Goal: Task Accomplishment & Management: Manage account settings

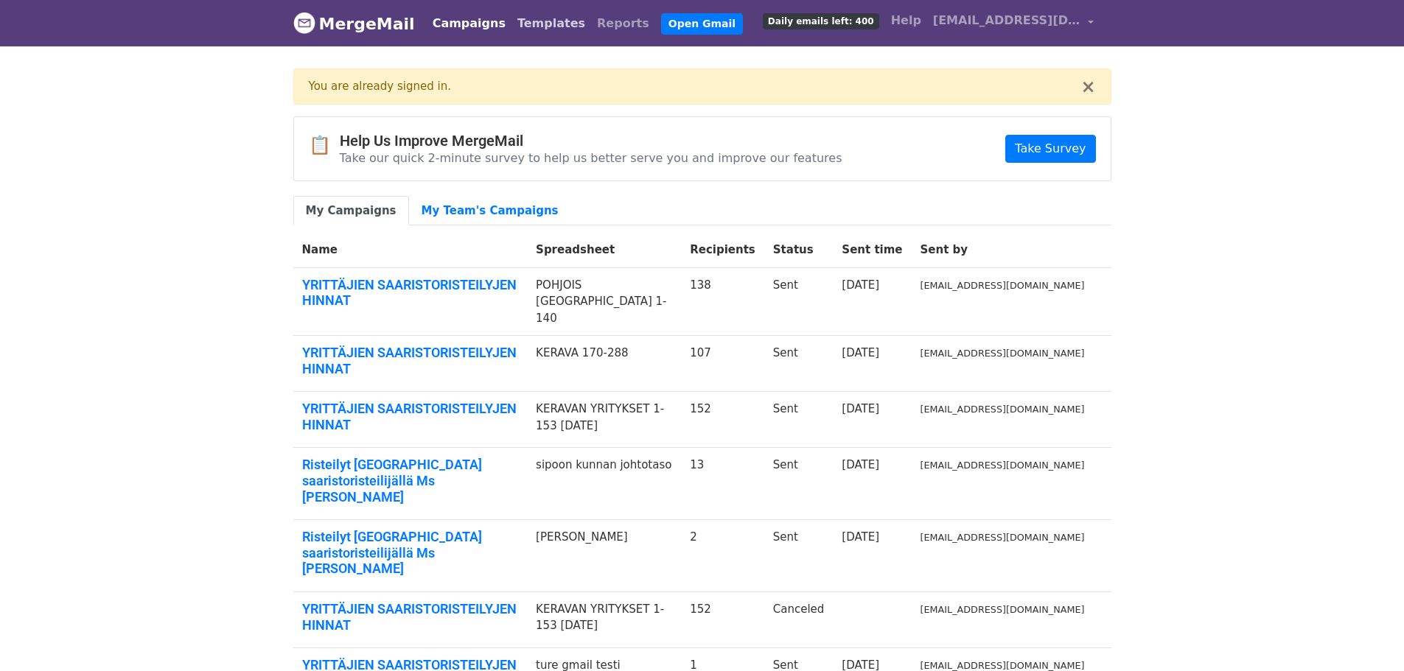
click at [516, 28] on link "Templates" at bounding box center [551, 23] width 80 height 29
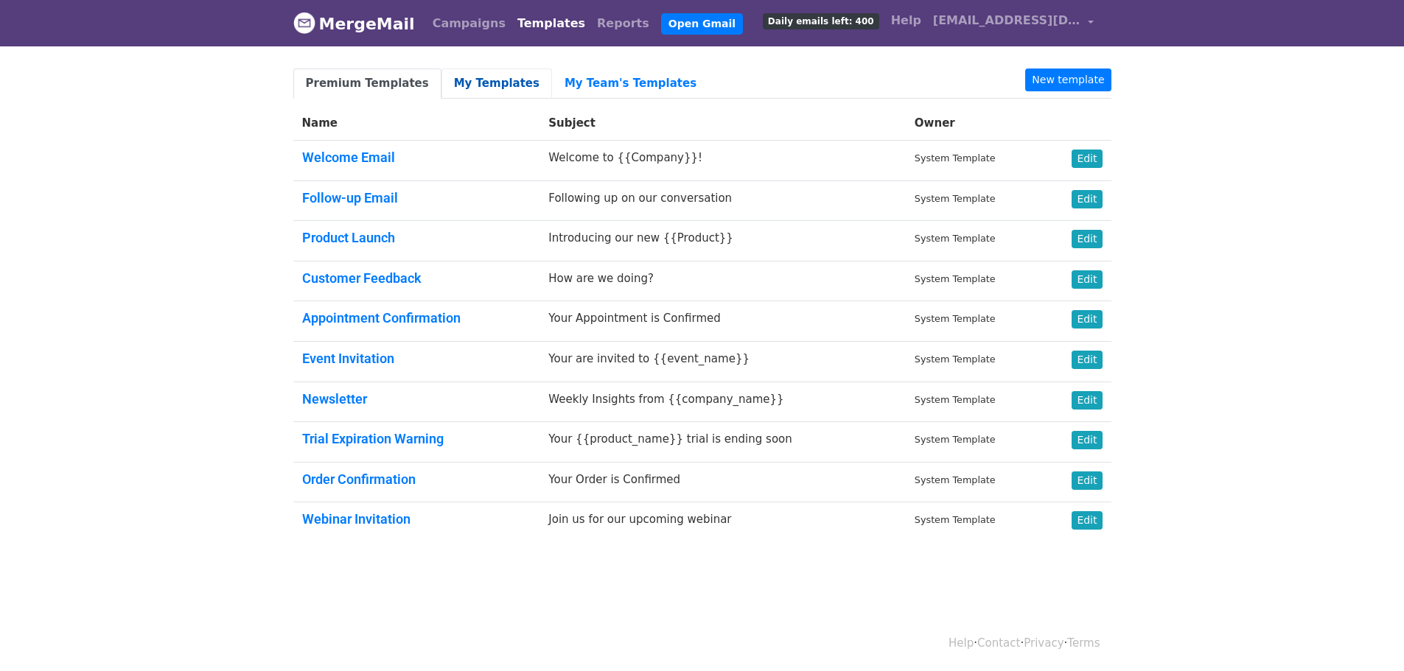
click at [474, 80] on link "My Templates" at bounding box center [496, 84] width 111 height 30
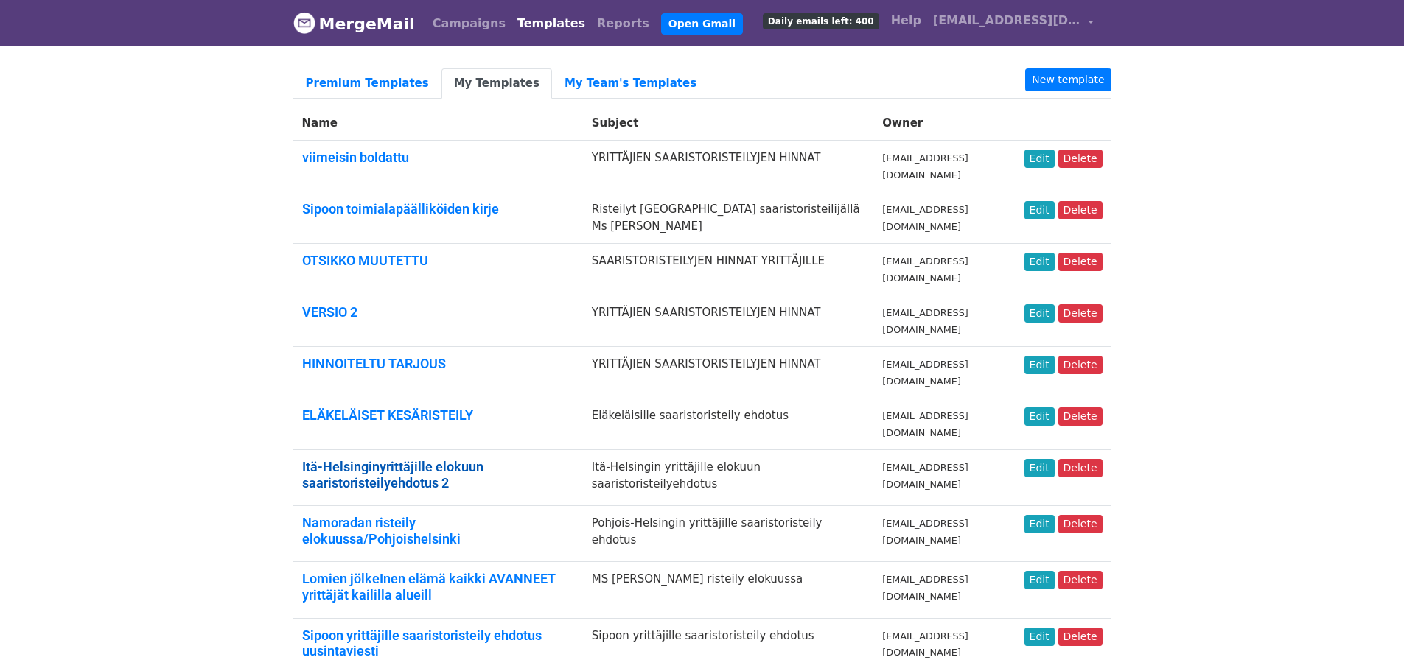
click at [474, 462] on link "Itä-Helsinginyrittäjille elokuun saaristoristeilyehdotus 2" at bounding box center [392, 475] width 181 height 32
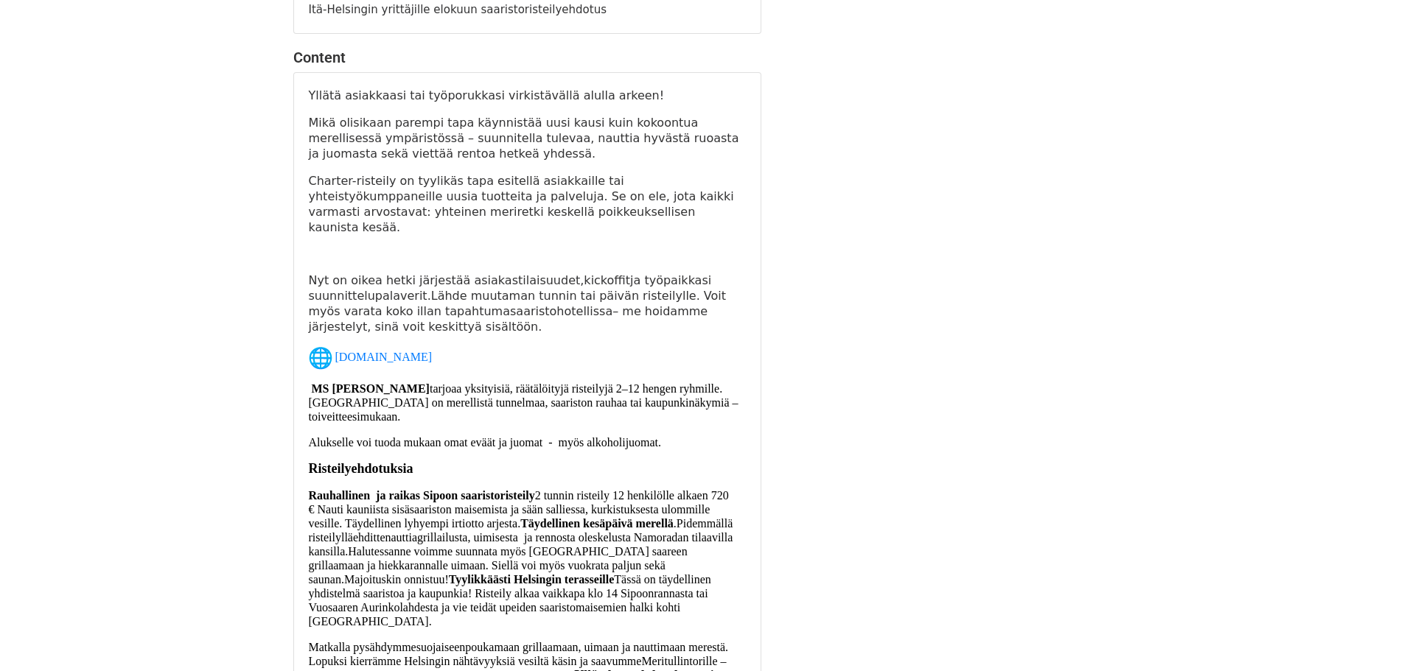
scroll to position [172, 0]
click at [519, 503] on span "2 tunnin risteily 12 henkilölle alkaen 720 € Nauti kauniista sisäsaariston mais…" at bounding box center [519, 508] width 420 height 41
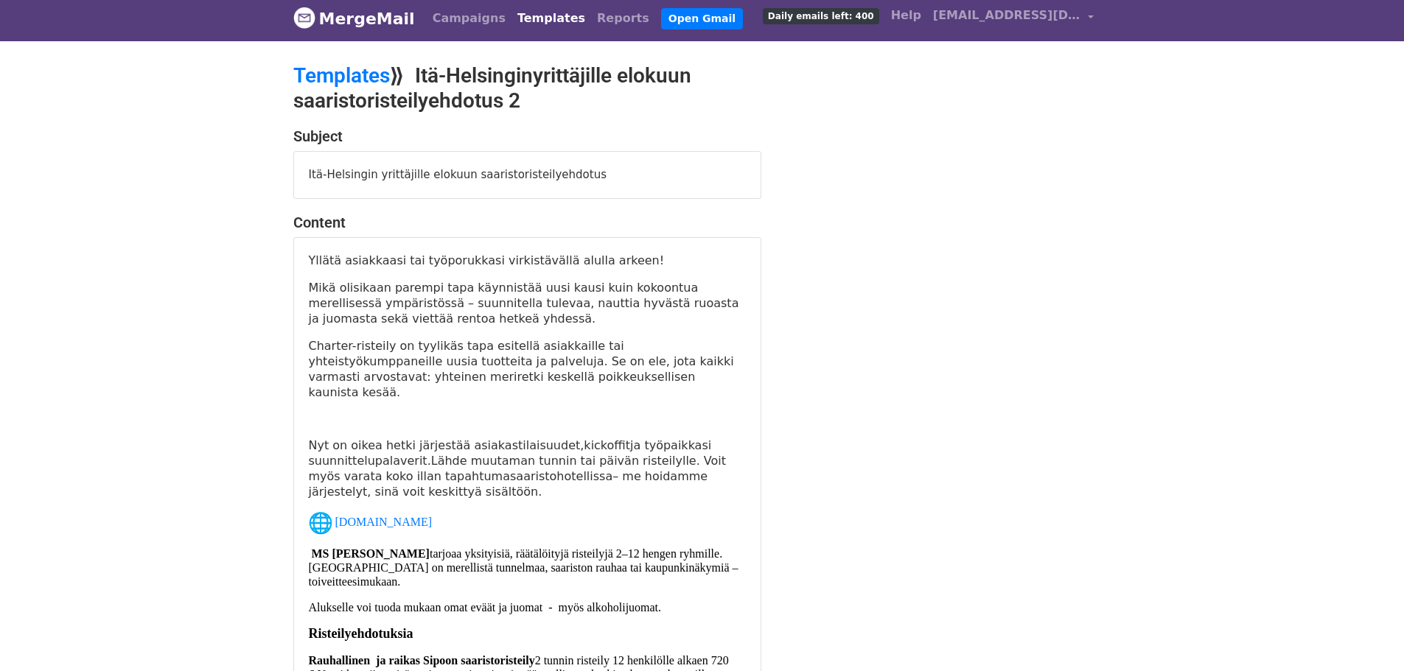
scroll to position [0, 0]
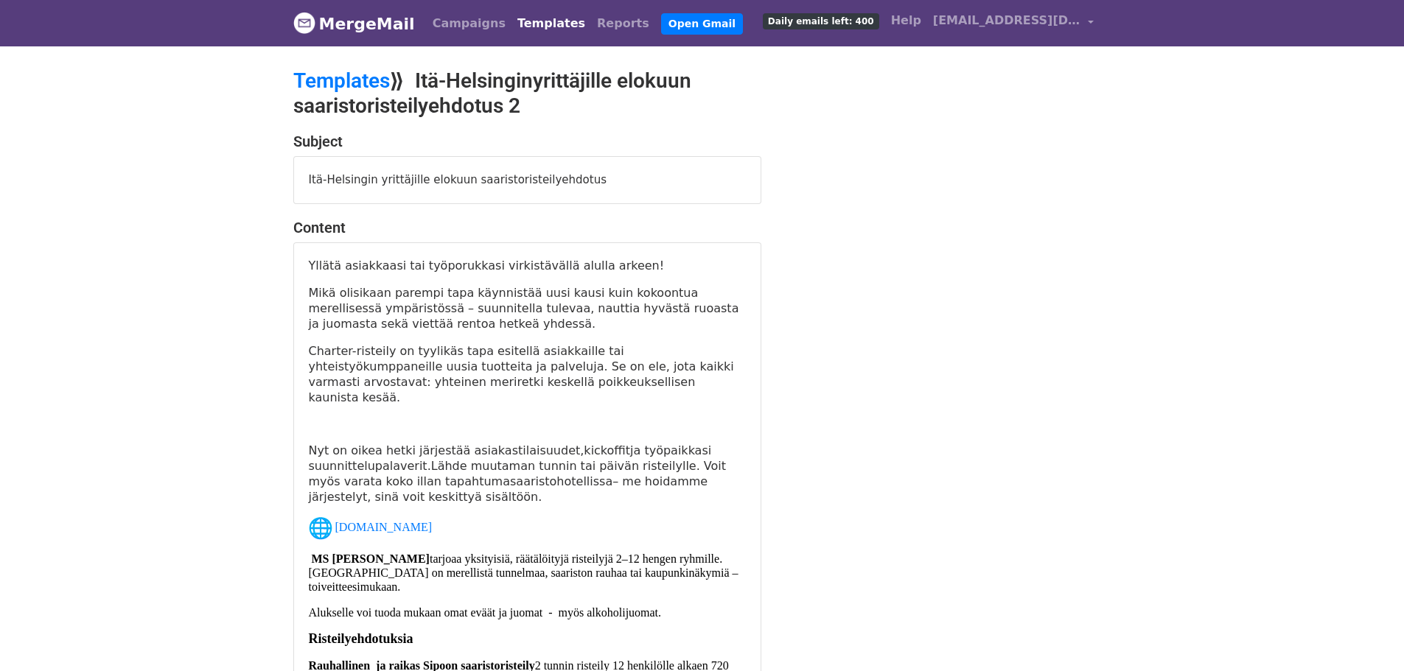
click at [517, 22] on link "Templates" at bounding box center [551, 23] width 80 height 29
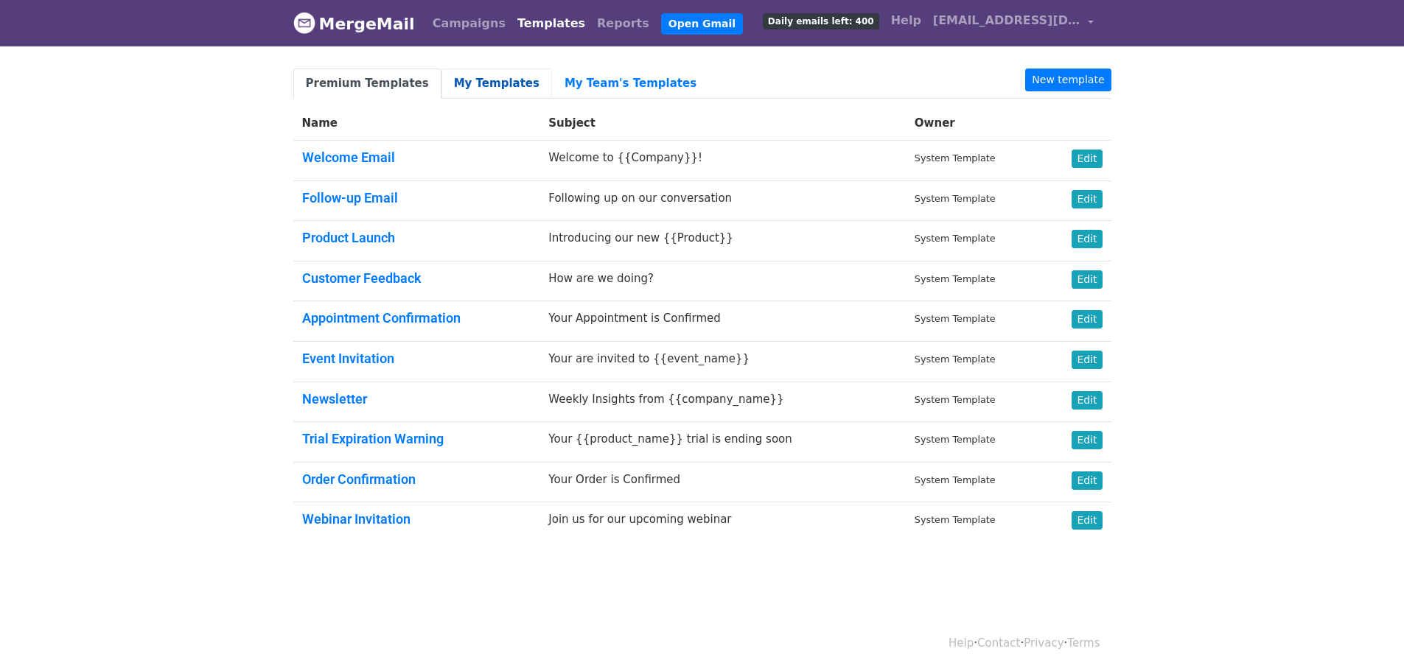
click at [476, 84] on link "My Templates" at bounding box center [496, 84] width 111 height 30
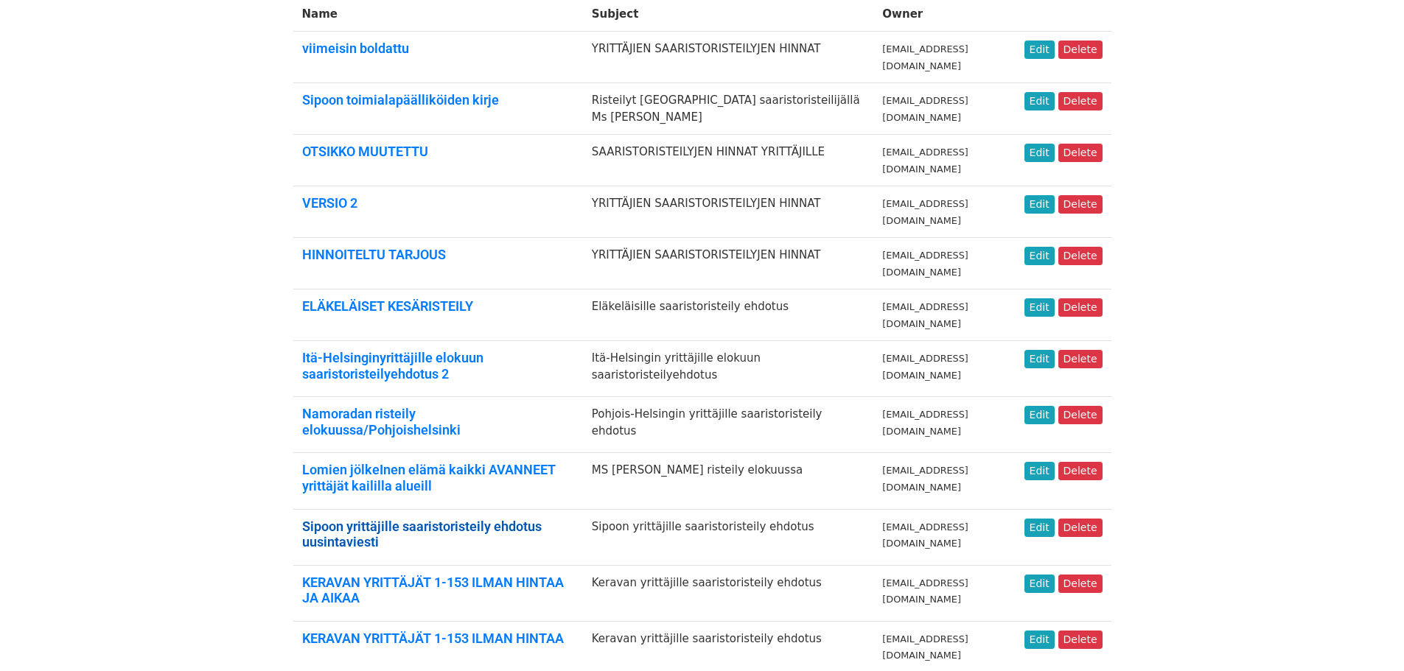
scroll to position [123, 0]
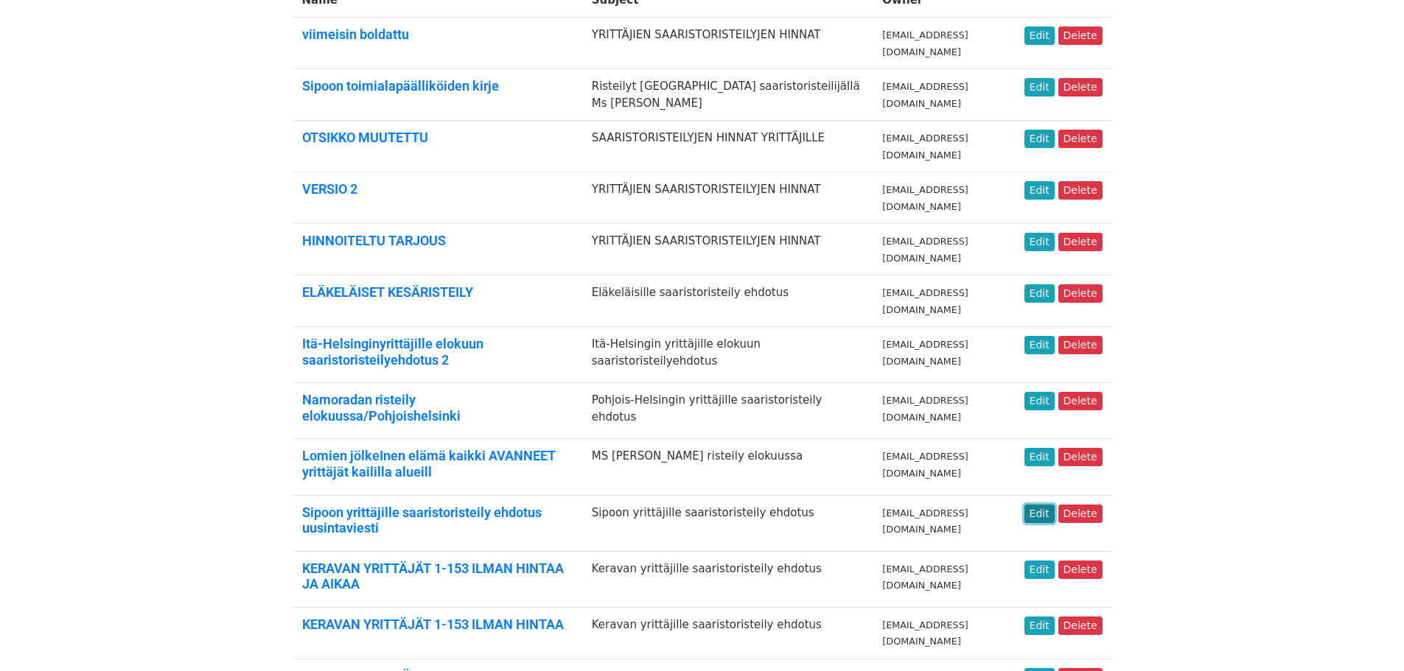
click at [1045, 508] on link "Edit" at bounding box center [1039, 514] width 30 height 18
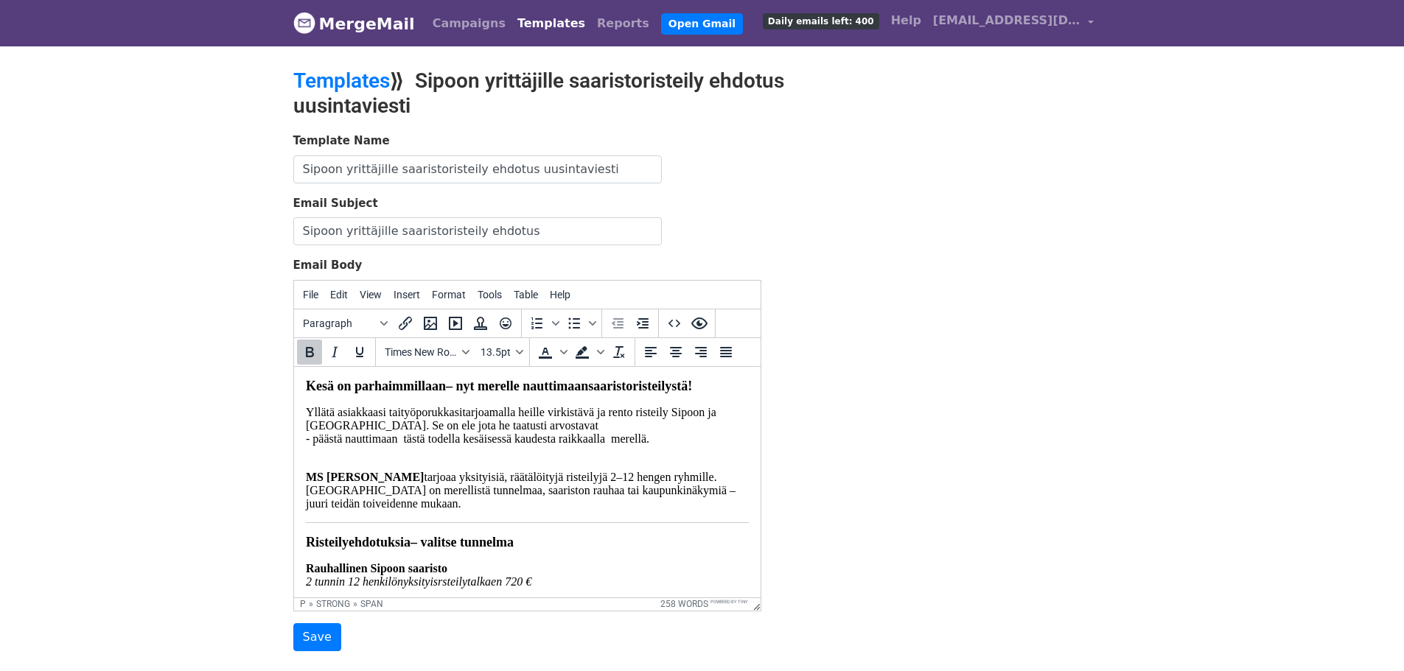
drag, startPoint x: 752, startPoint y: 408, endPoint x: 1056, endPoint y: 735, distance: 446.8
click at [376, 75] on link "Templates" at bounding box center [341, 81] width 97 height 24
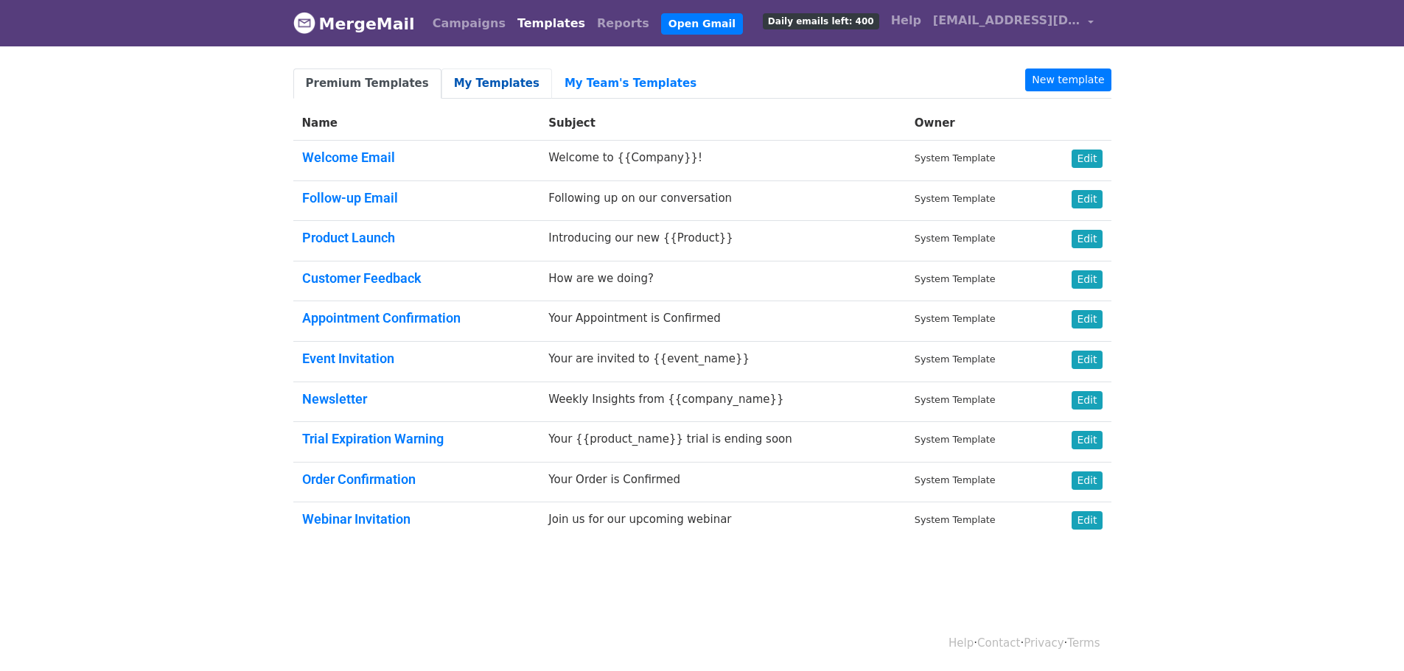
click at [471, 80] on link "My Templates" at bounding box center [496, 84] width 111 height 30
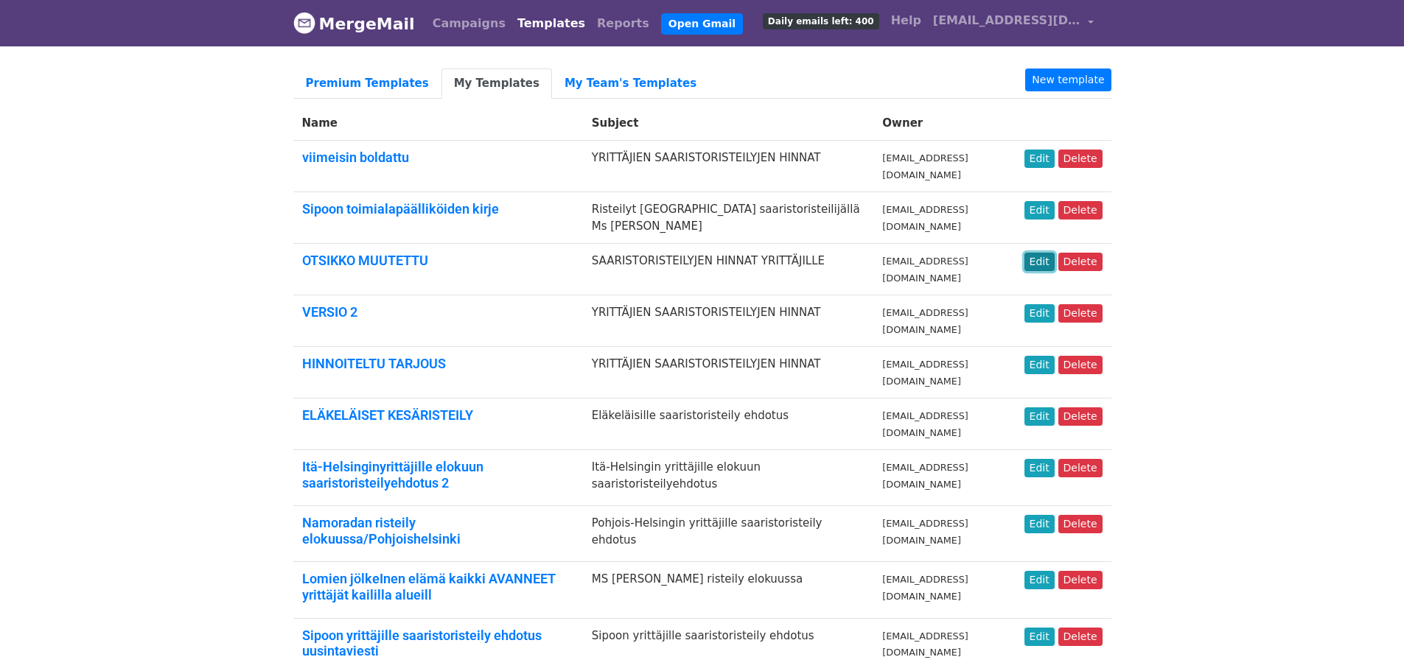
click at [1044, 264] on link "Edit" at bounding box center [1039, 262] width 30 height 18
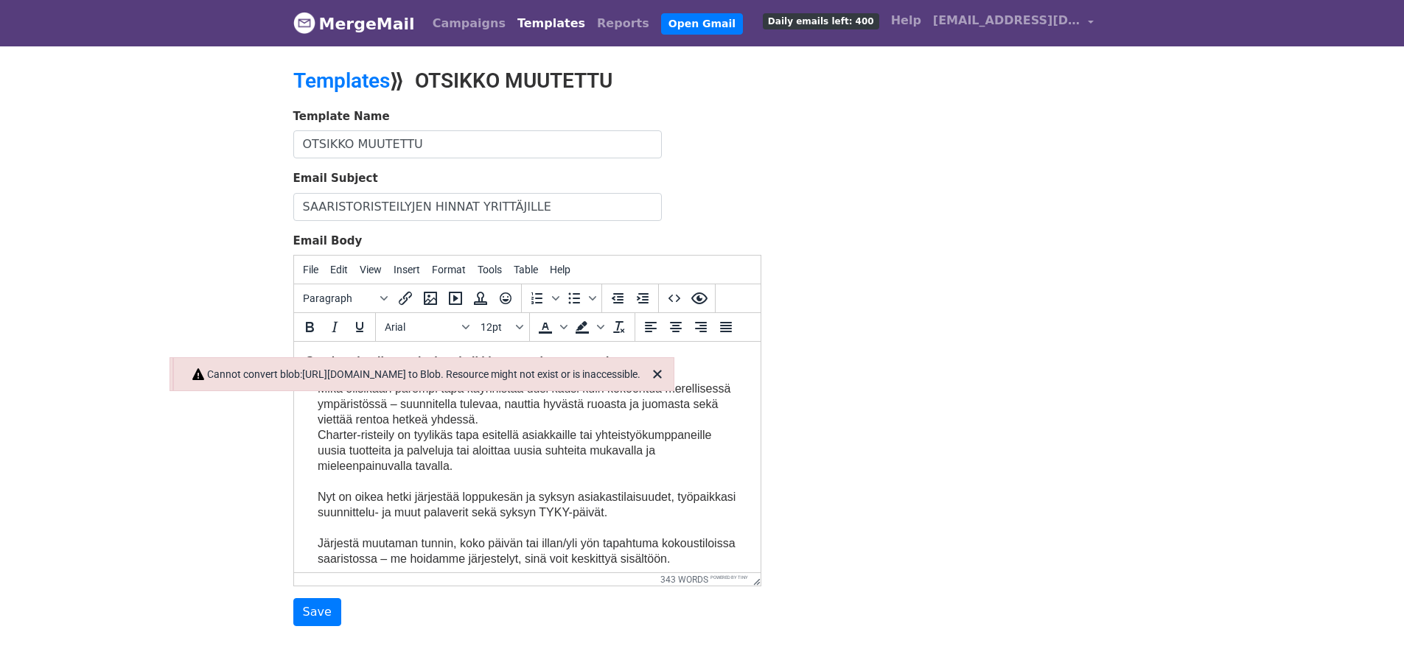
click at [989, 287] on div "Template Name OTSIKKO MUUTETTU Email Subject SAARISTORISTEILYJEN HINNAT YRITTÄJ…" at bounding box center [702, 367] width 840 height 519
click at [666, 369] on icon "Close" at bounding box center [657, 374] width 18 height 18
click at [665, 371] on icon "Close" at bounding box center [657, 374] width 18 height 18
click at [662, 371] on icon "Close" at bounding box center [654, 374] width 18 height 18
click at [873, 214] on div "Template Name OTSIKKO MUUTETTU Email Subject SAARISTORISTEILYJEN HINNAT YRITTÄJ…" at bounding box center [702, 367] width 840 height 519
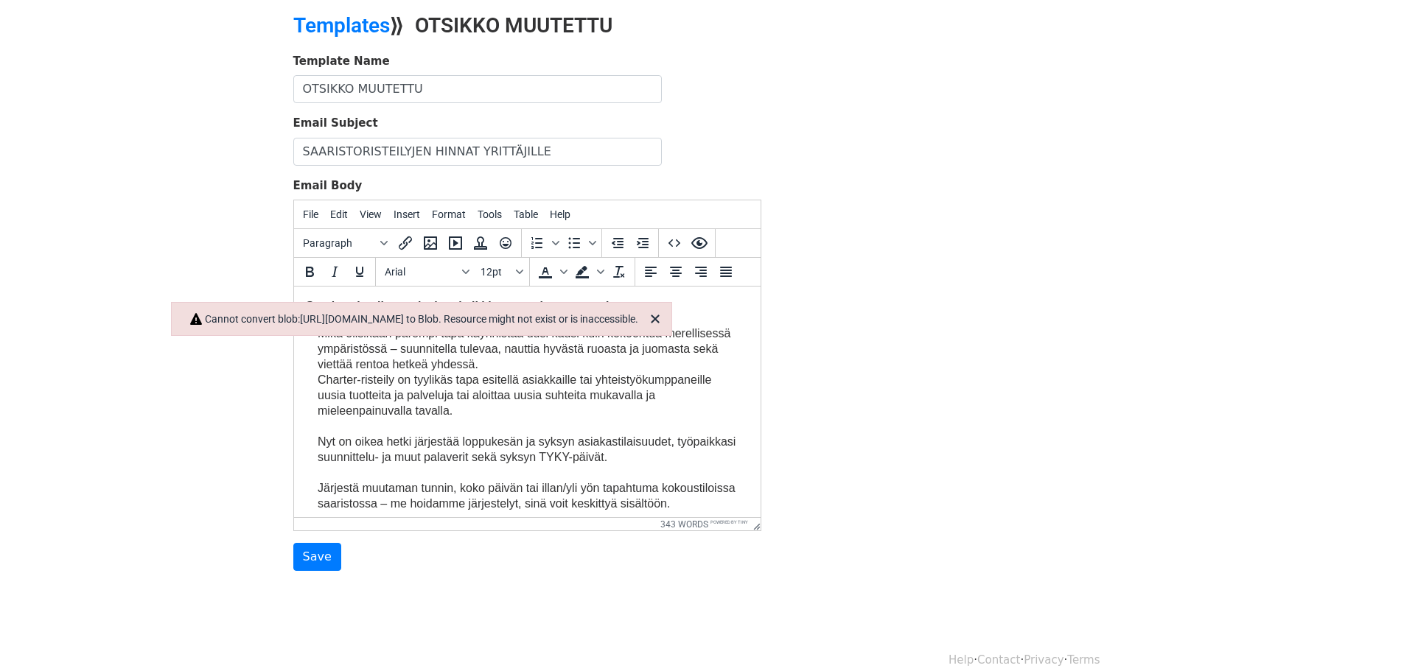
scroll to position [50, 0]
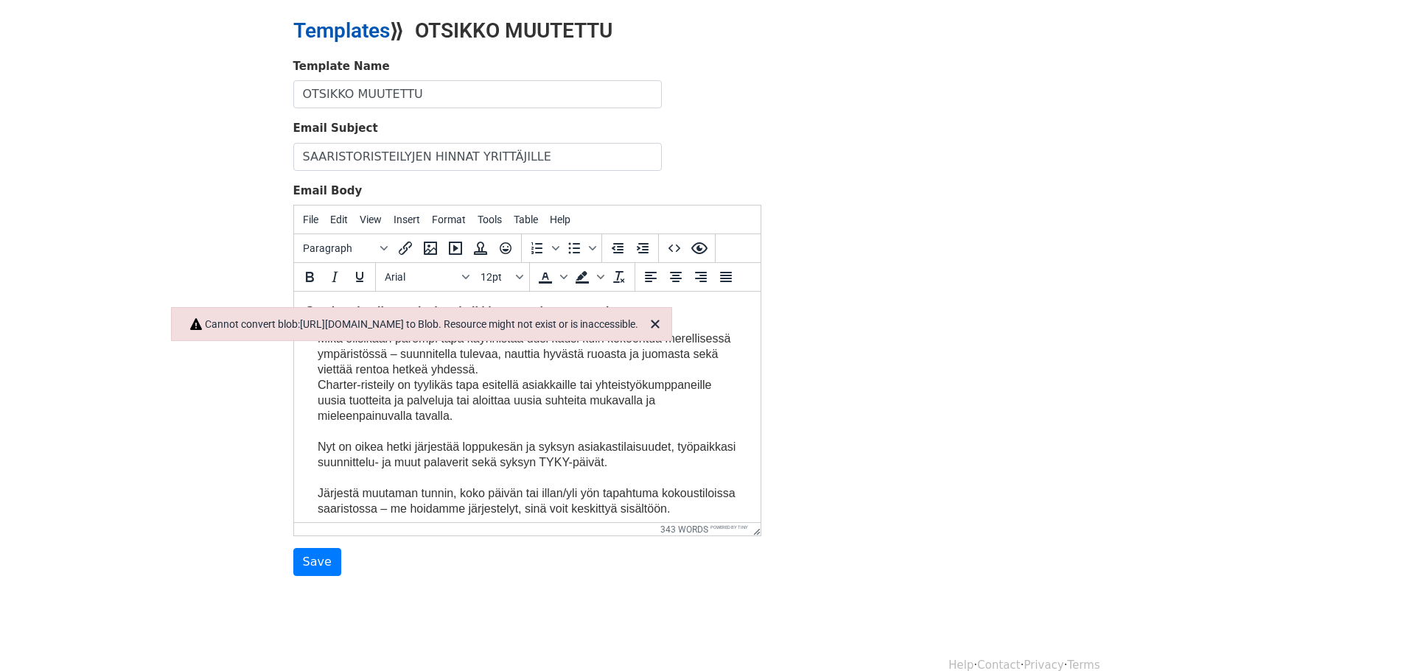
click at [323, 26] on link "Templates" at bounding box center [341, 30] width 97 height 24
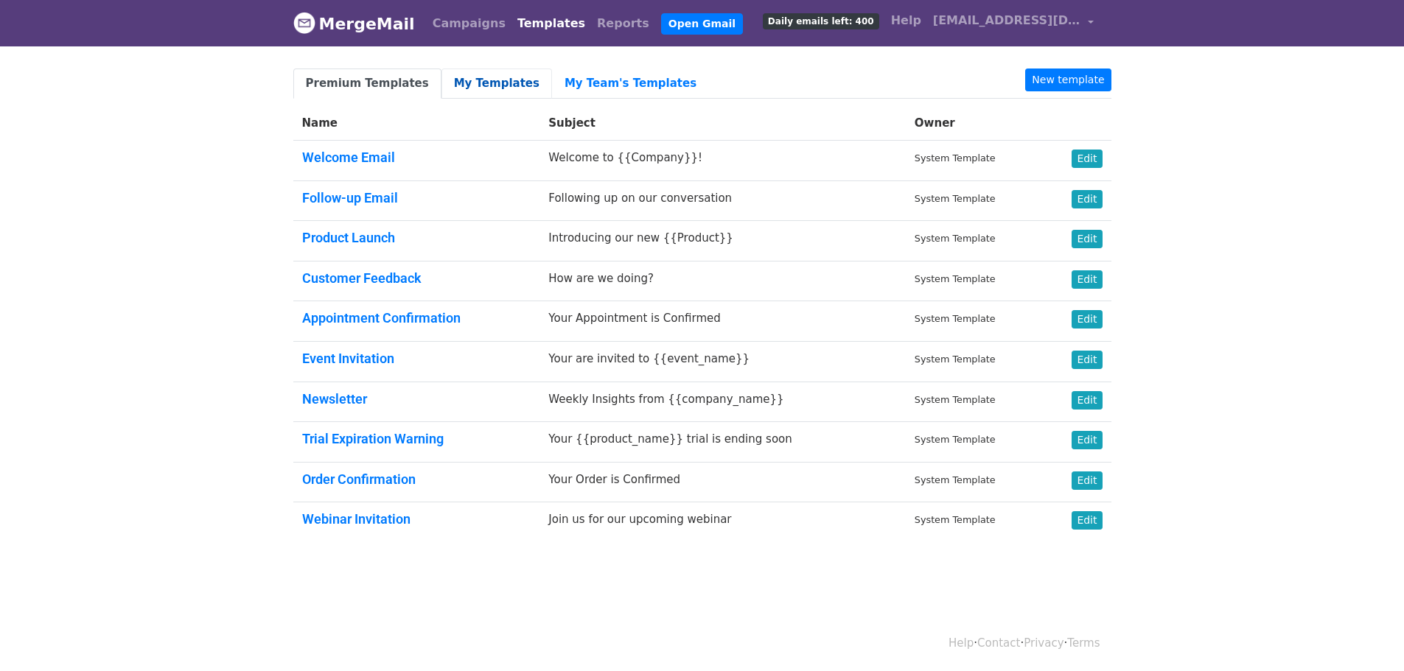
click at [468, 83] on link "My Templates" at bounding box center [496, 84] width 111 height 30
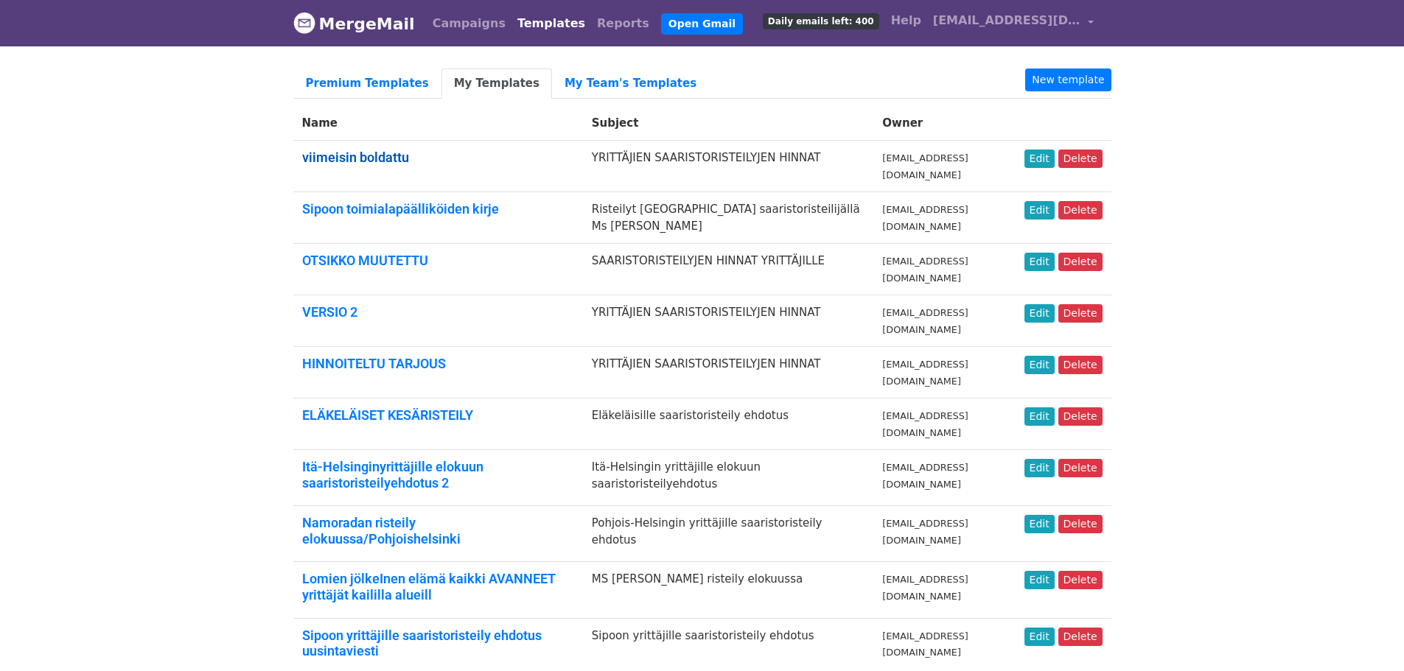
click at [351, 156] on link "viimeisin boldattu" at bounding box center [355, 157] width 107 height 15
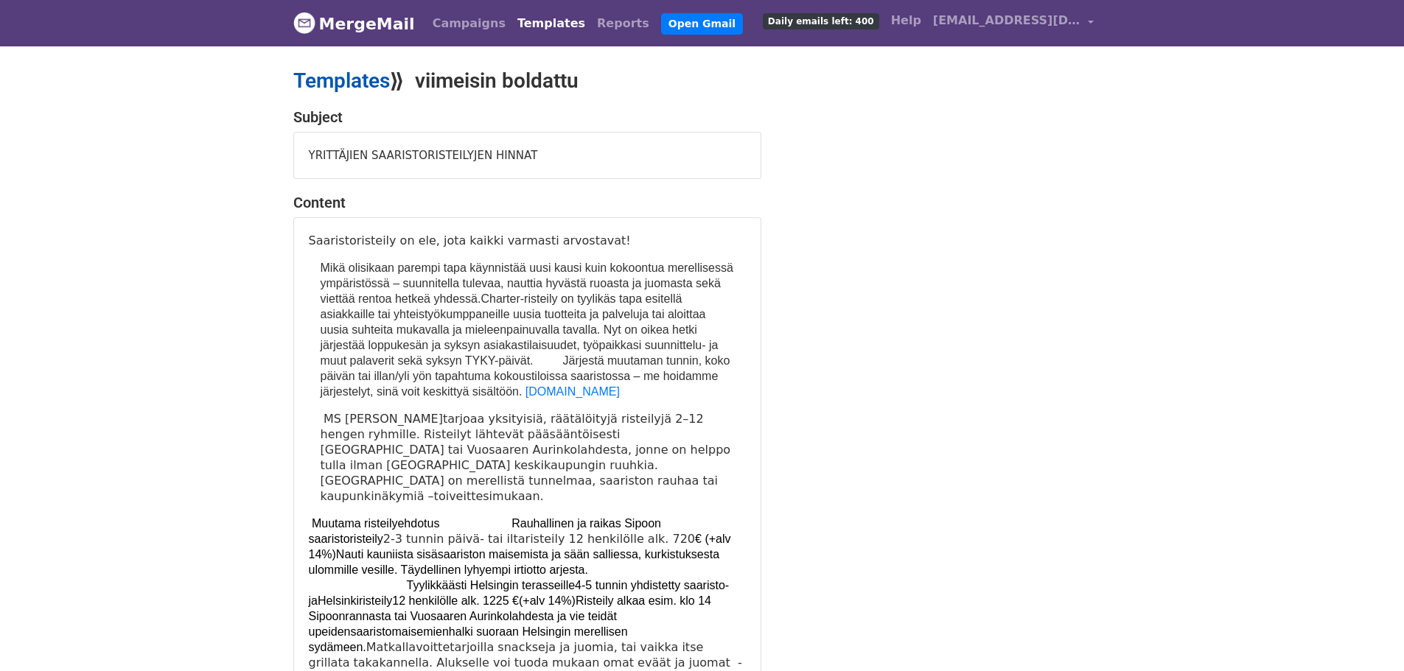
click at [338, 78] on link "Templates" at bounding box center [341, 81] width 97 height 24
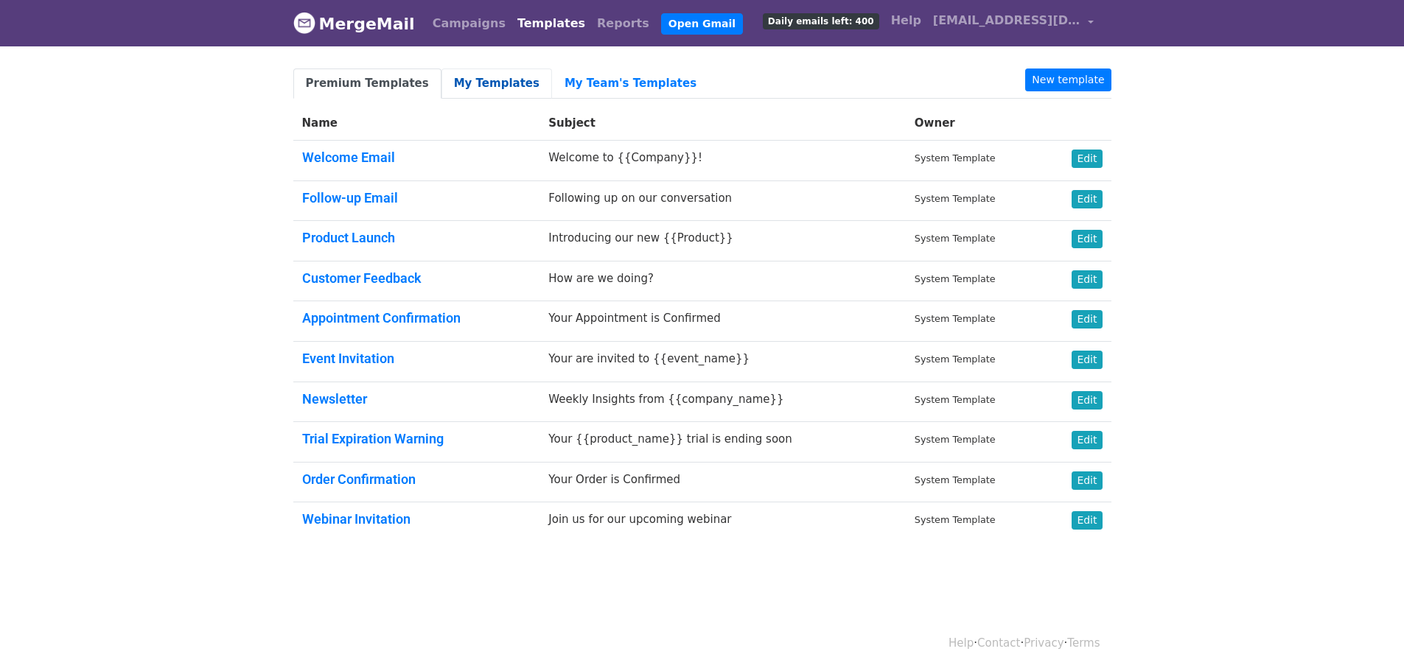
click at [456, 83] on link "My Templates" at bounding box center [496, 84] width 111 height 30
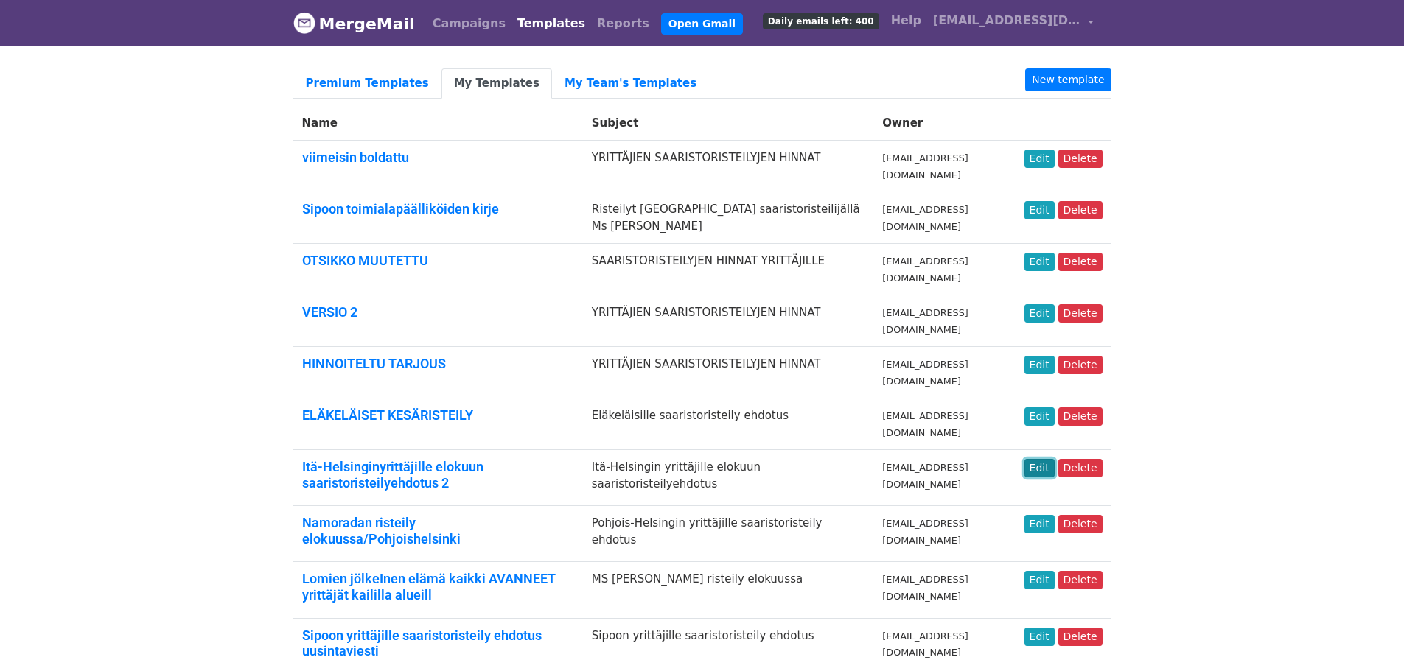
click at [1043, 466] on link "Edit" at bounding box center [1039, 468] width 30 height 18
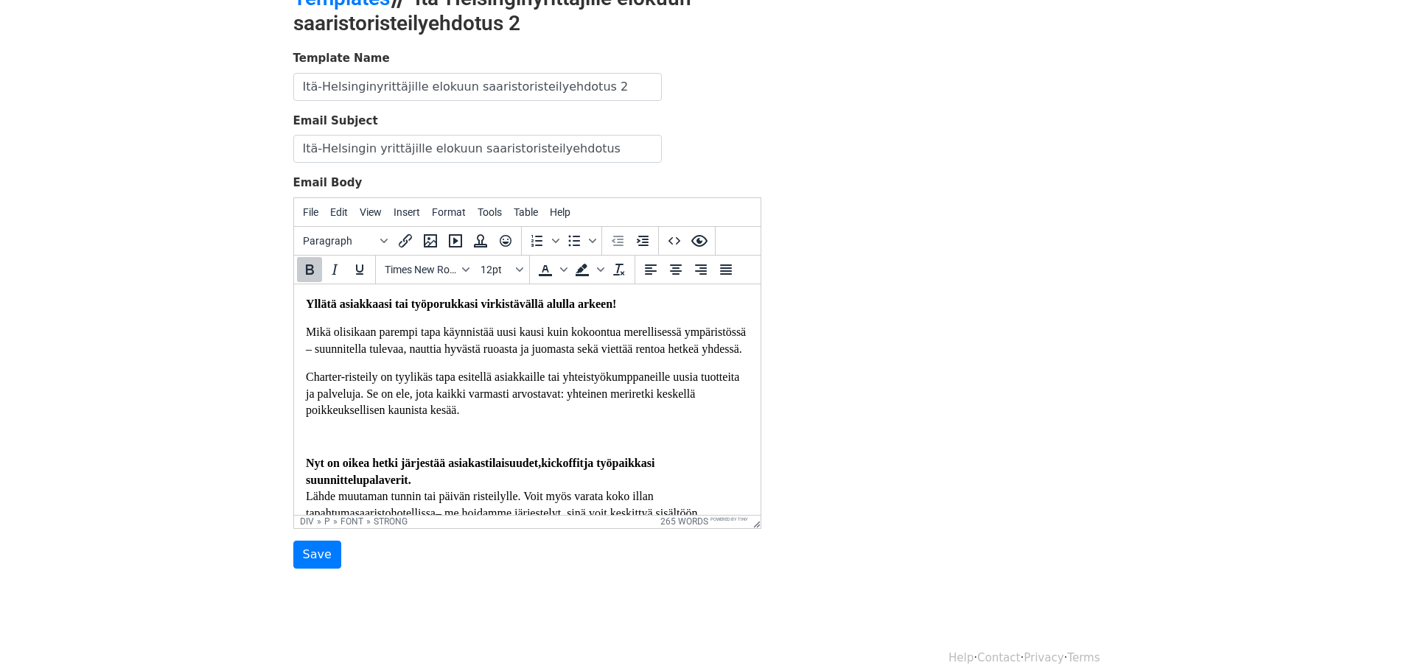
scroll to position [99, 0]
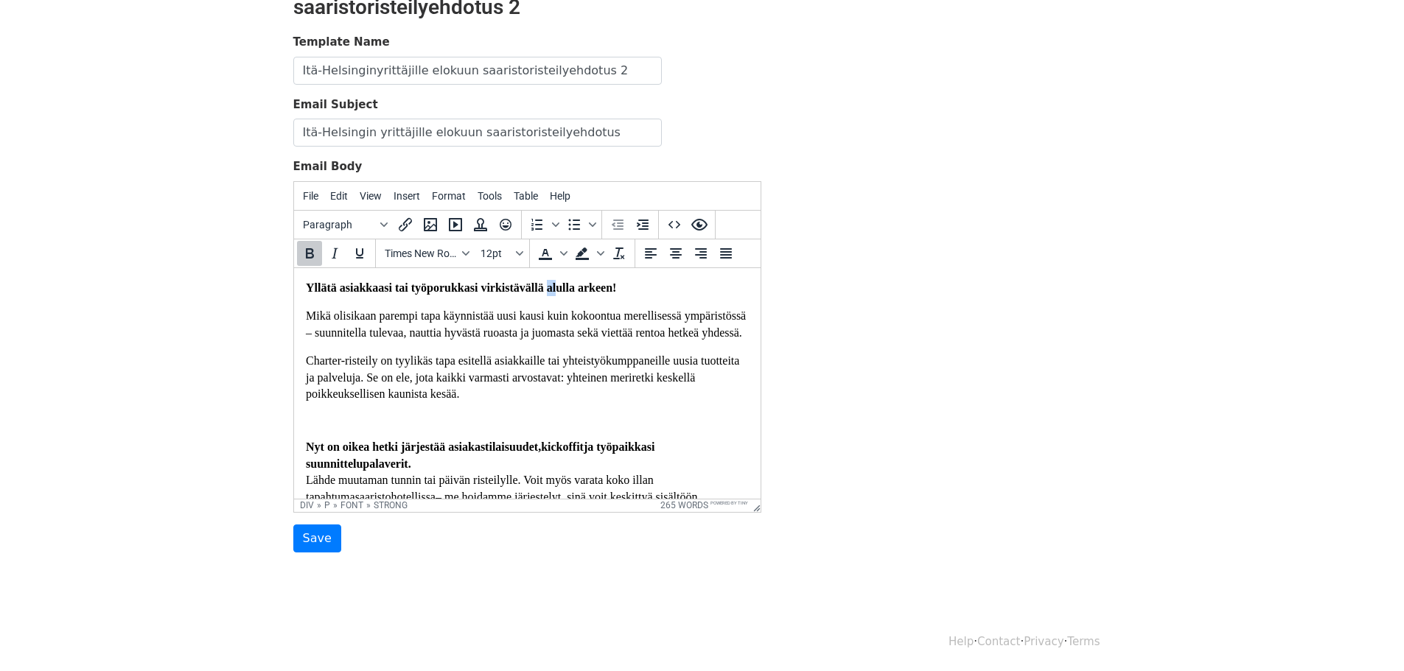
drag, startPoint x: 545, startPoint y: 291, endPoint x: 558, endPoint y: 288, distance: 12.9
click at [558, 288] on strong "Yllätä asiakkaasi tai työporukkasi virkistävällä alulla arkeen!" at bounding box center [460, 287] width 310 height 13
drag, startPoint x: 303, startPoint y: 130, endPoint x: 465, endPoint y: 133, distance: 162.1
click at [465, 133] on input "Itä-Helsingin yrittäjille elokuun saaristoristeilyehdotus" at bounding box center [477, 133] width 368 height 28
click at [307, 132] on input "saaristoristeilyehdotus" at bounding box center [477, 133] width 368 height 28
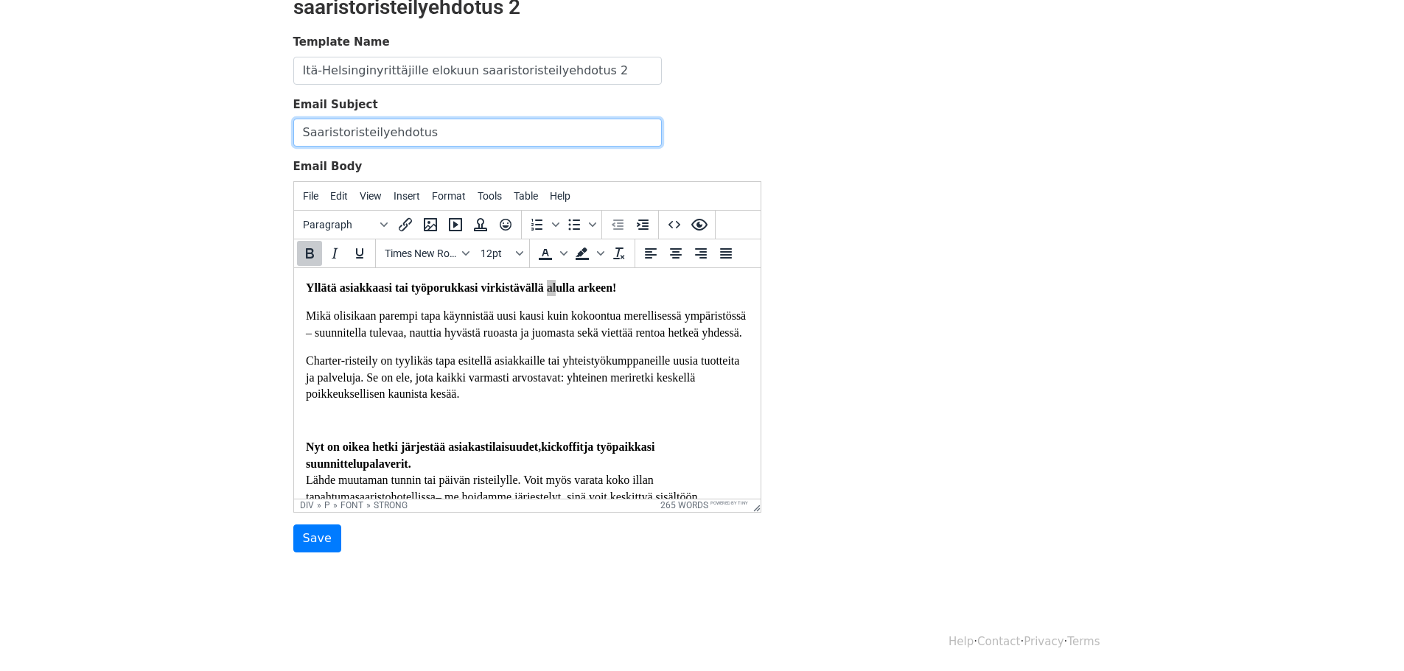
click at [433, 135] on input "Saaristoristeilyehdotus" at bounding box center [477, 133] width 368 height 28
type input "Saaristoristeilyehdotus"
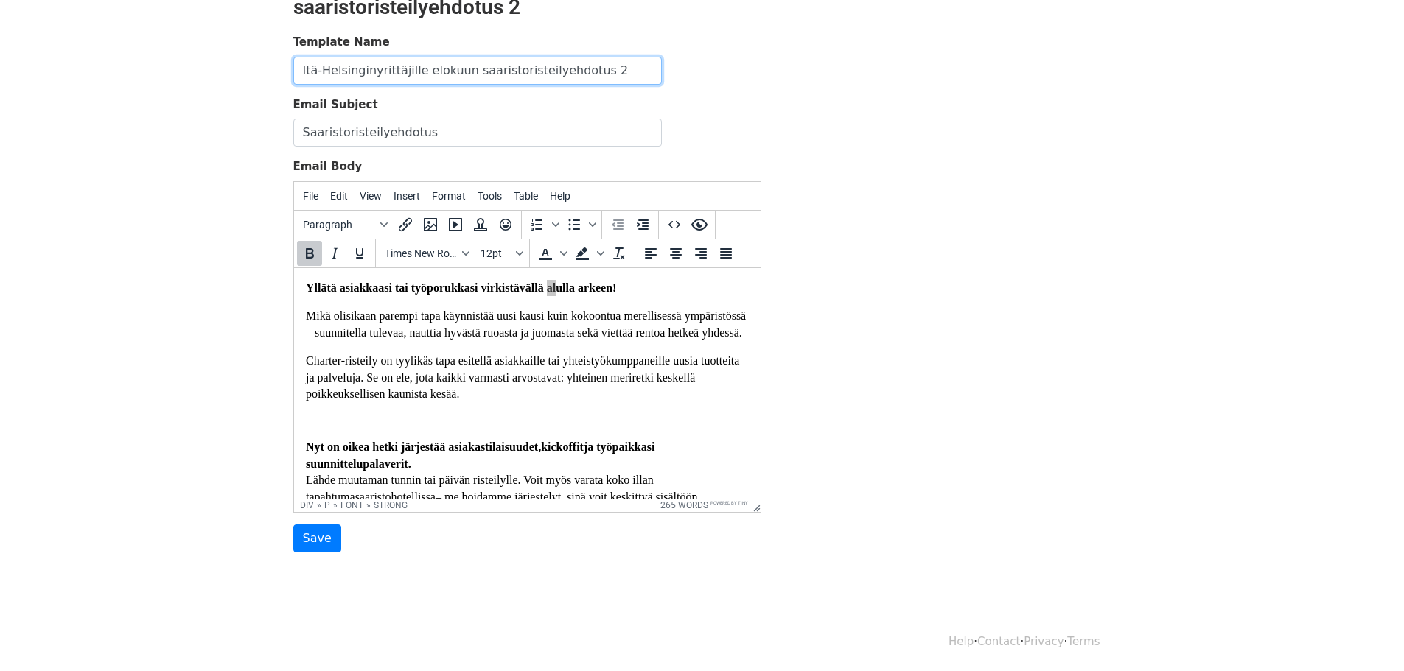
drag, startPoint x: 603, startPoint y: 67, endPoint x: 284, endPoint y: 60, distance: 319.1
click at [284, 60] on div "Template Name Itä-Helsinginyrittäjille elokuun saaristoristeilyehdotus 2 Email …" at bounding box center [527, 293] width 490 height 519
type input "SIPOON KAIKKI YRITYKSET"
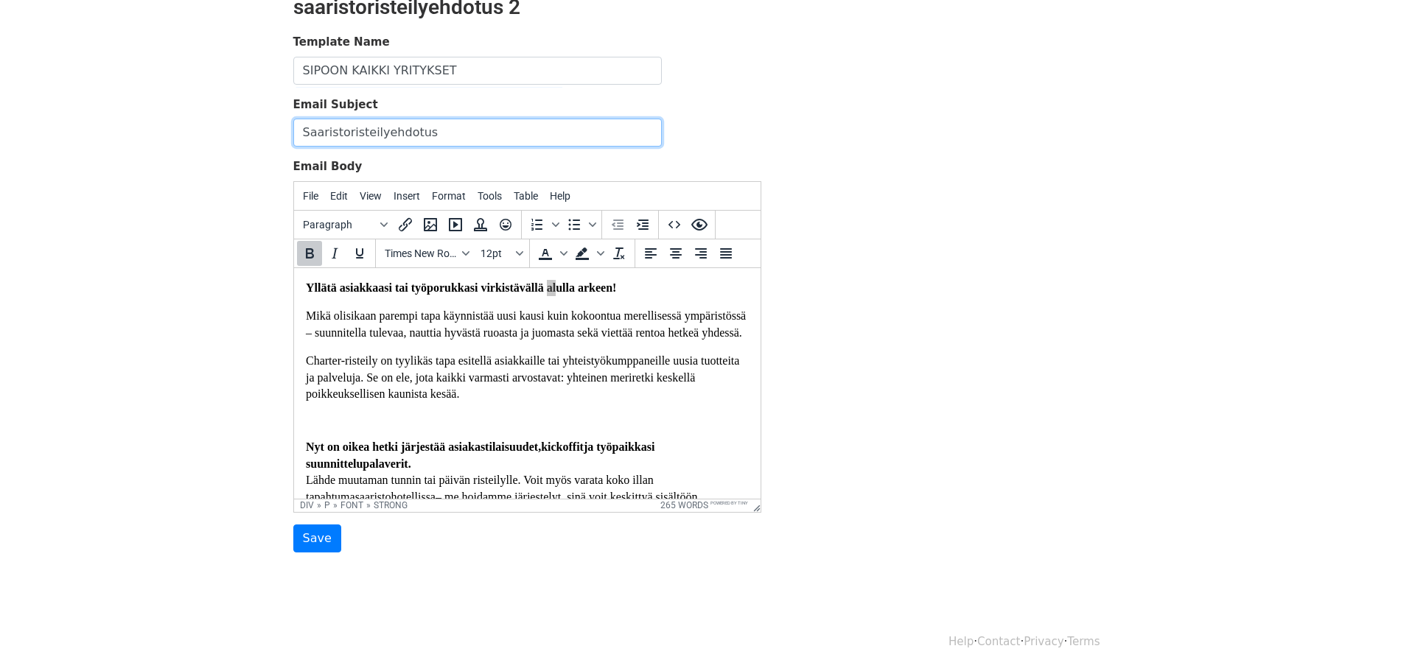
click at [427, 130] on input "Saaristoristeilyehdotus" at bounding box center [477, 133] width 368 height 28
click at [346, 133] on input "Saaristoristeilyehdotus" at bounding box center [477, 133] width 368 height 28
click at [545, 291] on strong "Yllätä asiakkaasi tai työporukkasi virkistävällä ulla ar" at bounding box center [474, 287] width 338 height 13
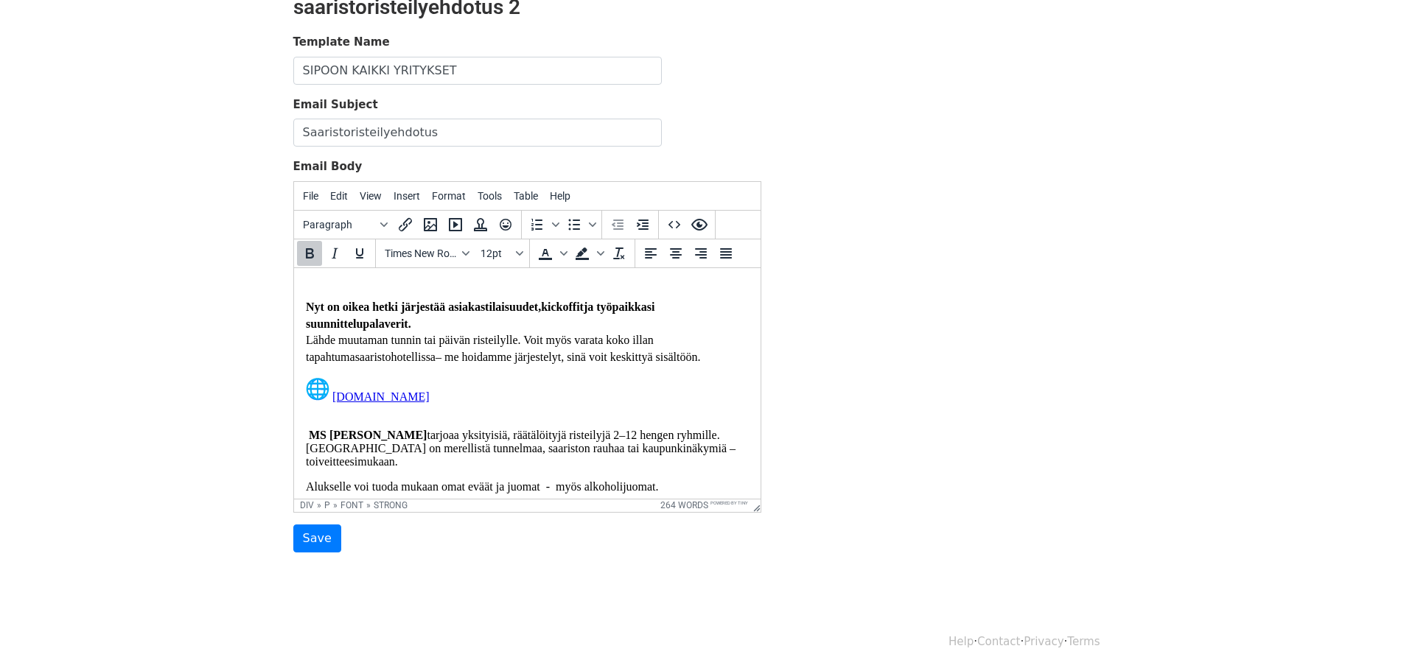
scroll to position [147, 0]
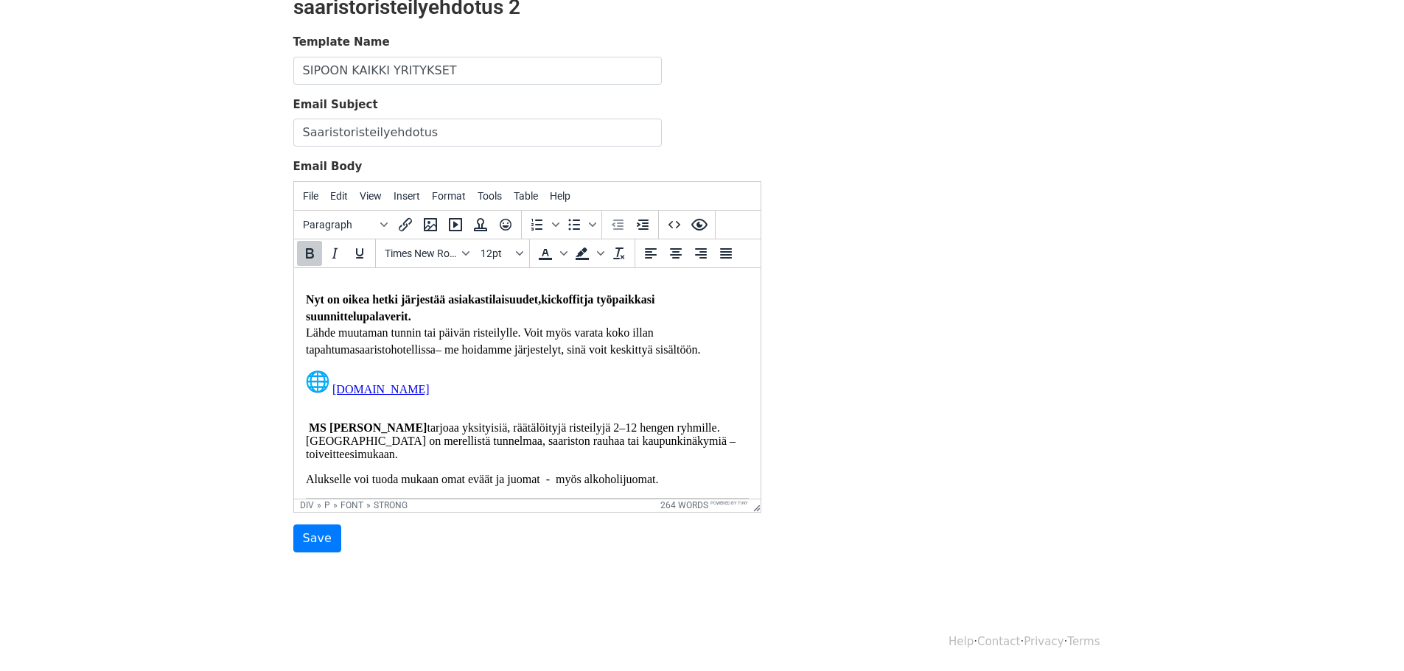
drag, startPoint x: 413, startPoint y: 342, endPoint x: 298, endPoint y: 348, distance: 114.4
click at [298, 348] on html "Yllätä asiakkaasi tai työporukkasi virkistävällä SAARISTORISTEILYLLÄ ! Mikä oli…" at bounding box center [526, 592] width 466 height 944
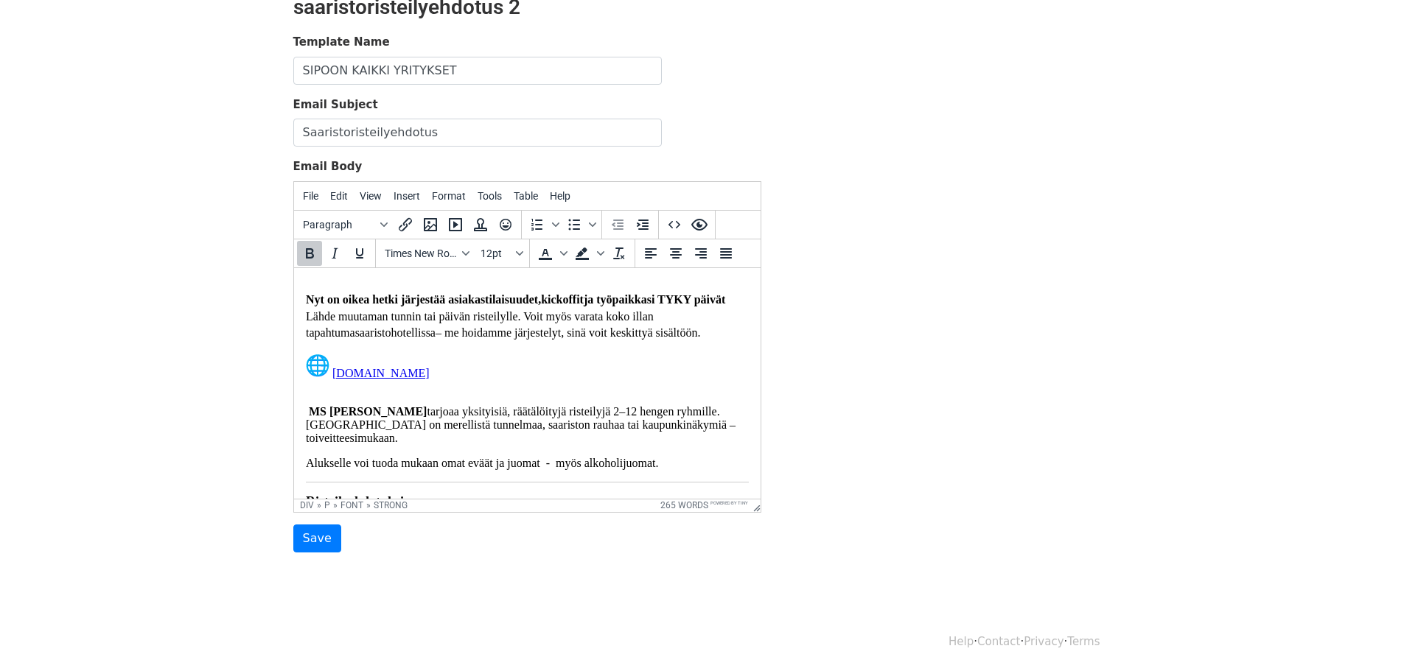
click at [448, 305] on strong "Nyt on oikea hetki järjestää asiakastilaisuudet, kickoffit ja työpaikkasi TYKY …" at bounding box center [514, 298] width 419 height 13
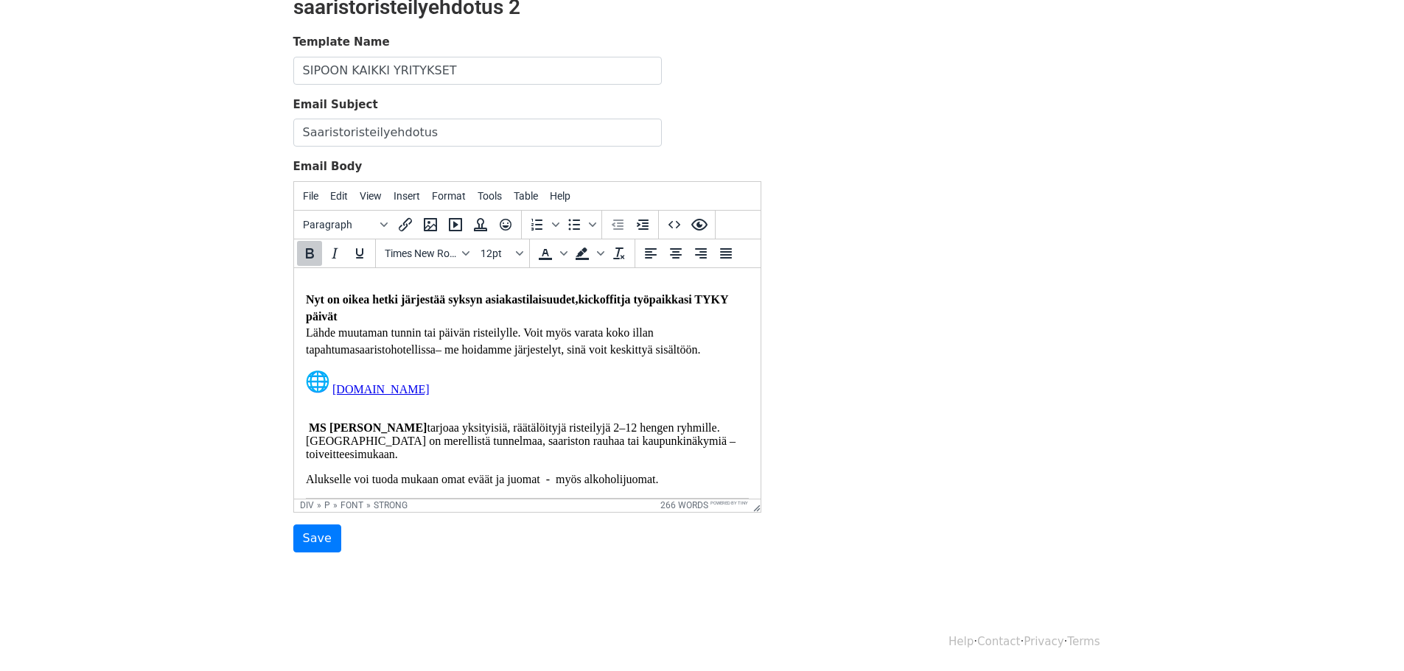
click at [628, 320] on strong "Nyt on oikea hetki järjestää syksyn asiakastilaisuudet, kickoffit ja työpaikkas…" at bounding box center [516, 306] width 422 height 29
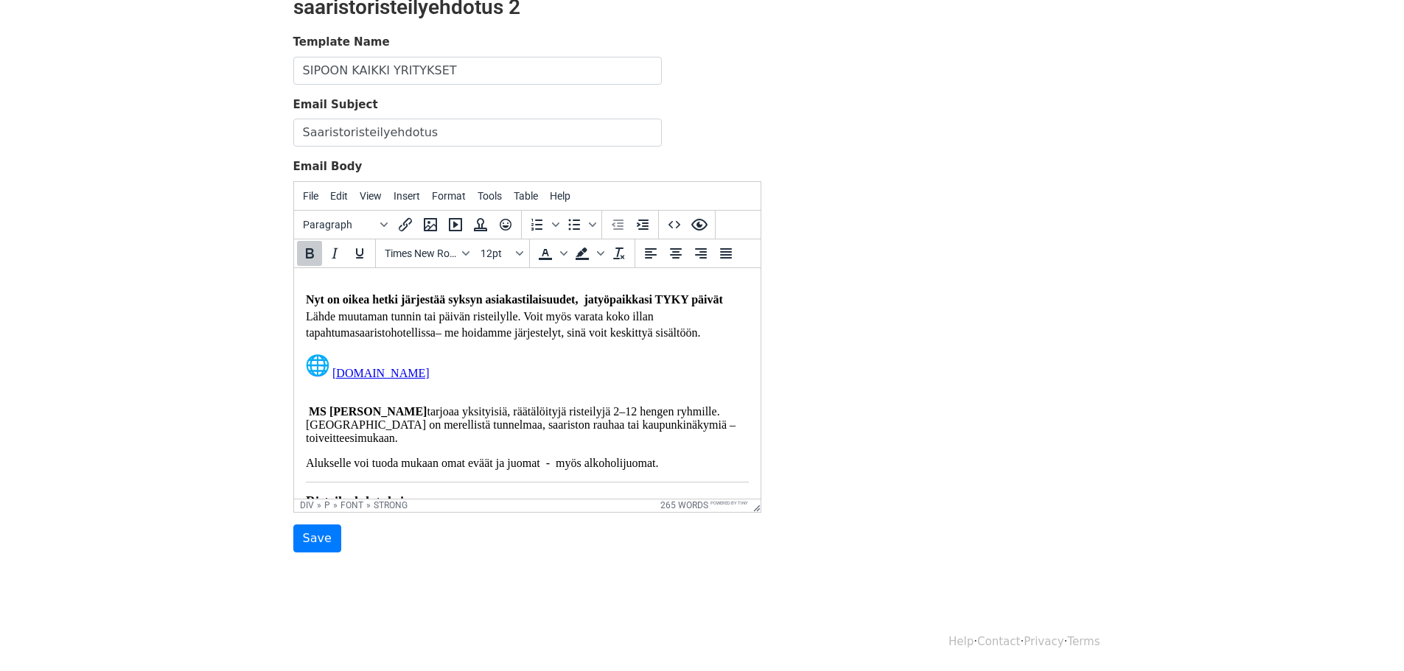
click at [722, 305] on strong "Nyt on oikea hetki järjestää syksyn asiakastilaisuudet, ja työpaikkasi TYKY päi…" at bounding box center [513, 298] width 417 height 13
click at [592, 305] on strong "Nyt on oikea hetki järjestää syksyn asiakastilaisuudet, ja työpaikkasi TYKY päi…" at bounding box center [513, 298] width 417 height 13
click at [716, 322] on p "Nyt on oikea hetki järjestää syksyn asiakastilaisuudet, työpaikkasi TYKY päivät…" at bounding box center [526, 315] width 443 height 49
drag, startPoint x: 642, startPoint y: 323, endPoint x: 586, endPoint y: 320, distance: 55.3
click at [586, 305] on strong "Nyt on oikea hetki järjestää syksyn asiakastilaisuudet, työpaikkasi TYKY päivät" at bounding box center [506, 298] width 402 height 13
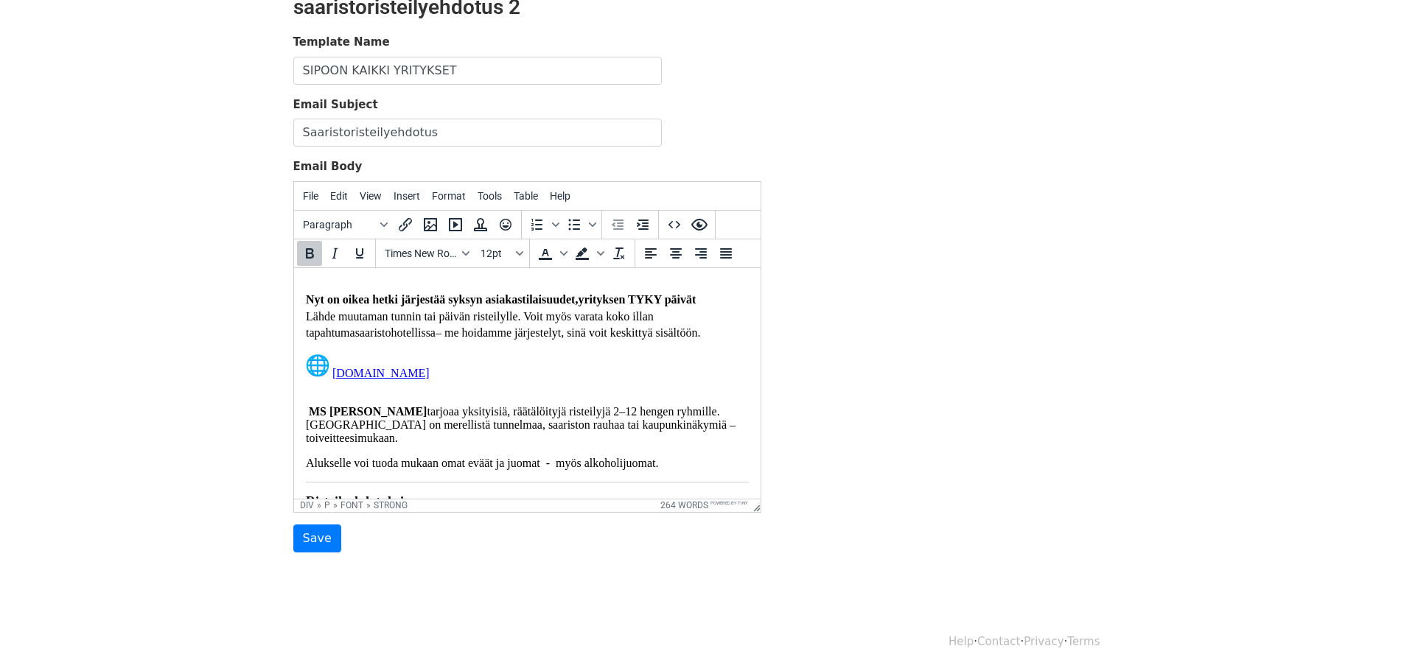
click at [706, 321] on p "Nyt on oikea hetki järjestää syksyn asiakastilaisuudet, yrityksen TYKY päivät L…" at bounding box center [526, 315] width 443 height 49
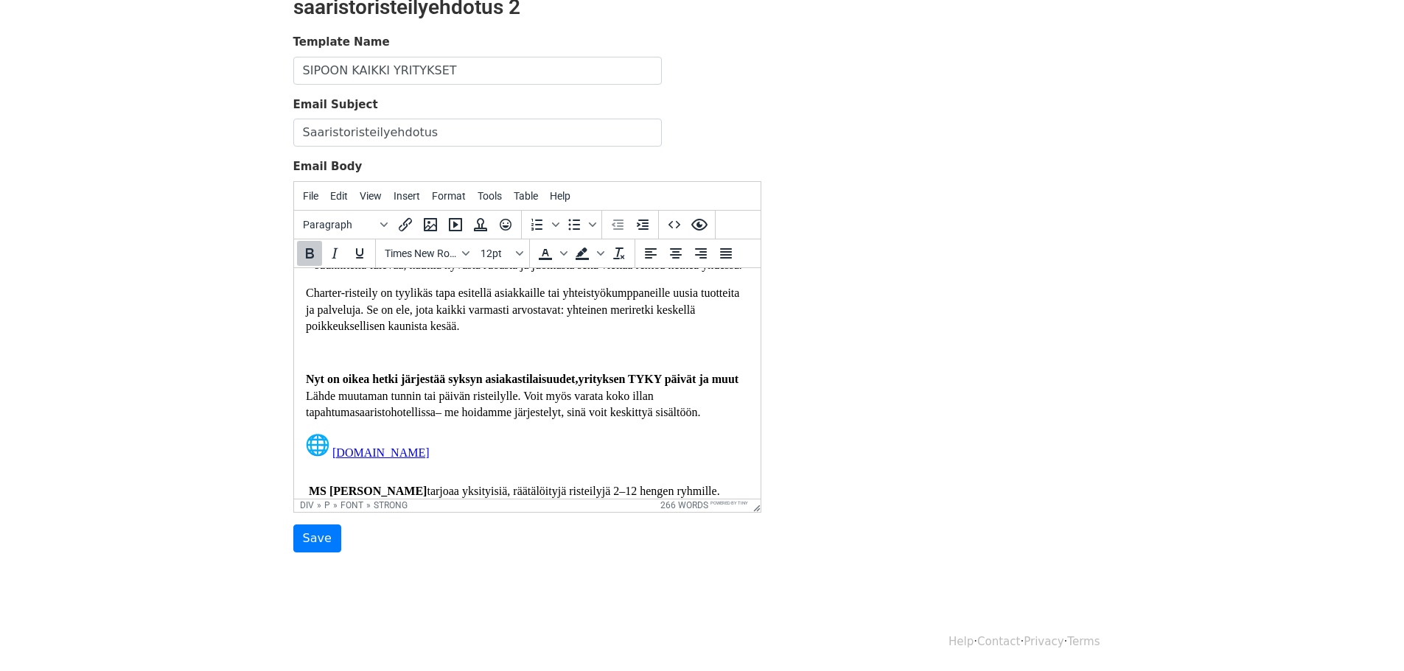
scroll to position [49, 0]
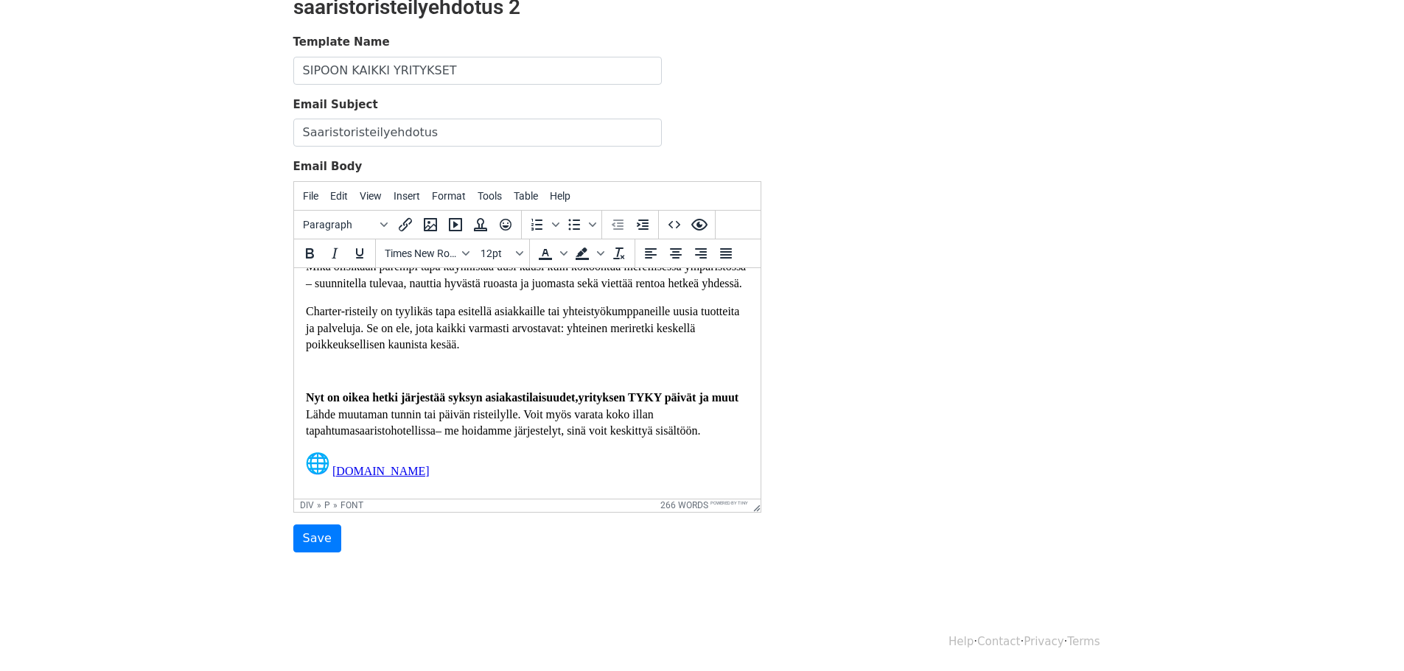
click at [697, 348] on font "Charter-risteily on tyylikäs tapa esitellä asiakkaille tai yhteistyökumppaneill…" at bounding box center [521, 327] width 433 height 46
drag, startPoint x: 504, startPoint y: 365, endPoint x: 300, endPoint y: 363, distance: 204.1
click at [300, 363] on html "Yllätä asiakkaasi tai työporukkasi virkistävällä SAARISTORISTEILYLLÄ ! Mikä oli…" at bounding box center [526, 682] width 466 height 928
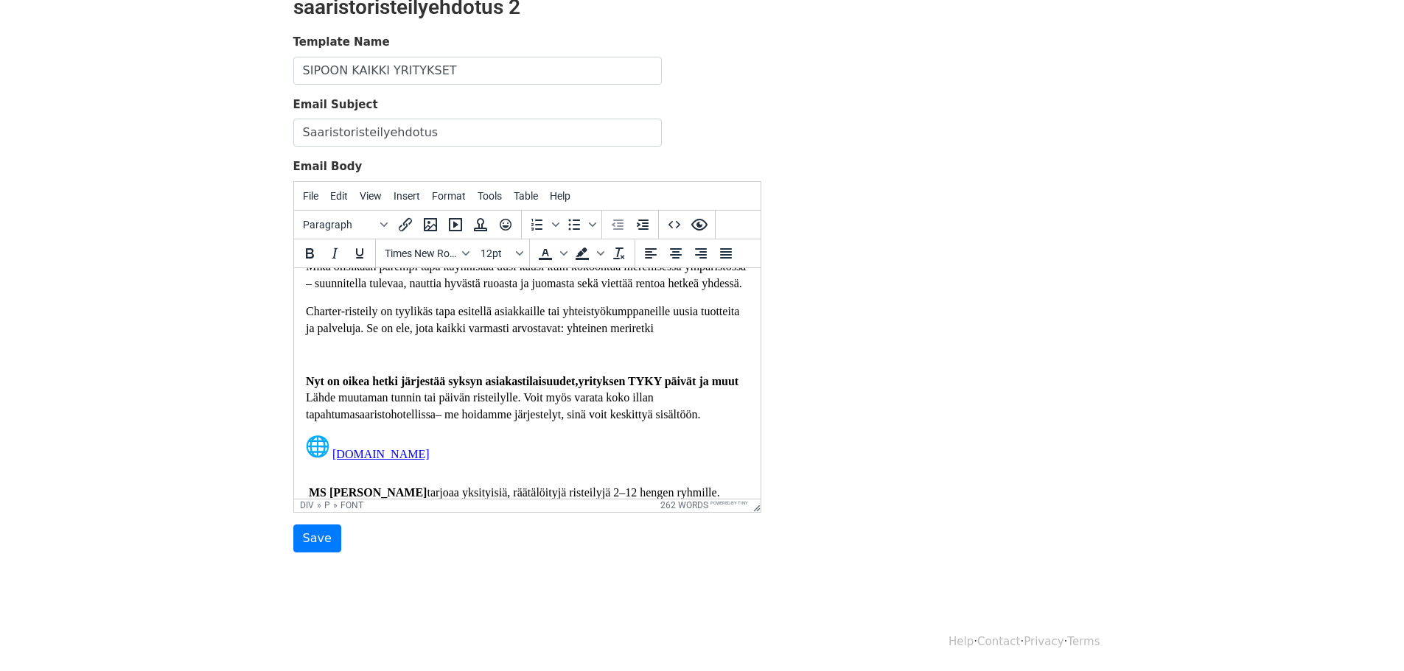
drag, startPoint x: 407, startPoint y: 349, endPoint x: 729, endPoint y: 352, distance: 321.2
click at [729, 336] on p "Charter-risteily on tyylikäs tapa esitellä asiakkaille tai yhteistyökumppaneill…" at bounding box center [526, 319] width 443 height 33
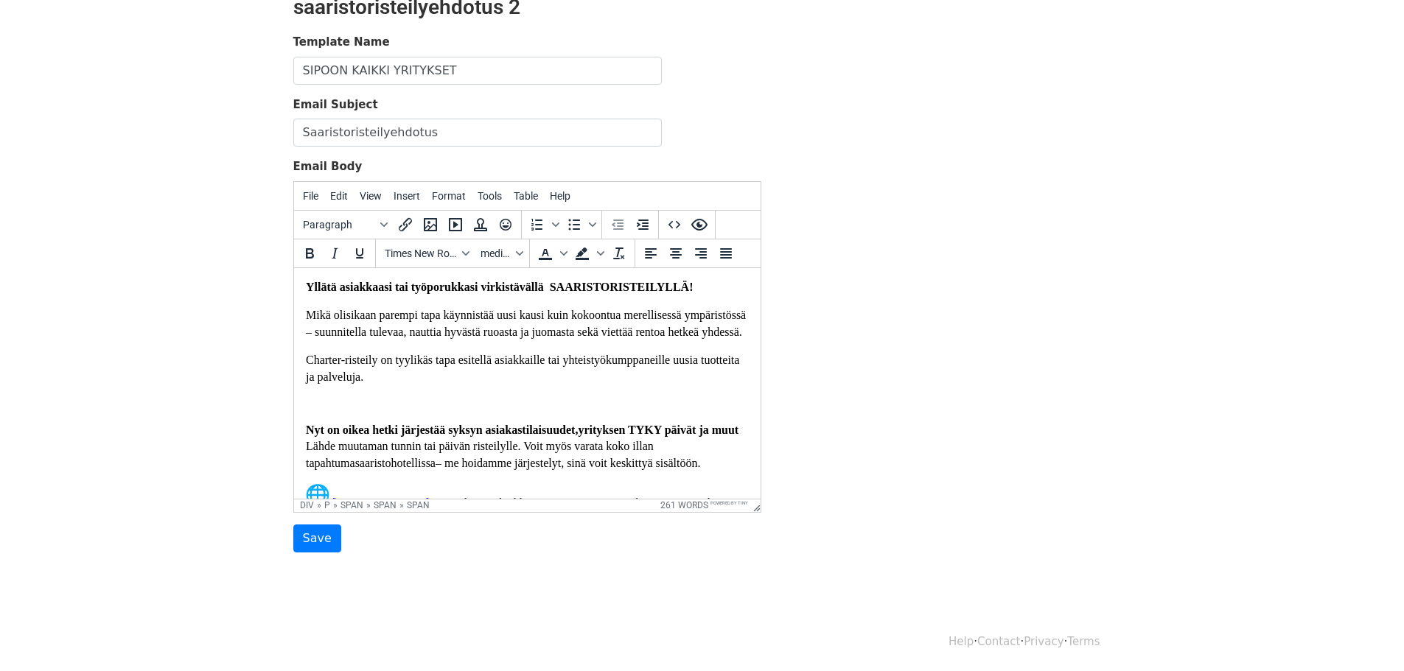
scroll to position [0, 0]
click at [544, 287] on strong "Yllätä asiakkaasi tai työporukkasi virkistävällä SAARISTORISTEILYLLÄ" at bounding box center [496, 287] width 383 height 13
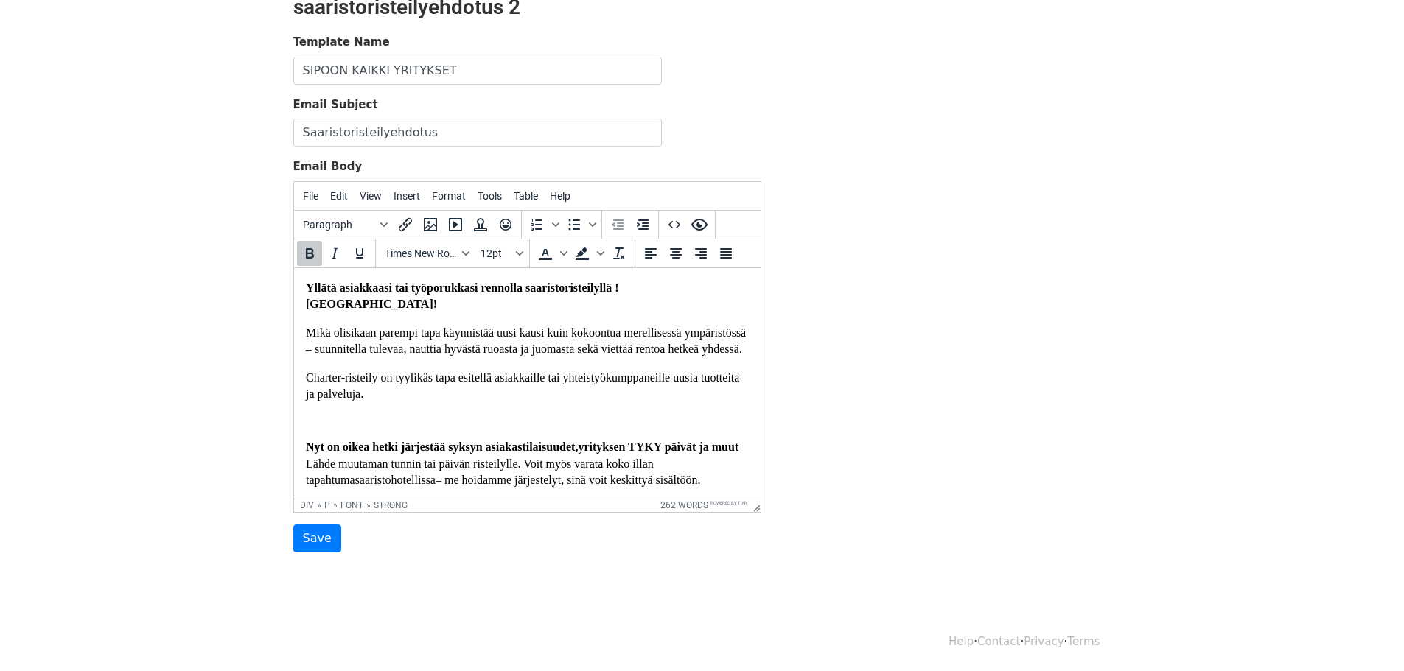
drag, startPoint x: 446, startPoint y: 302, endPoint x: 296, endPoint y: 299, distance: 149.6
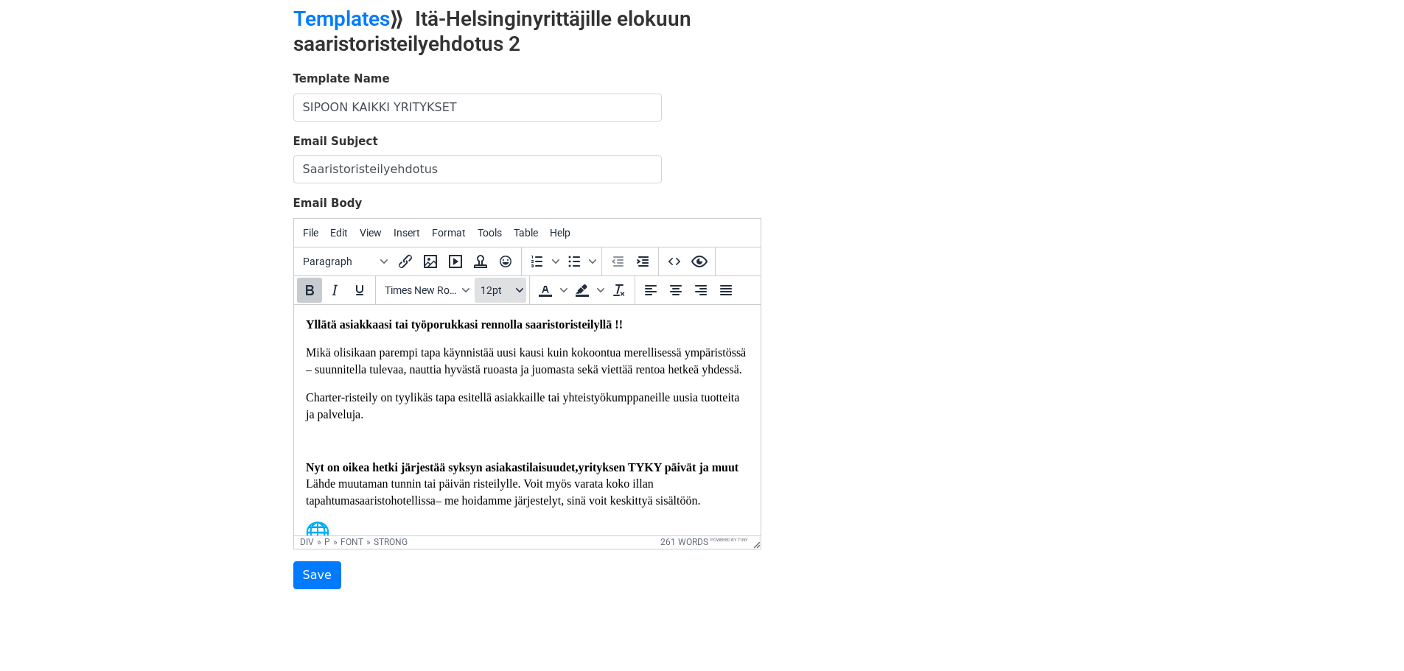
scroll to position [74, 0]
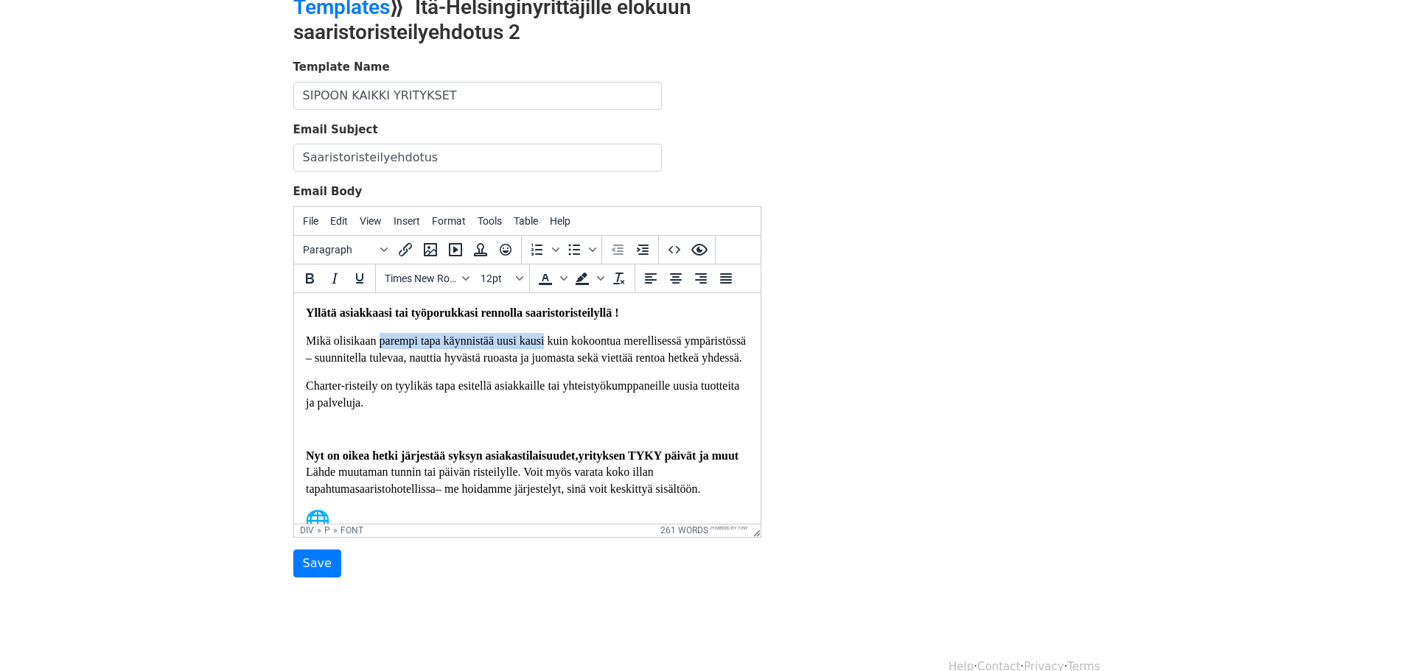
drag, startPoint x: 379, startPoint y: 343, endPoint x: 543, endPoint y: 337, distance: 164.4
click at [543, 337] on font "Mikä olisikaan parempi tapa käynnistää uusi kausi kuin kokoontua merellisessä y…" at bounding box center [525, 348] width 440 height 29
click at [398, 343] on font "Mikä olisikaan mukvampi kuin kokoontua merellisessä ympäristössä – suunnitella …" at bounding box center [521, 348] width 432 height 29
click at [438, 337] on font "Mikä olisikaan mukavampi kuin kokoontua merellisessä ympäristössä – suunnitella…" at bounding box center [523, 348] width 437 height 29
drag, startPoint x: 397, startPoint y: 364, endPoint x: 300, endPoint y: 362, distance: 97.3
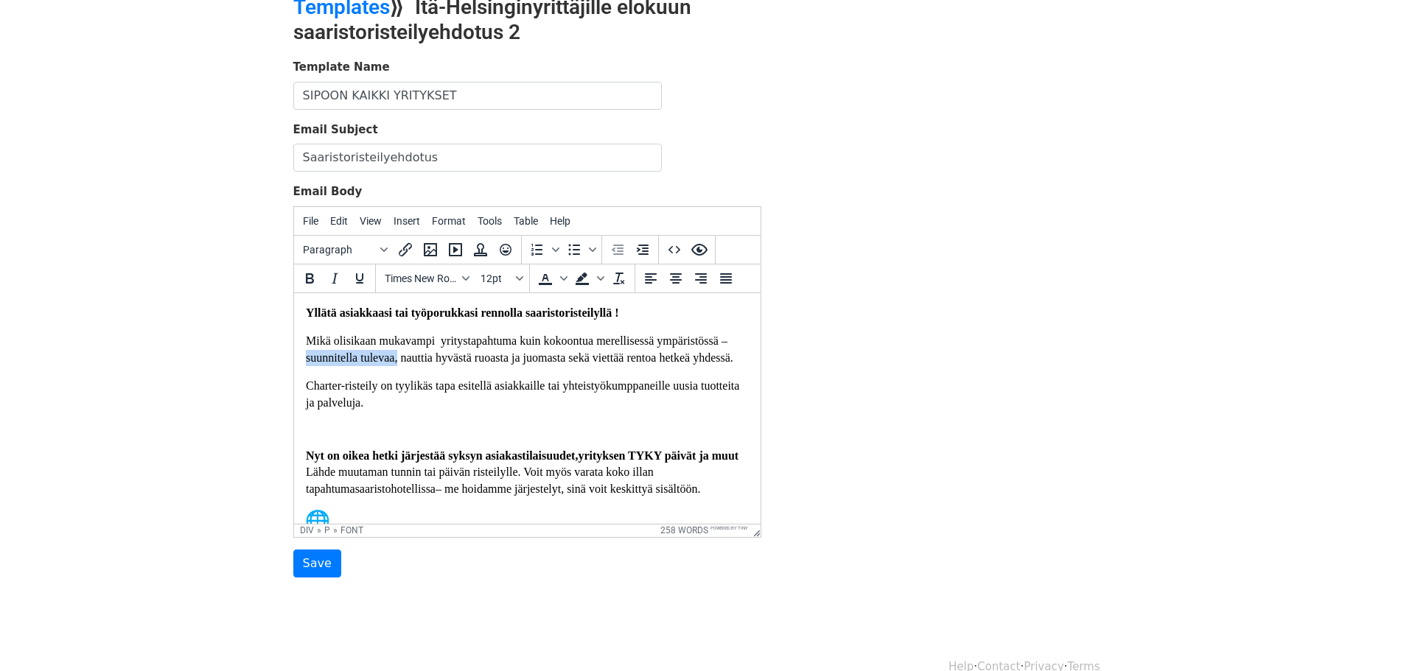
click at [317, 430] on p "Message Body" at bounding box center [526, 428] width 443 height 13
click at [410, 404] on p "Charter-risteily on tyylikäs tapa esitellä asiakkaille tai yhteistyökumppaneill…" at bounding box center [526, 393] width 443 height 33
drag, startPoint x: 340, startPoint y: 476, endPoint x: 399, endPoint y: 471, distance: 59.2
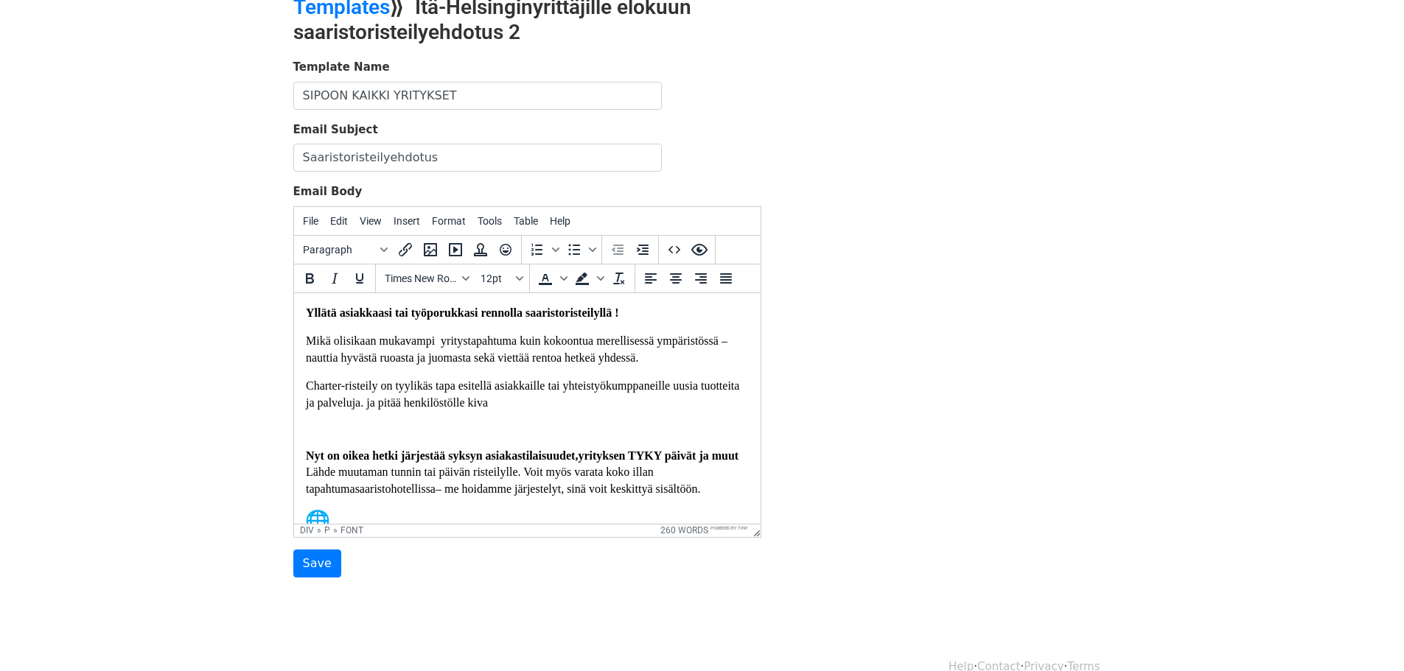
click at [341, 476] on p "Nyt on oikea hetki järjestää syksyn asiakastilaisuudet, yrityksen TYKY päivät j…" at bounding box center [526, 471] width 443 height 49
click at [254, 567] on body "MergeMail Campaigns Templates Reports Open Gmail Daily emails left: 400 Help na…" at bounding box center [702, 281] width 1404 height 710
click at [412, 404] on font "Charter-risteily on tyylikäs tapa esitellä asiakkaille tai yhteistyökumppaneill…" at bounding box center [521, 393] width 433 height 29
drag, startPoint x: 462, startPoint y: 404, endPoint x: 469, endPoint y: 401, distance: 7.9
click at [463, 403] on font "Charter-risteily on tyylikäs tapa esitellä asiakkaille tai yhteistyökumppaneill…" at bounding box center [521, 393] width 433 height 29
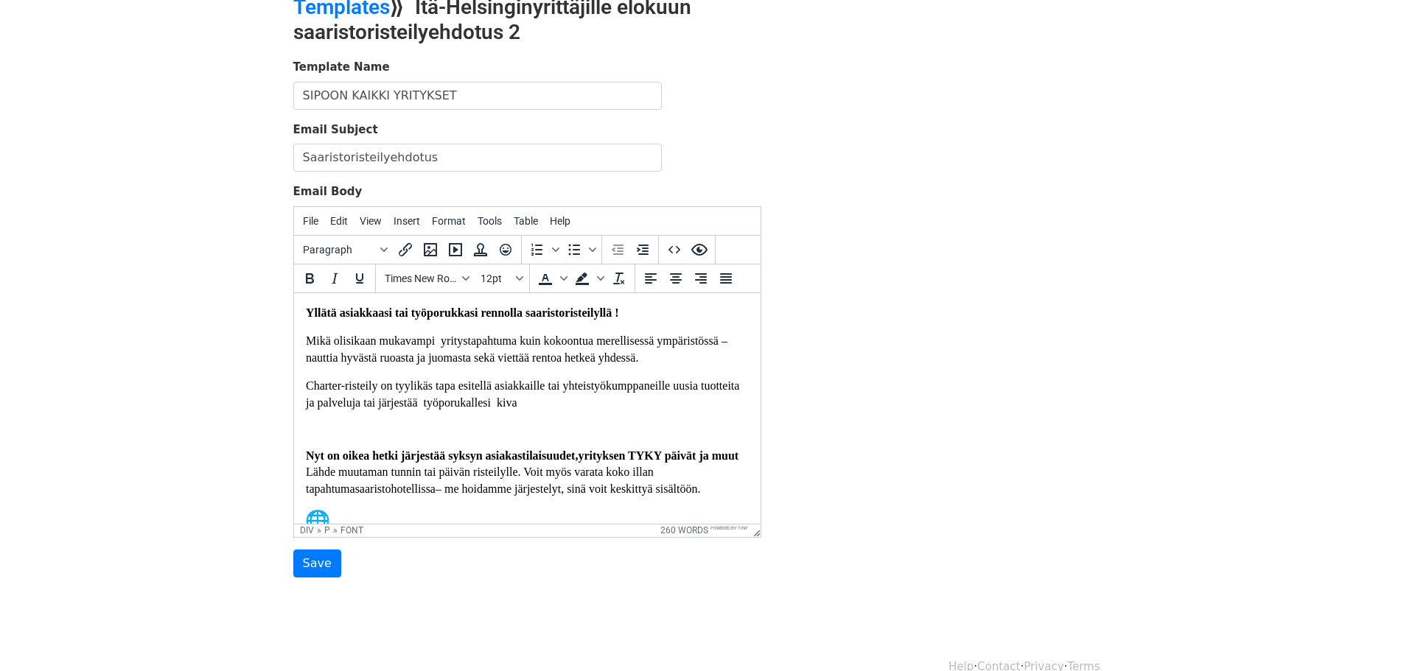
click at [567, 410] on p "Charter-risteily on tyylikäs tapa esitellä asiakkaille tai yhteistyökumppaneill…" at bounding box center [526, 393] width 443 height 33
click at [533, 410] on p "Charter-risteily on tyylikäs tapa esitellä asiakkaille tai yhteistyökumppaneill…" at bounding box center [526, 393] width 443 height 33
click at [640, 408] on p "Charter-risteily on tyylikäs tapa esitellä asiakkaille tai yhteistyökumppaneill…" at bounding box center [526, 393] width 443 height 33
click at [729, 340] on font "Mikä olisikaan mukavampi yritystapahtuma kuin kokoontua merellisessä ympäristös…" at bounding box center [517, 348] width 424 height 29
click at [454, 362] on font "Mikä olisikaan mukavampi yritystapahtuma kuin kokoontua merellisessä ympäristös…" at bounding box center [514, 348] width 419 height 29
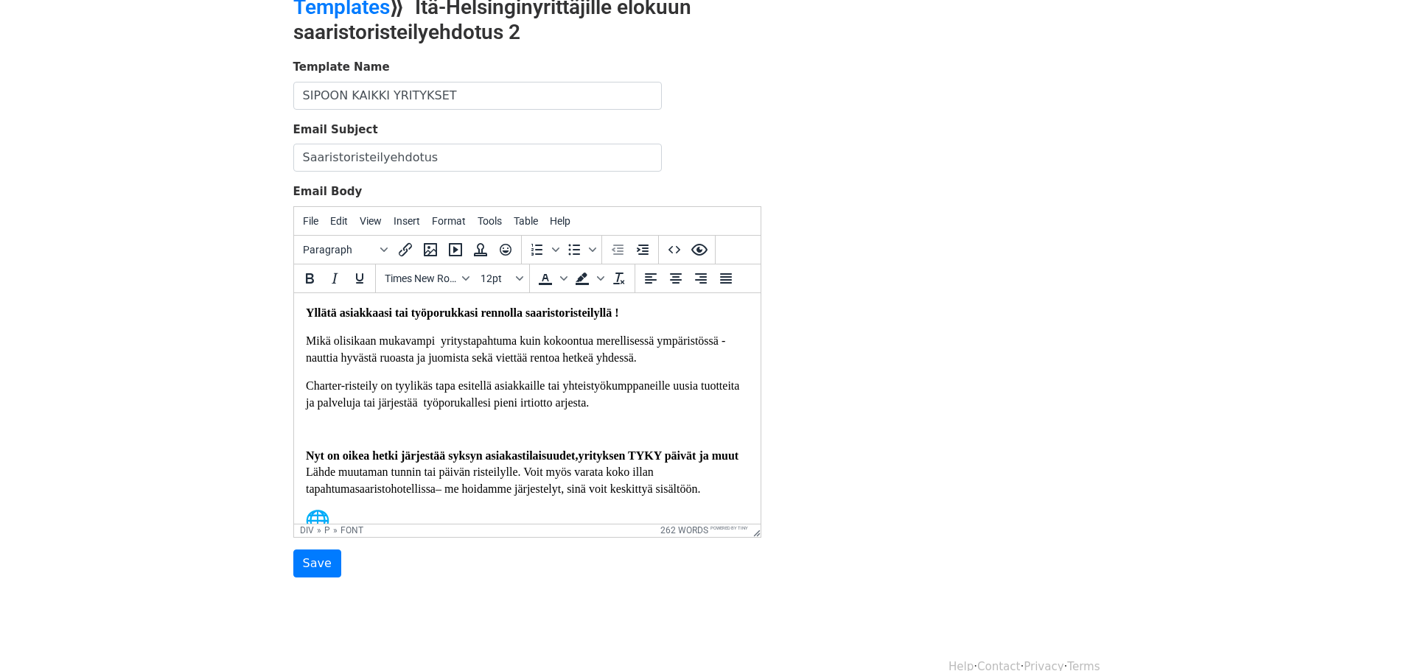
click at [645, 361] on p "Mikä olisikaan mukavampi yritystapahtuma kuin kokoontua merellisessä ympäristös…" at bounding box center [526, 348] width 443 height 33
click at [463, 407] on font "Charter-risteily on tyylikäs tapa esitellä asiakkaille tai yhteistyökumppaneill…" at bounding box center [521, 393] width 433 height 29
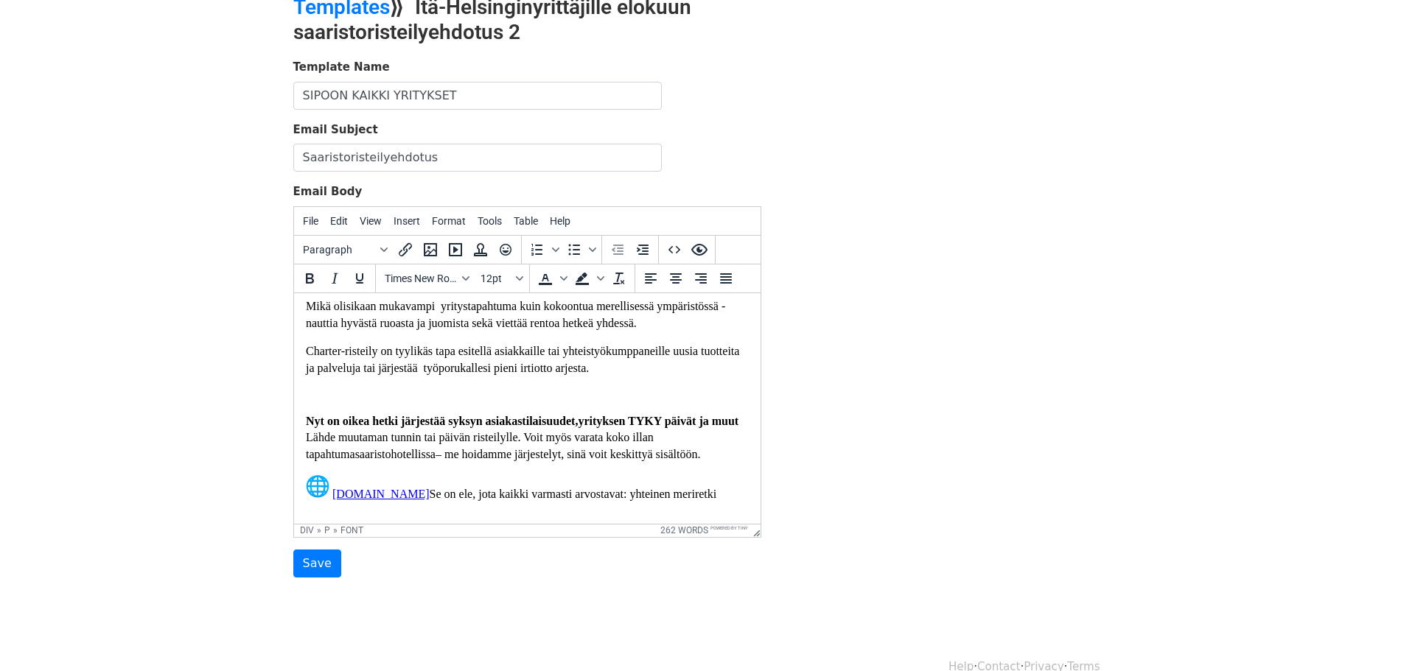
scroll to position [0, 0]
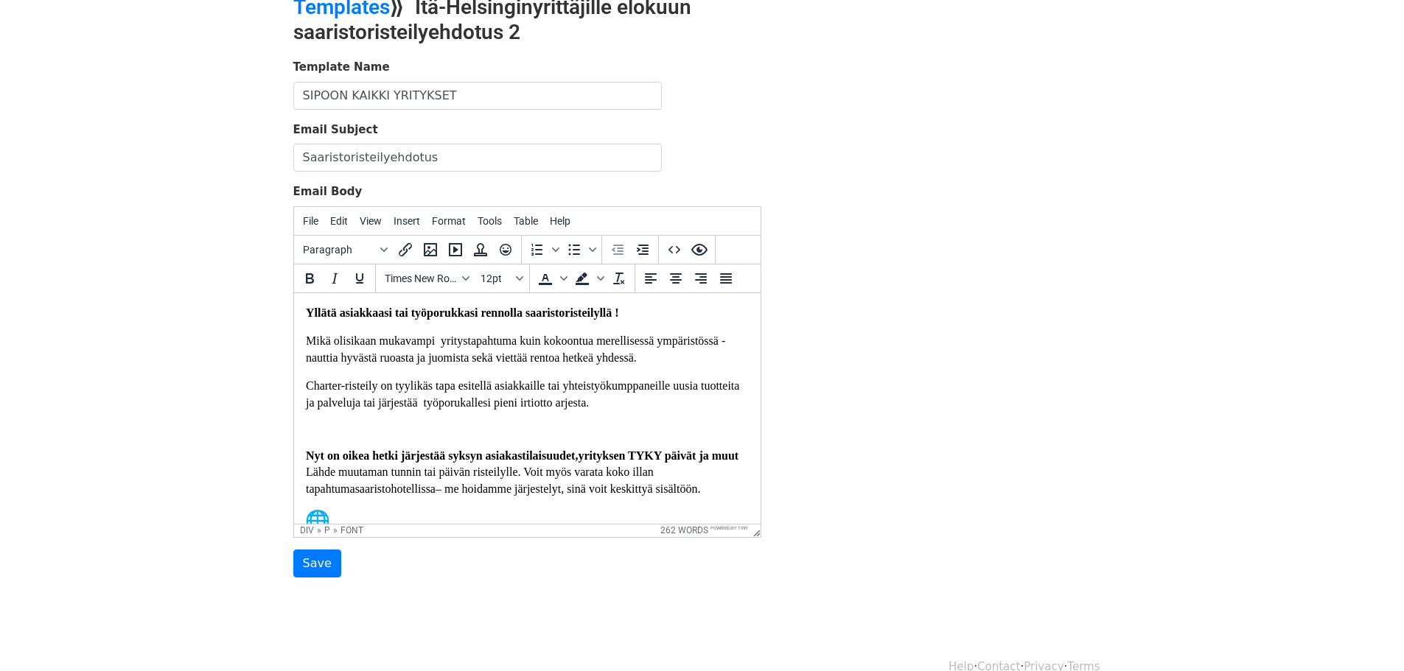
drag, startPoint x: 754, startPoint y: 359, endPoint x: 1058, endPoint y: 628, distance: 406.0
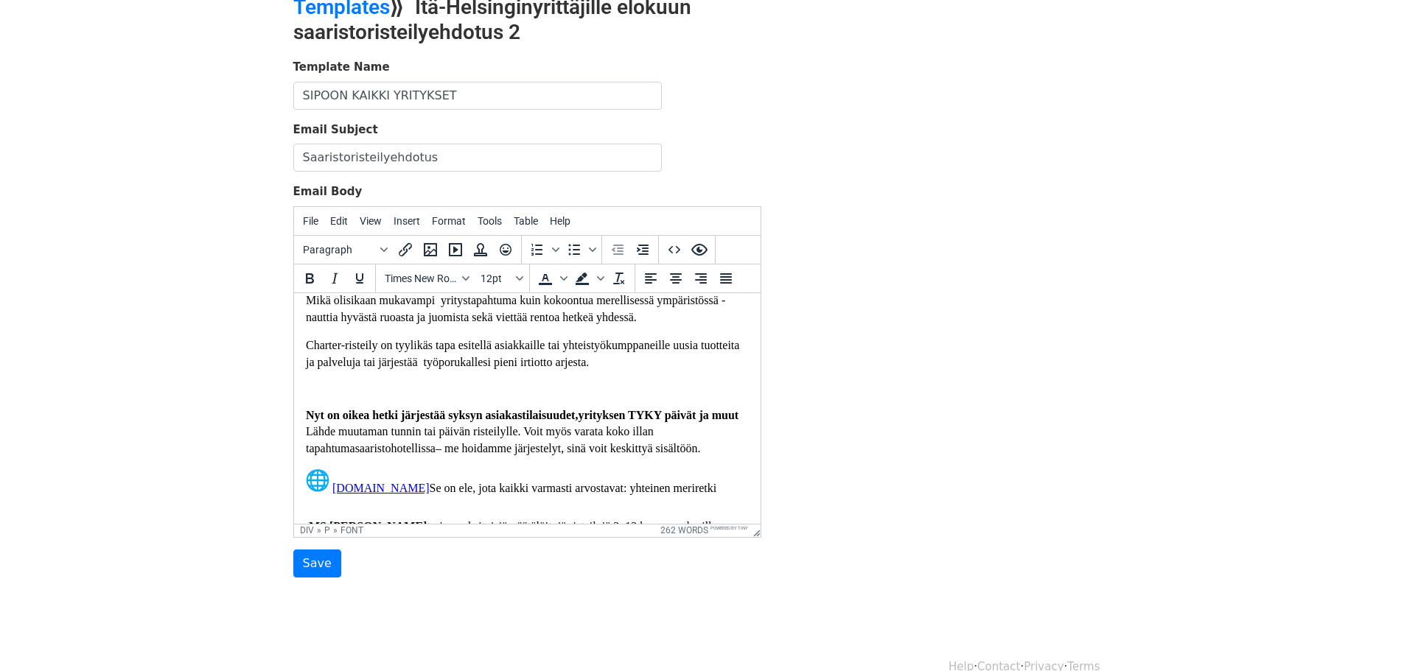
scroll to position [49, 0]
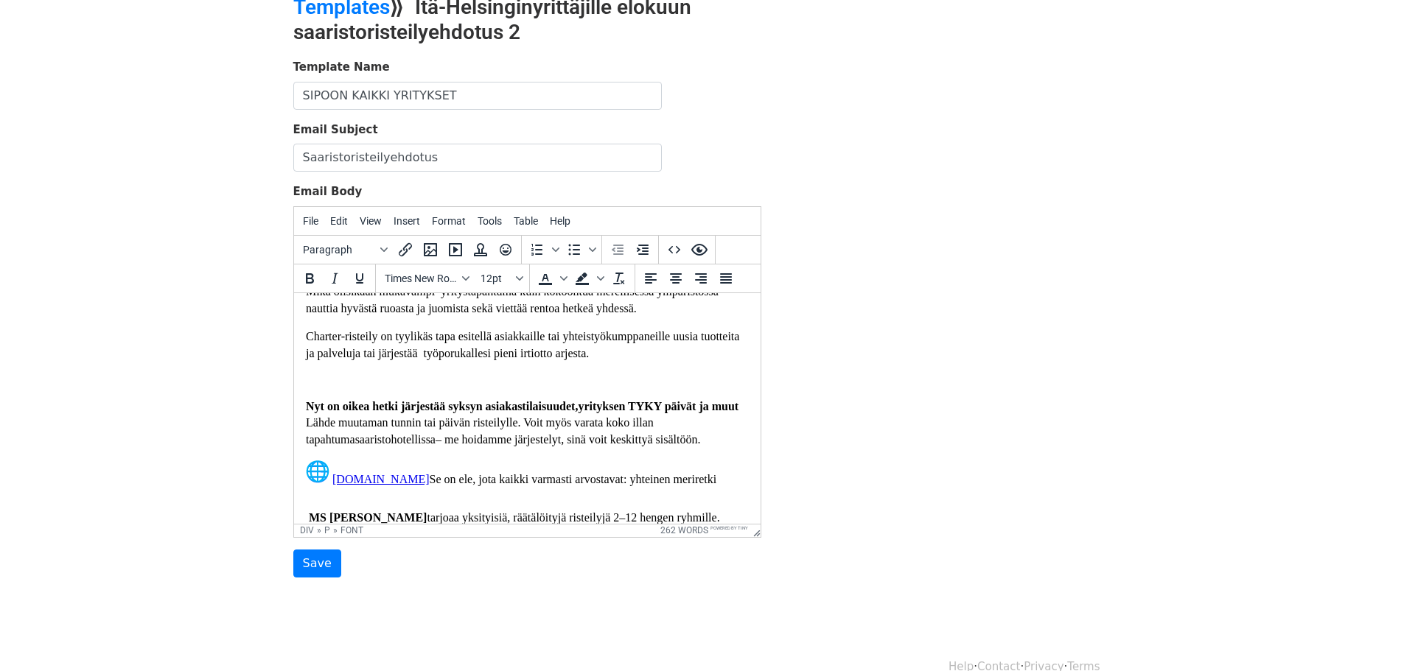
click at [558, 357] on font "Charter-risteily on tyylikäs tapa esitellä asiakkaille tai yhteistyökumppaneill…" at bounding box center [521, 343] width 433 height 29
click at [598, 358] on font "Charter-risteily on tyylikäs tapa esitellä asiakkaille tai yhteistyökumppaneill…" at bounding box center [521, 343] width 433 height 29
click at [598, 352] on font "Charter-risteily on tyylikäs tapa esitellä asiakkaille tai yhteistyökumppaneill…" at bounding box center [521, 343] width 433 height 29
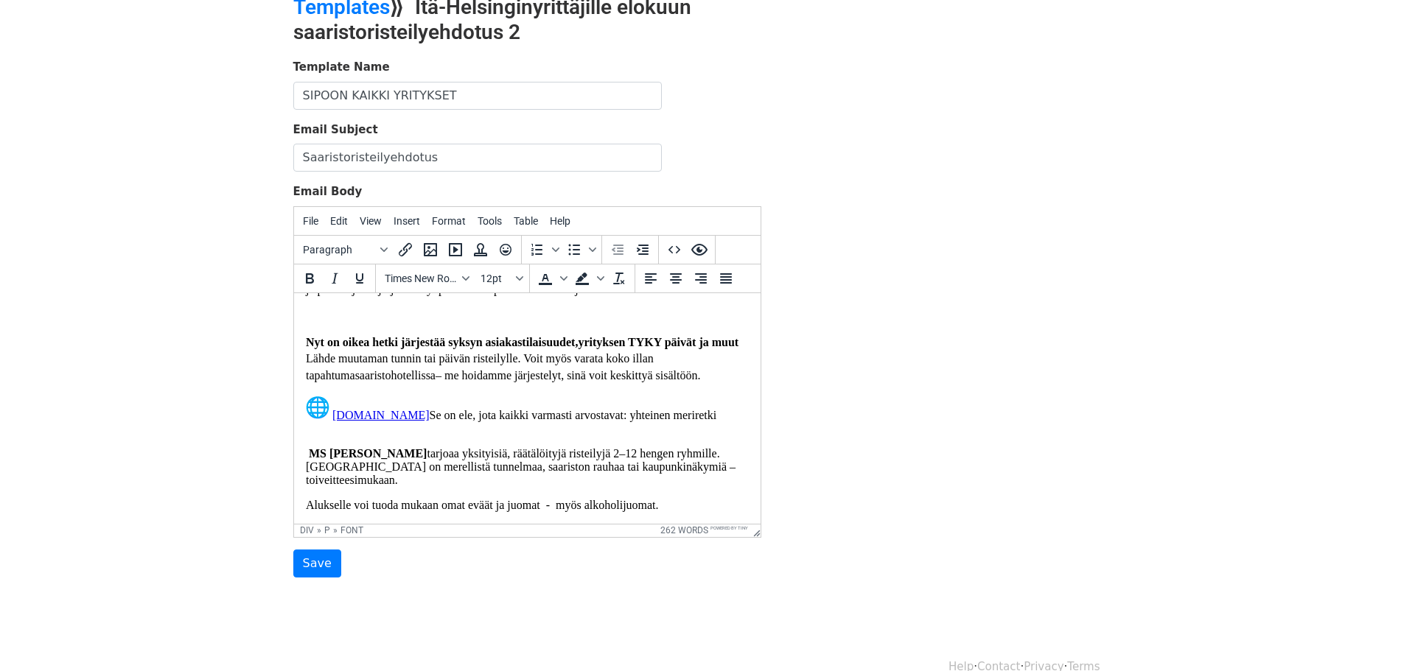
scroll to position [127, 0]
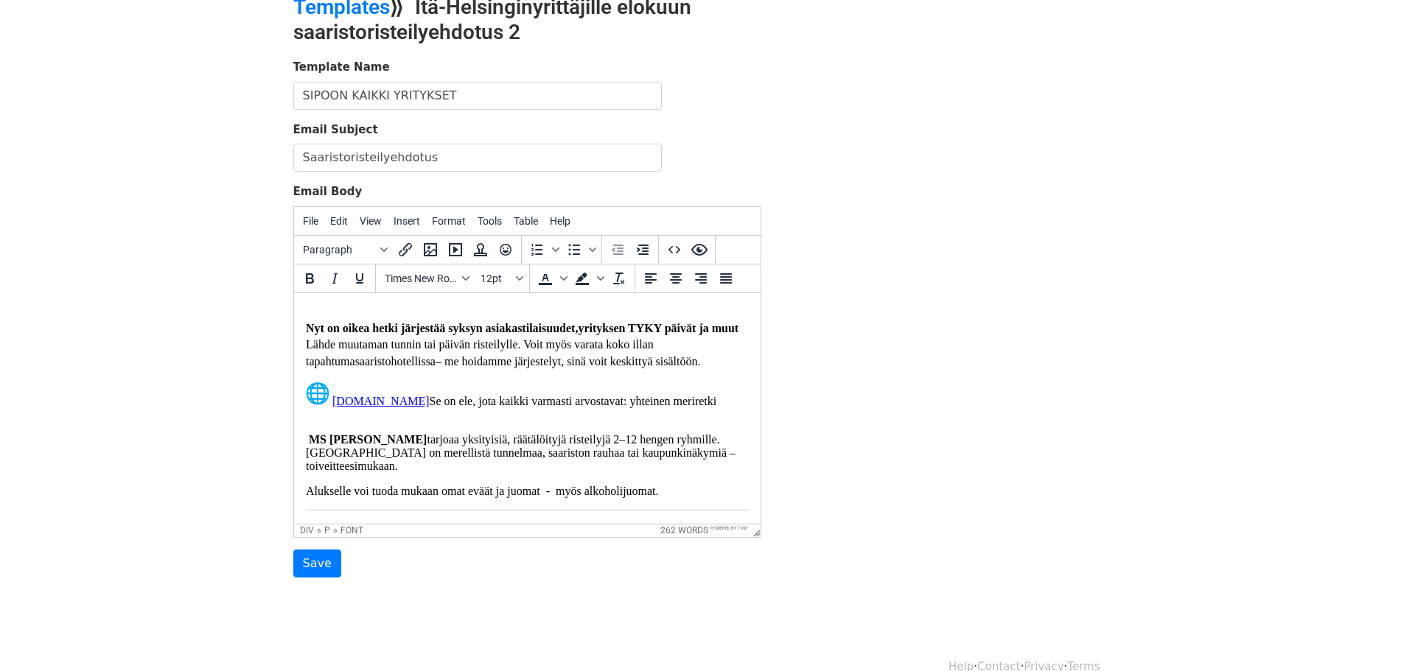
click at [346, 352] on p "Nyt on oikea hetki järjestää syksyn asiakastilaisuudet, yrityksen TYKY päivät j…" at bounding box center [526, 344] width 443 height 49
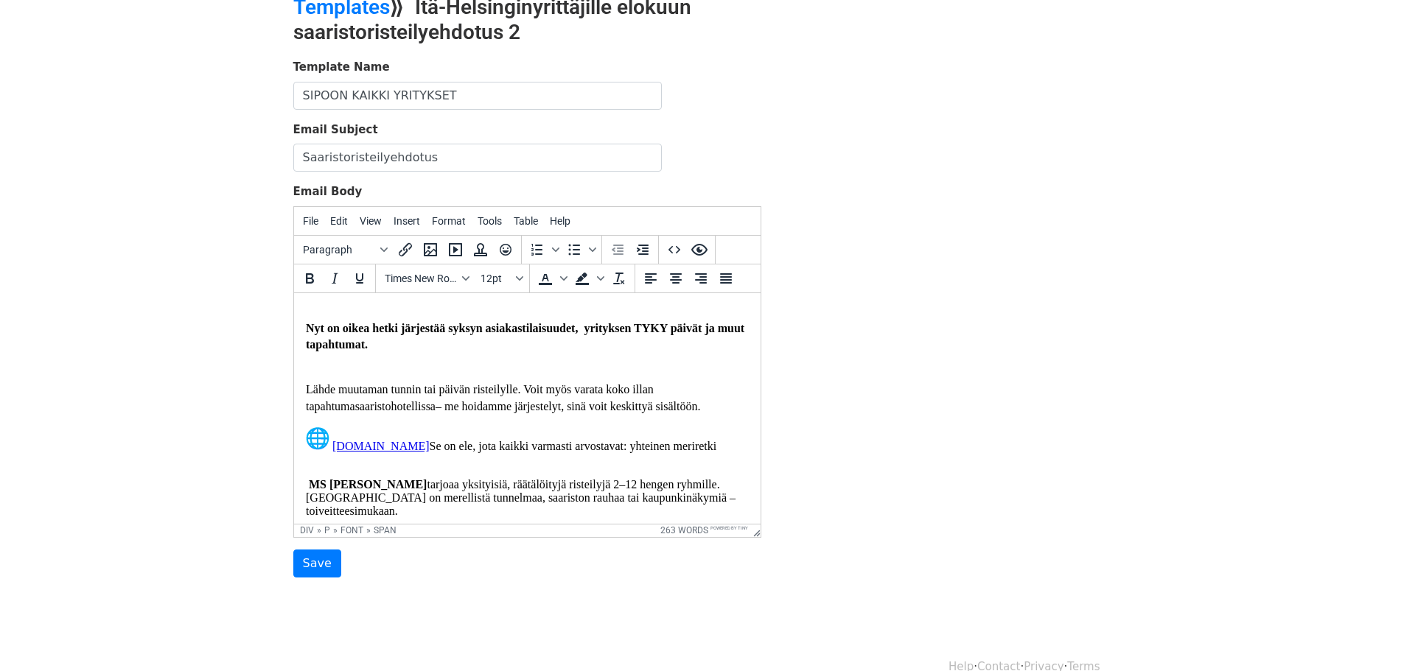
click at [354, 412] on span "saaristohotellissa" at bounding box center [394, 405] width 80 height 13
click at [605, 399] on font "Lähde muutaman tunnin tai päivän risteilylle. Voit myös varata koko illan tapah…" at bounding box center [525, 396] width 441 height 29
click at [704, 395] on span "saaristo" at bounding box center [722, 388] width 36 height 13
click at [304, 416] on html "Yllätä asiakkaasi tai työporukkasi rennolla saaristoristeilyllä ! Mikä olisikaa…" at bounding box center [526, 643] width 466 height 956
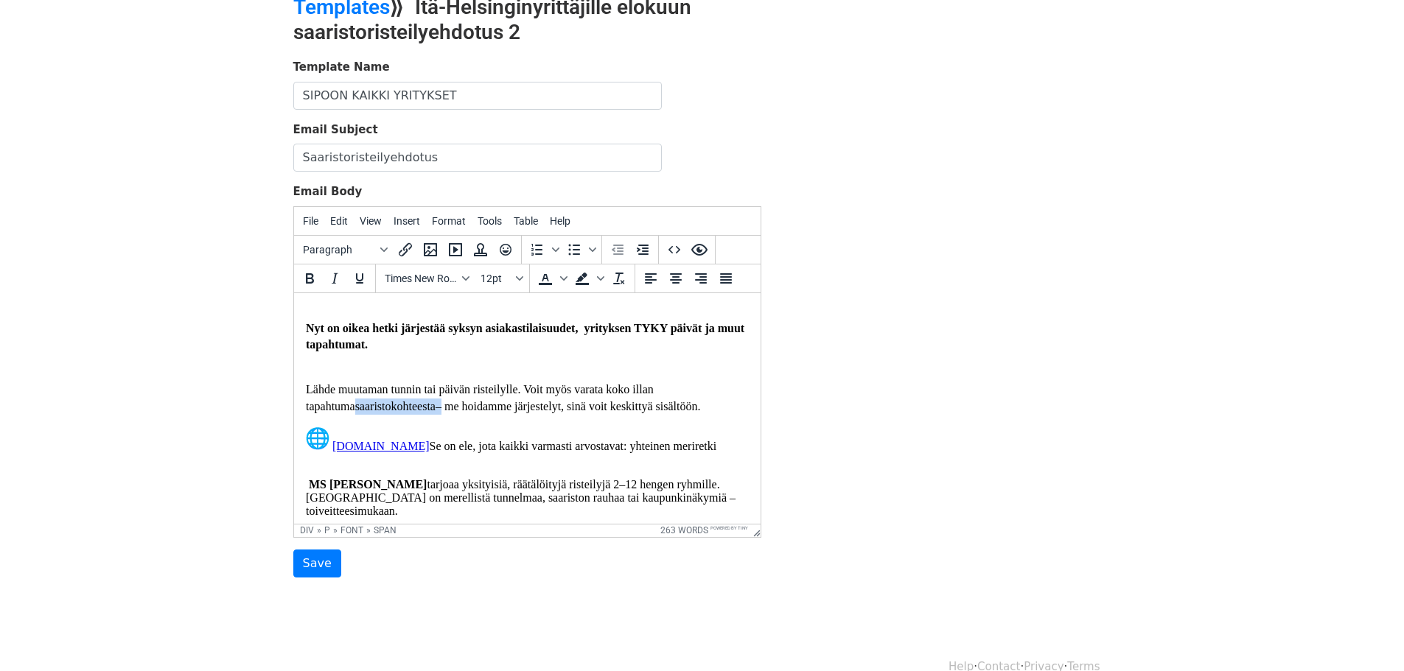
click at [354, 412] on span "saaristokohteesta" at bounding box center [394, 405] width 80 height 13
click at [704, 397] on font "Lähde muutaman tunnin tai päivän risteilylle. Voit myös varata koko illan tapah…" at bounding box center [504, 396] width 399 height 29
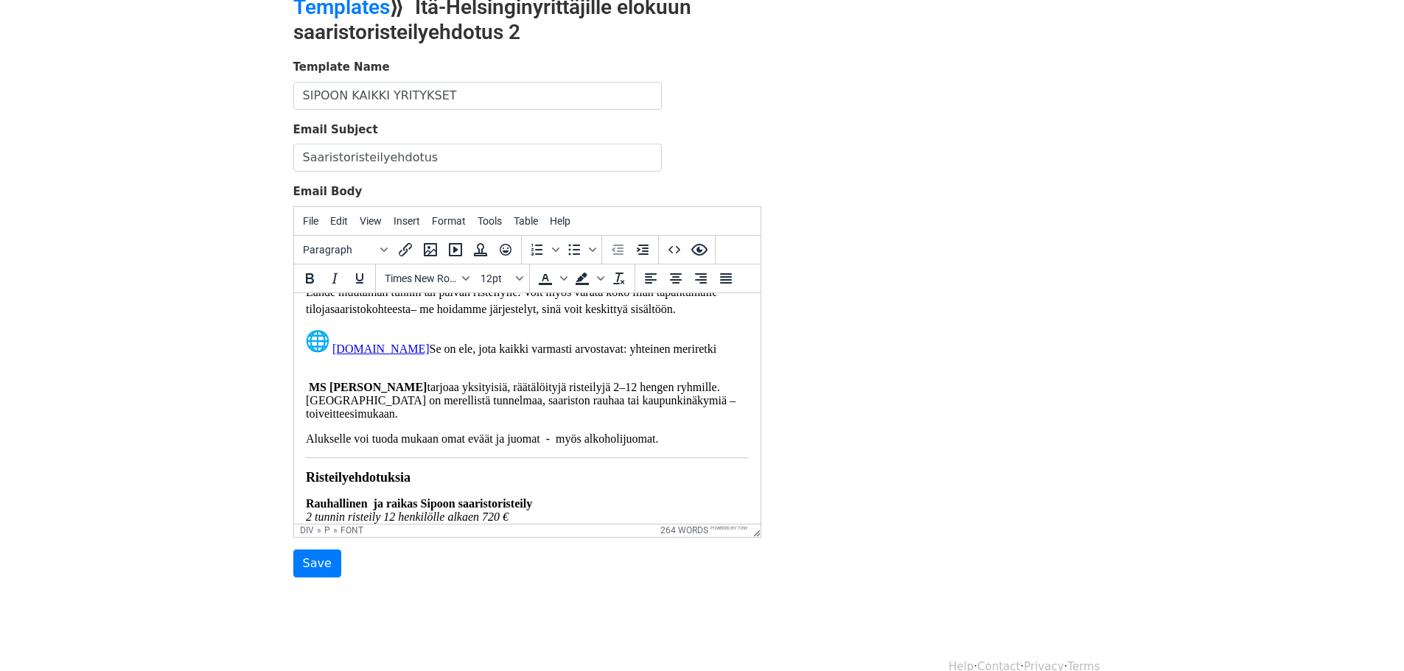
scroll to position [225, 0]
click at [429, 354] on span "Se on ele, jota kaikki varmasti arvostavat: yhteinen meriretki" at bounding box center [572, 347] width 287 height 13
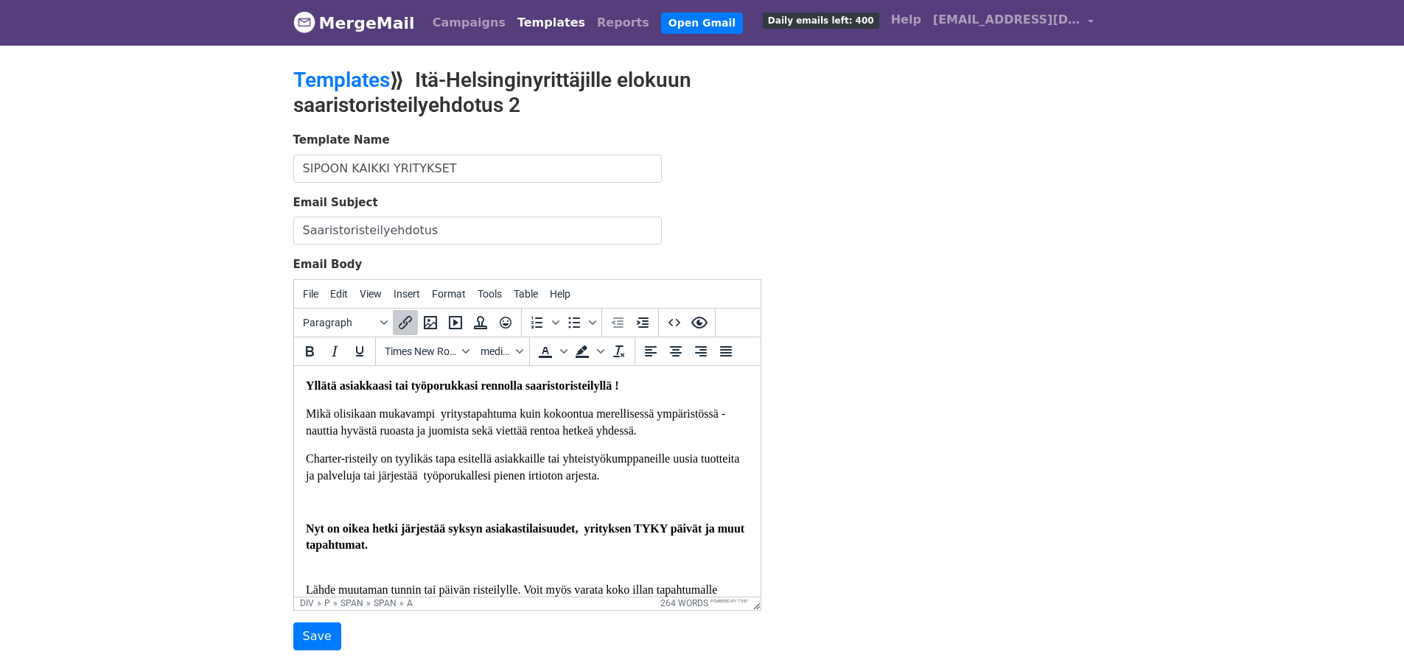
scroll to position [0, 0]
click at [326, 508] on p "Message Body" at bounding box center [526, 502] width 443 height 13
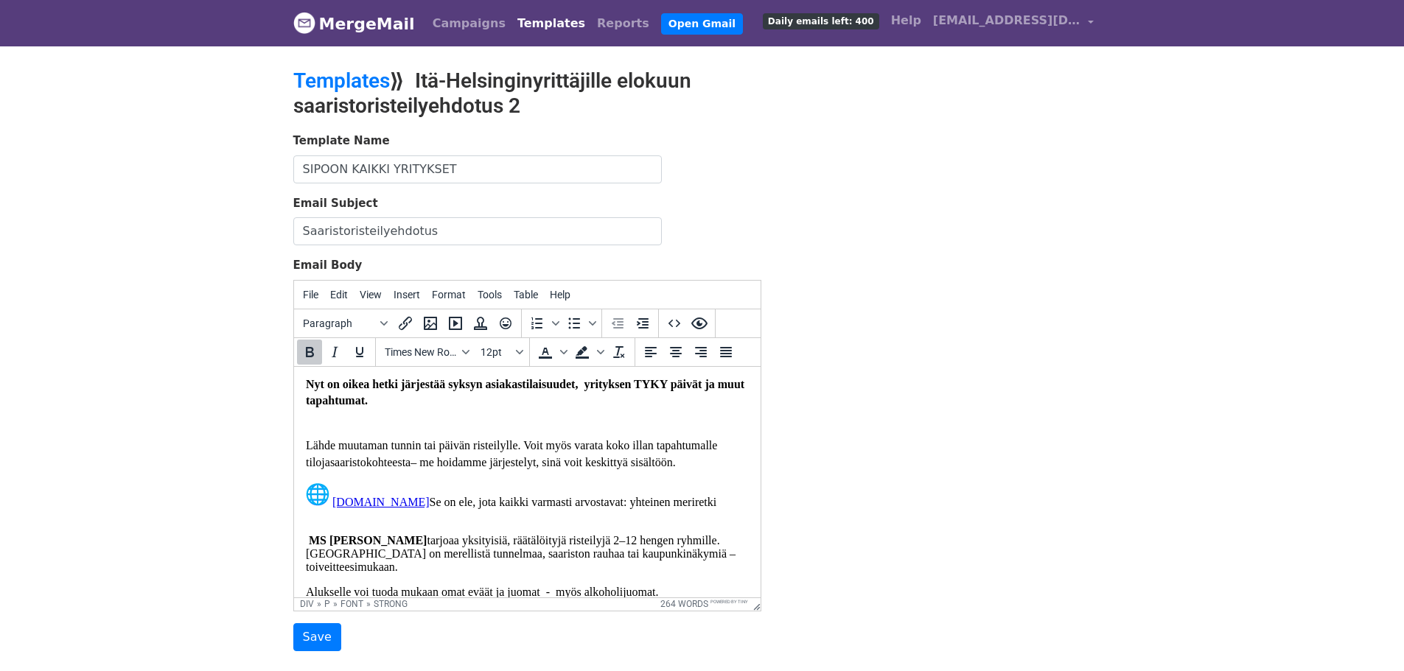
scroll to position [123, 0]
click at [306, 424] on p "Lähde muutaman tunnin tai päivän risteilylle. Voit myös varata koko illan tapah…" at bounding box center [526, 442] width 443 height 49
click at [334, 446] on font "Lähde muutaman tunnin tai päivän risteilylle. Voit myös varata koko illan tapah…" at bounding box center [510, 449] width 411 height 29
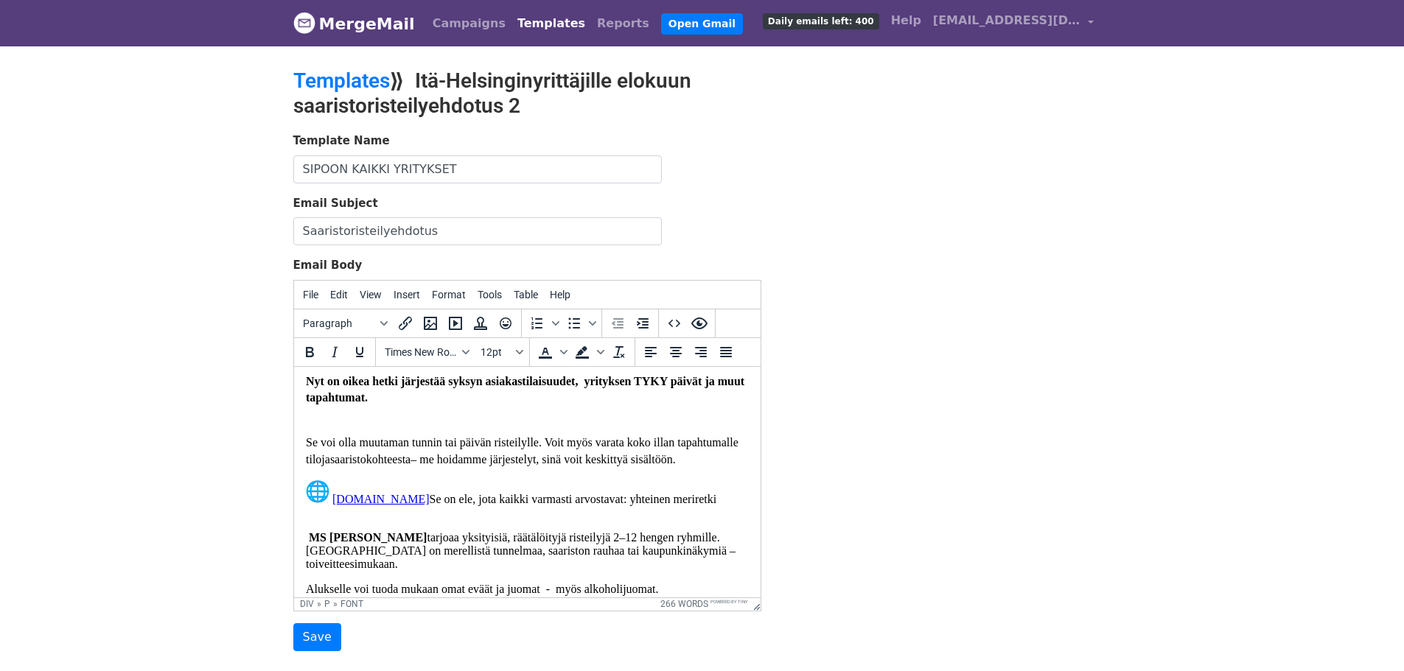
click at [543, 444] on font "Se voi olla muutaman tunnin tai päivän risteilylle. Voit myös varata koko illan…" at bounding box center [521, 449] width 432 height 29
click at [458, 453] on font "Se voi olla muutaman tunnin tai päivän risteilylVoit myös varata koko illan tap…" at bounding box center [514, 449] width 418 height 29
click at [527, 446] on font "Se voi olla muutaman tunnin tai päivän risteilylVoit myös varata koko illan tap…" at bounding box center [514, 449] width 418 height 29
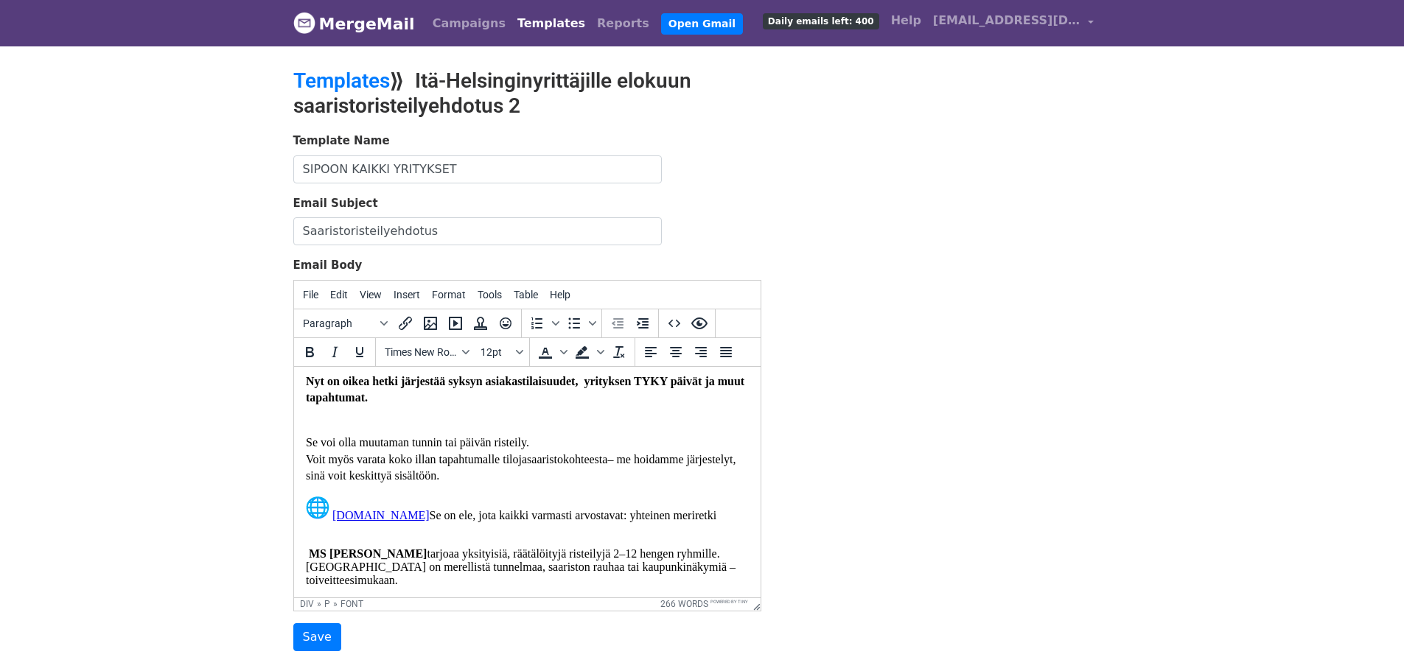
click at [441, 449] on font "Se voi olla muutaman tunnin tai päivän risteily. Voit myös varata koko illan ta…" at bounding box center [520, 458] width 430 height 46
click at [495, 452] on font "Se voi olla muutaman tunnin kestävä tai päivän risteily. Voit myös varata koko …" at bounding box center [520, 458] width 430 height 46
click at [480, 444] on font "Se voi olla muutaman tunnin kestävä tai koko päivän risteily. Voit myös varata …" at bounding box center [520, 458] width 430 height 46
click at [488, 445] on font "Se voi olla muutaman tunnin tai koko päivän risteily. Voit myös varata koko ill…" at bounding box center [520, 458] width 430 height 46
click at [519, 448] on font "Se voi olla muutaman tunnin tai koko päivän risteily. Voit myös varata koko ill…" at bounding box center [520, 458] width 430 height 46
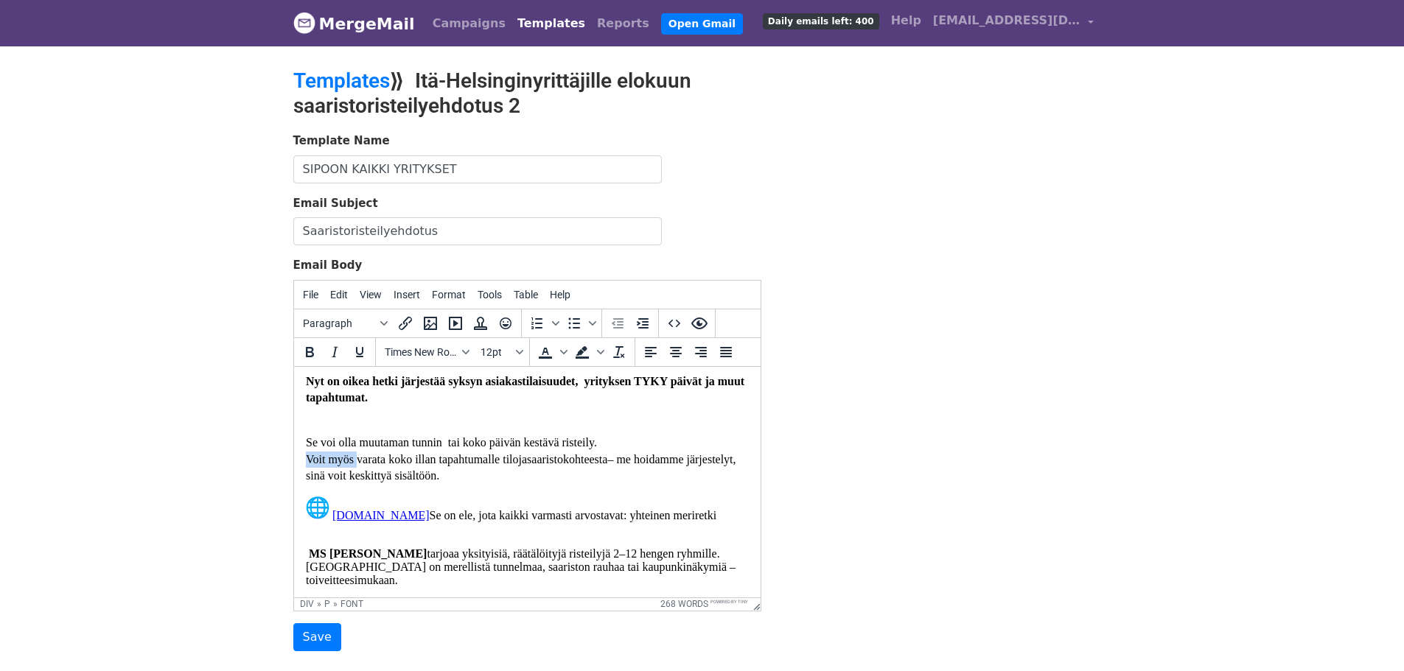
drag, startPoint x: 354, startPoint y: 468, endPoint x: 288, endPoint y: 469, distance: 66.3
click at [608, 464] on font "Se voi olla muutaman tunnin tai koko päivän kestävä risteily. Jos haluat varata…" at bounding box center [519, 458] width 429 height 46
click at [357, 480] on font "Se voi olla muutaman tunnin tai koko päivän kestävä risteily. Jos haluat varata…" at bounding box center [501, 458] width 392 height 46
drag, startPoint x: 496, startPoint y: 465, endPoint x: 388, endPoint y: 472, distance: 108.5
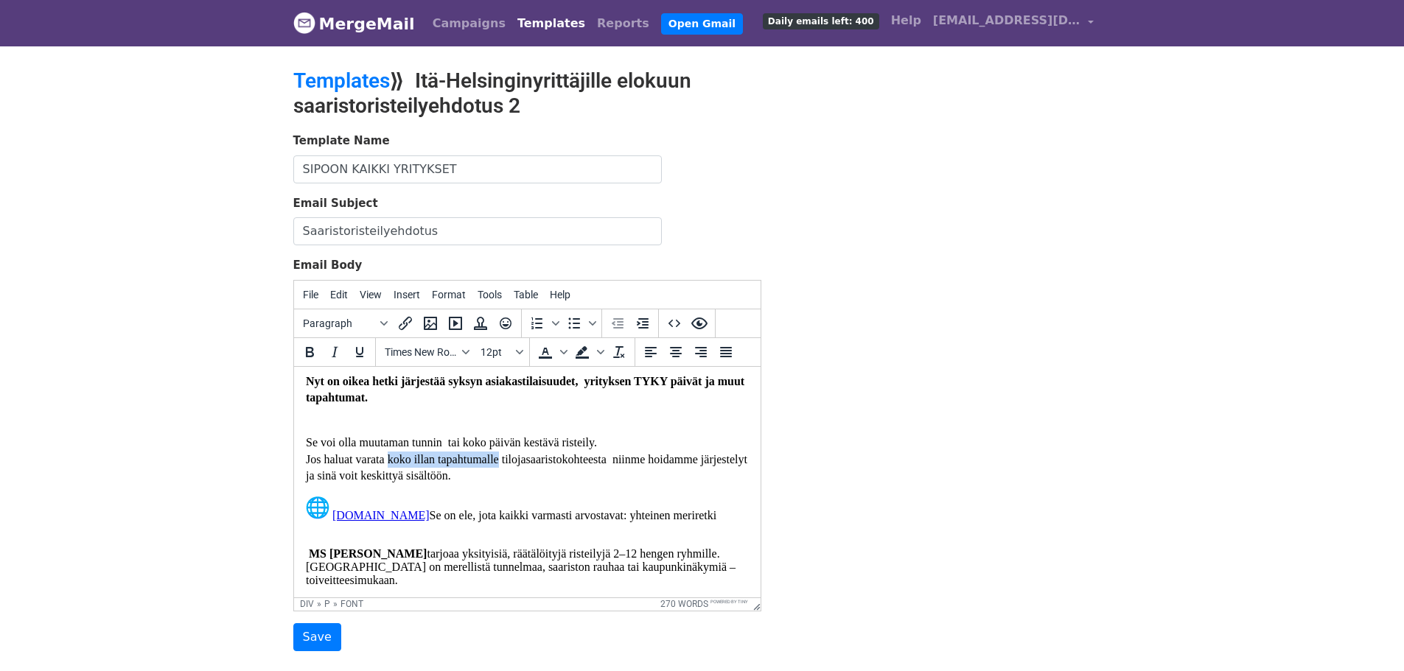
click at [388, 472] on p "Se voi olla muutaman tunnin tai koko päivän kestävä risteily. Jos haluat varata…" at bounding box center [526, 451] width 443 height 66
click at [413, 468] on font "Se voi olla muutaman tunnin tai koko päivän kestävä risteily. Jos haluat varata…" at bounding box center [519, 458] width 429 height 46
click at [429, 521] on span "Se on ele, jota kaikki varmasti arvostavat: yhteinen meriretki" at bounding box center [572, 514] width 287 height 13
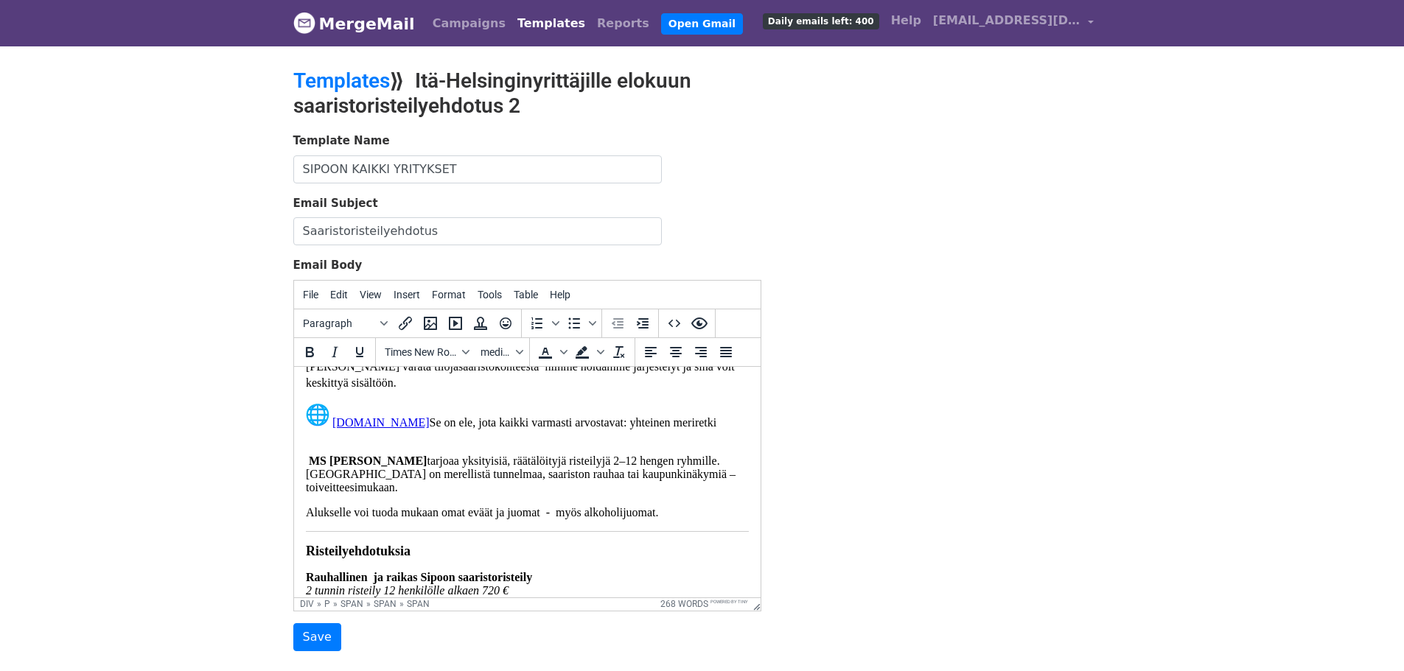
scroll to position [221, 0]
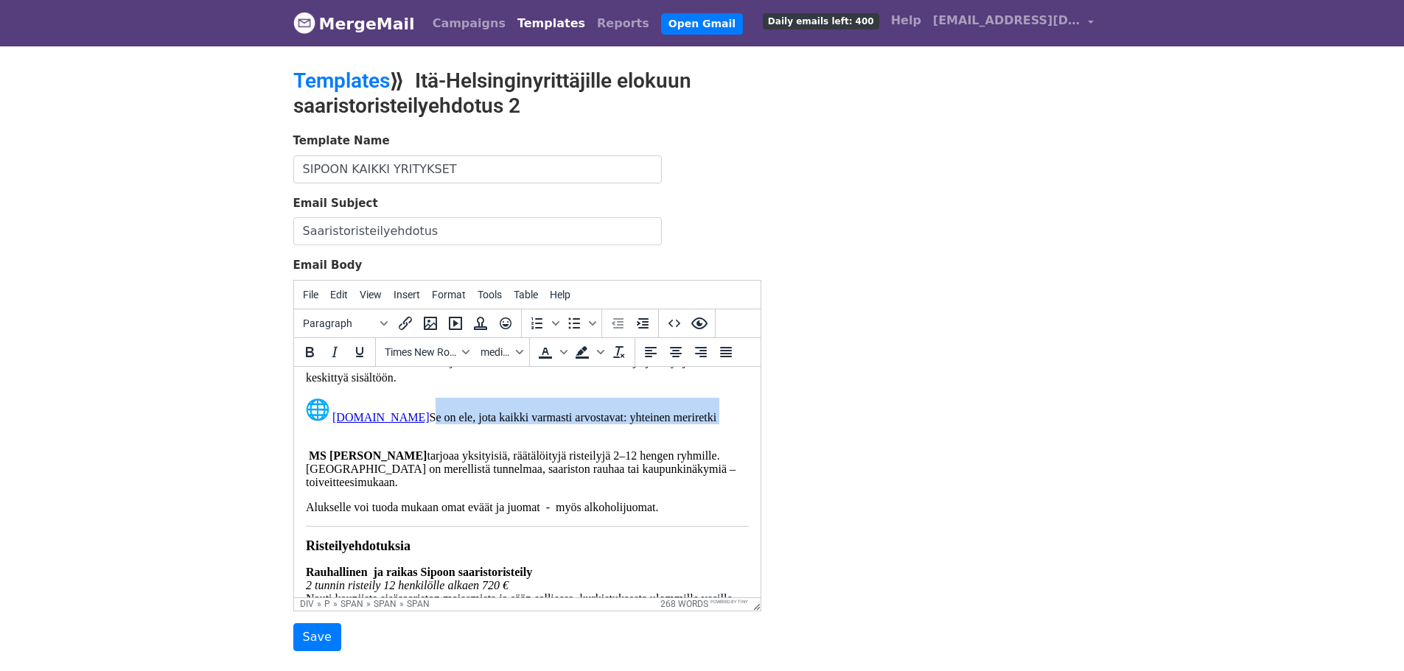
drag, startPoint x: 421, startPoint y: 424, endPoint x: 706, endPoint y: 431, distance: 284.5
click at [706, 431] on p "www.namorada.fi Se on ele, jota kaikki varmasti arvostavat: yhteinen meriretki" at bounding box center [526, 417] width 443 height 40
click at [427, 421] on p "www.namorada.fi S" at bounding box center [526, 417] width 443 height 40
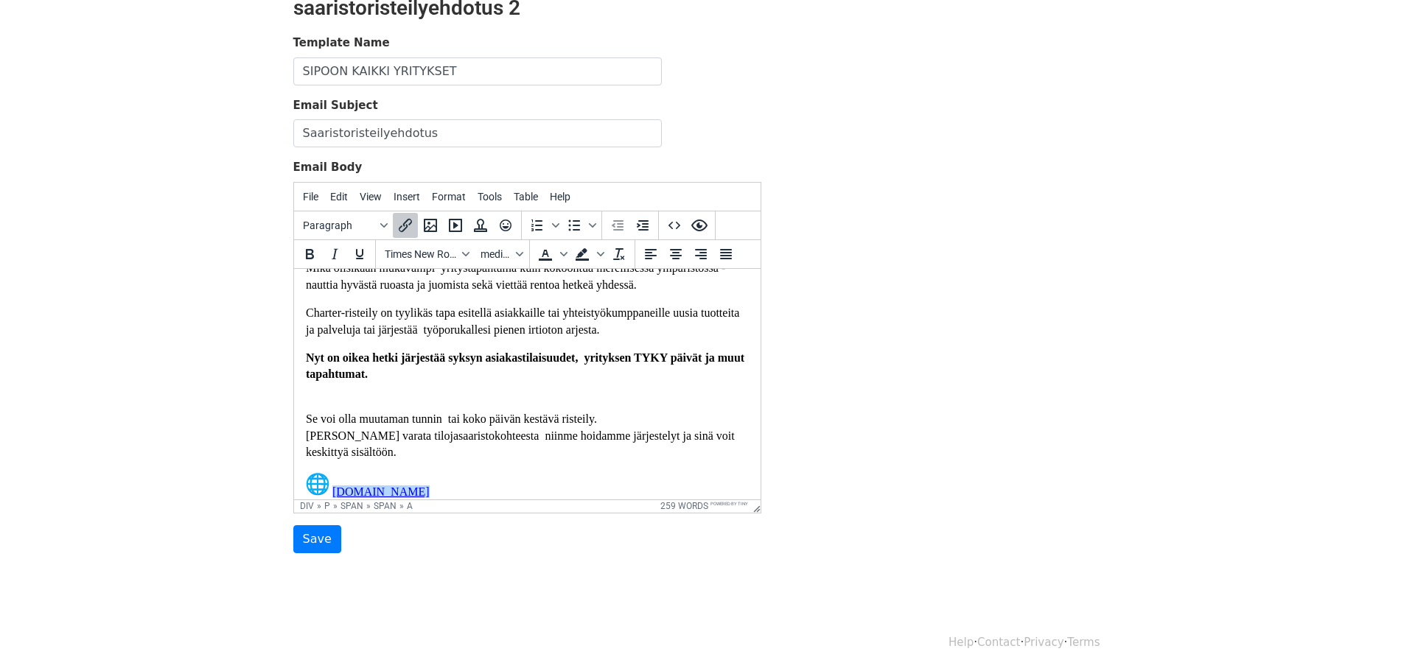
scroll to position [49, 0]
click at [315, 404] on p "Se voi olla muutaman tunnin tai koko päivän kestävä risteily. Jos haluat varata…" at bounding box center [526, 426] width 443 height 66
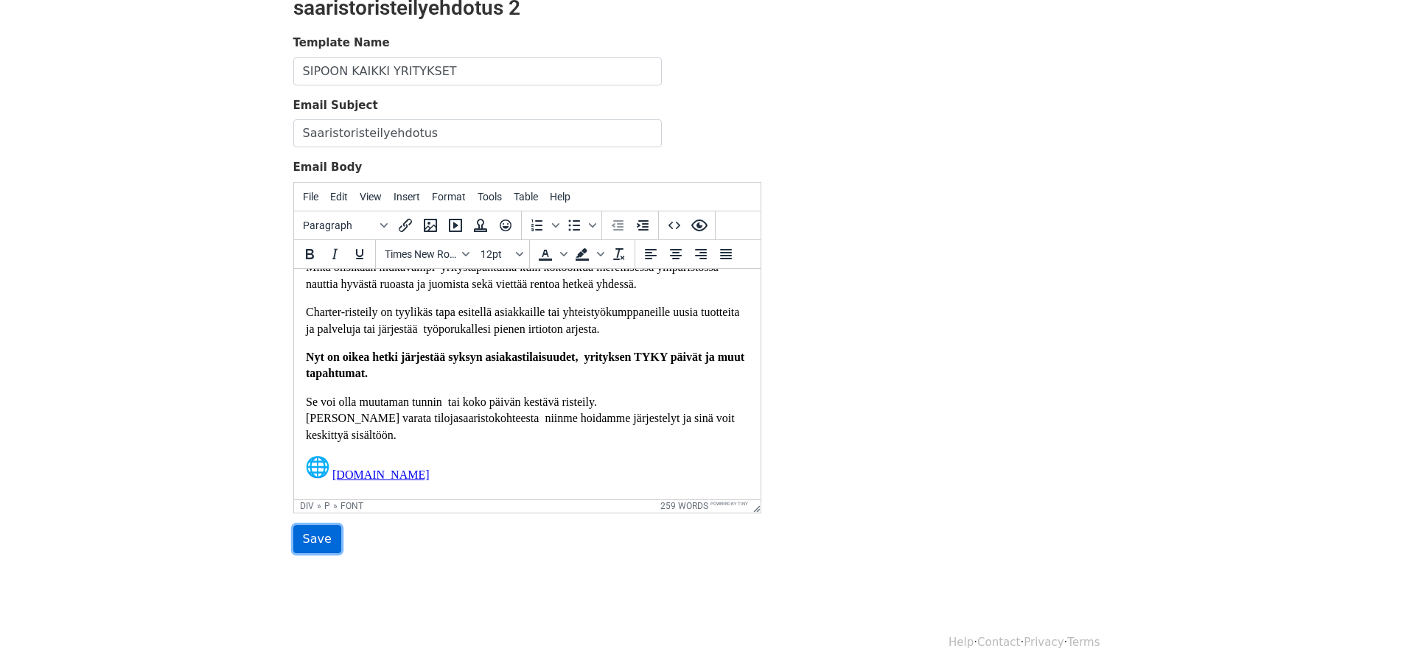
click at [316, 541] on input "Save" at bounding box center [317, 539] width 48 height 28
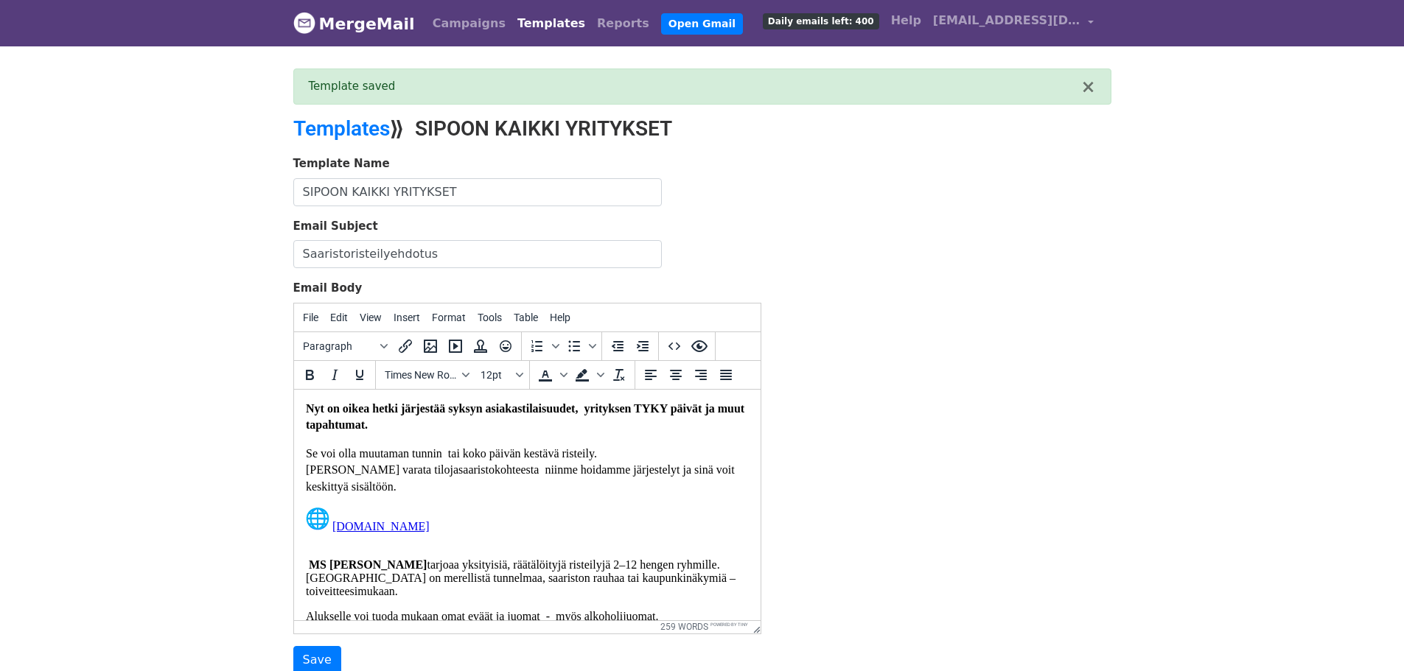
scroll to position [123, 0]
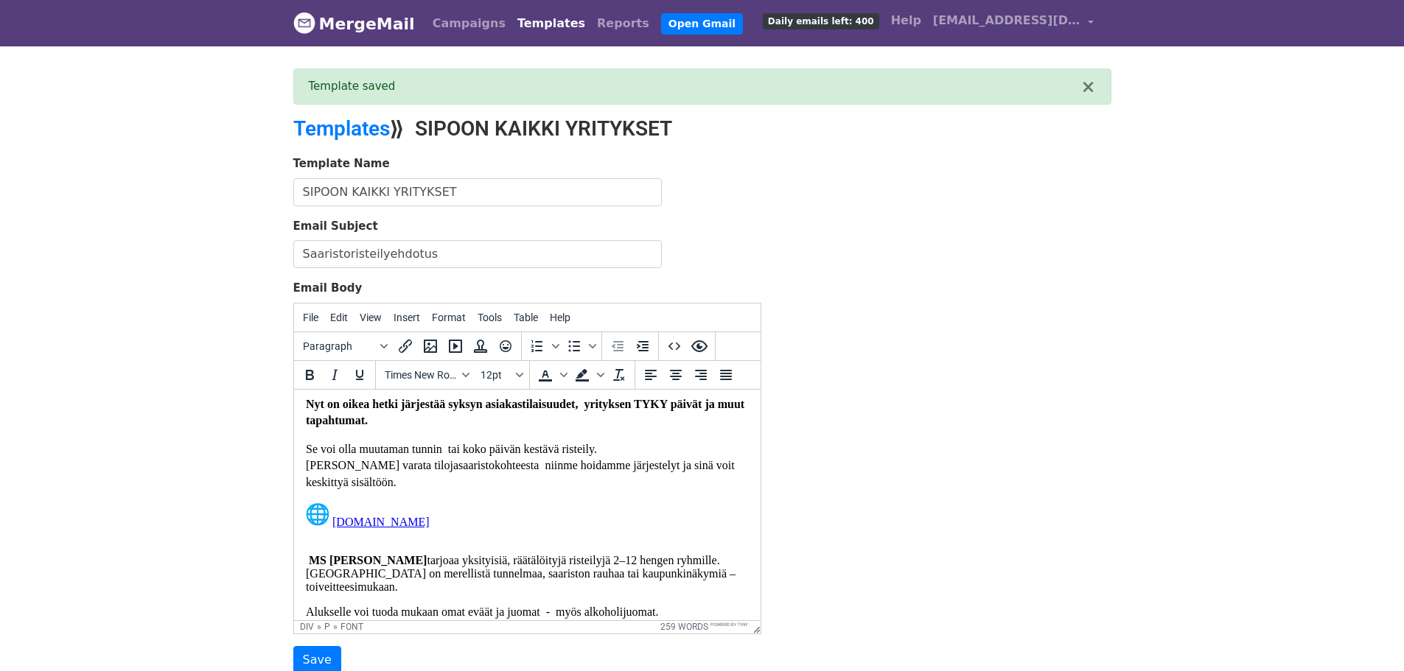
click at [315, 455] on font "Se voi olla muutaman tunnin tai koko päivän kestävä risteily. Jos haluat varata…" at bounding box center [519, 465] width 429 height 46
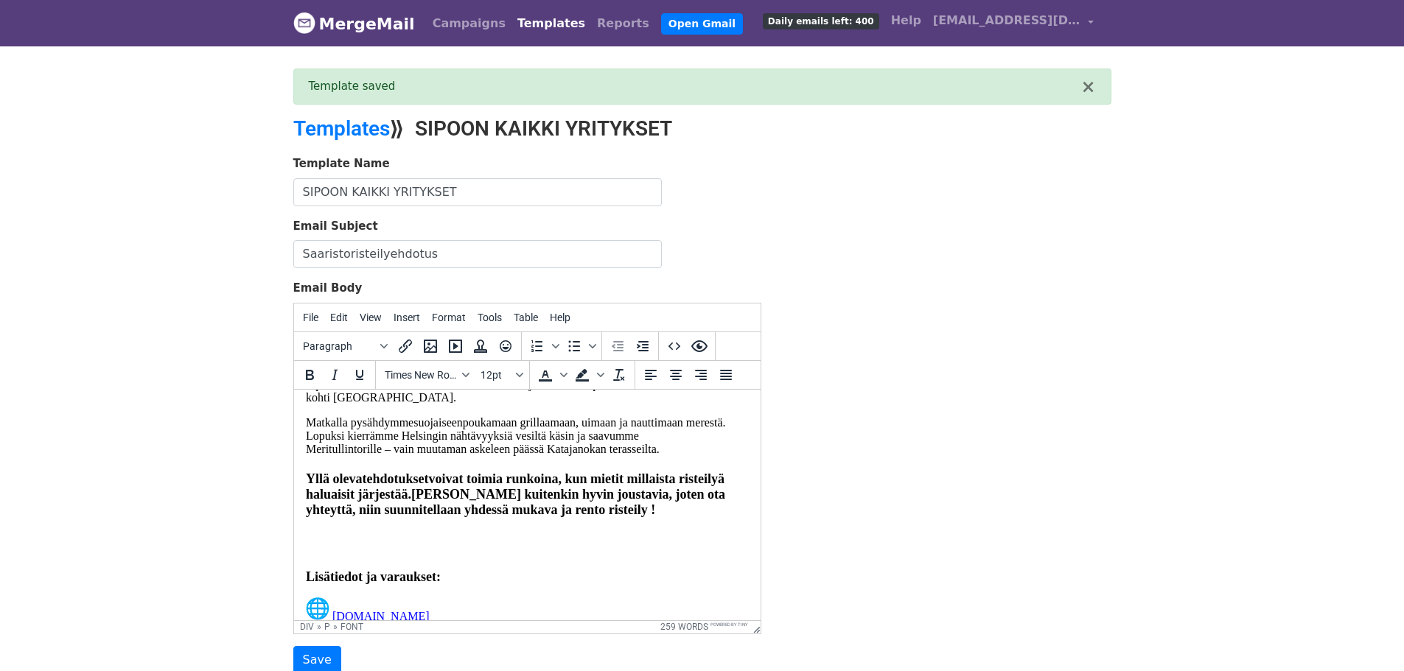
scroll to position [614, 0]
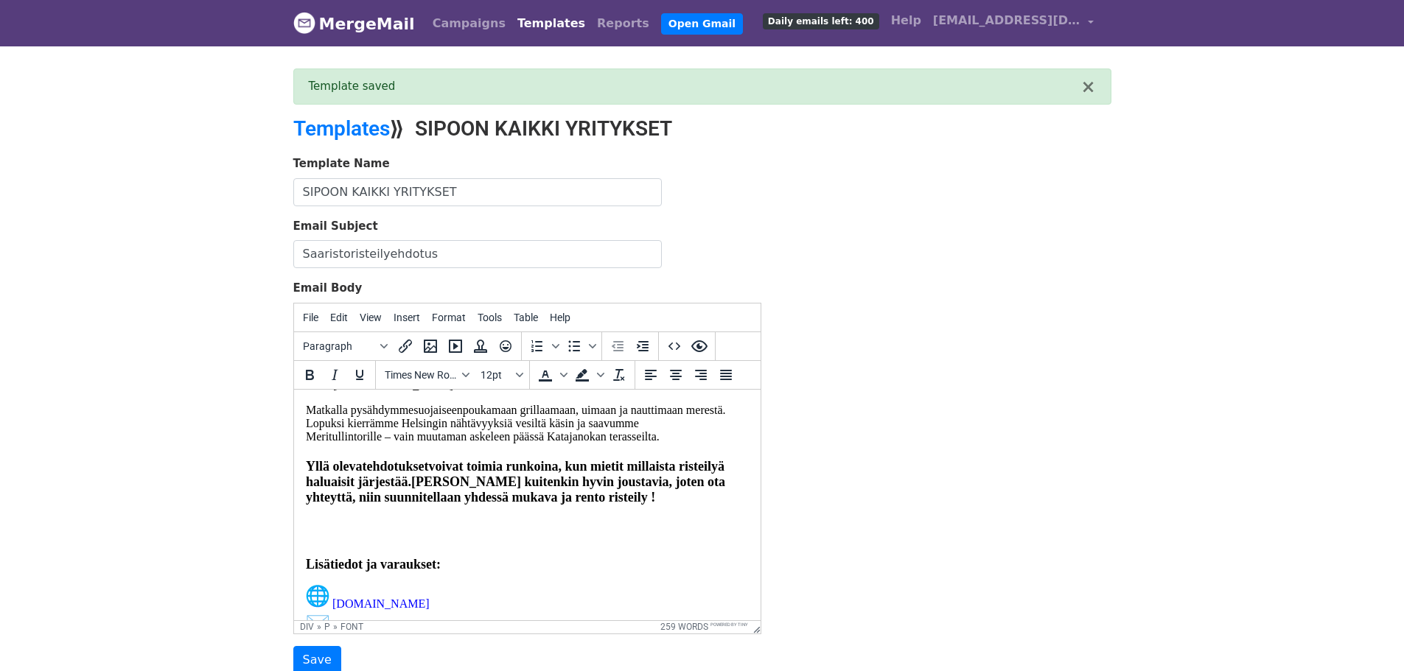
click at [353, 457] on p "Matkalla pysähdymme suojaiseen poukamaan grillaamaan, uimaan ja nauttimaan mere…" at bounding box center [526, 473] width 443 height 141
drag, startPoint x: 463, startPoint y: 448, endPoint x: 485, endPoint y: 436, distance: 24.4
click at [464, 416] on span "suojaiseen" at bounding box center [484, 409] width 49 height 13
drag, startPoint x: 605, startPoint y: 454, endPoint x: 739, endPoint y: 454, distance: 134.1
click at [739, 454] on html "Yllätä asiakkaasi tai työporukkasi rennolla saaristoristeilyllä ! Mikä olisikaa…" at bounding box center [526, 240] width 466 height 931
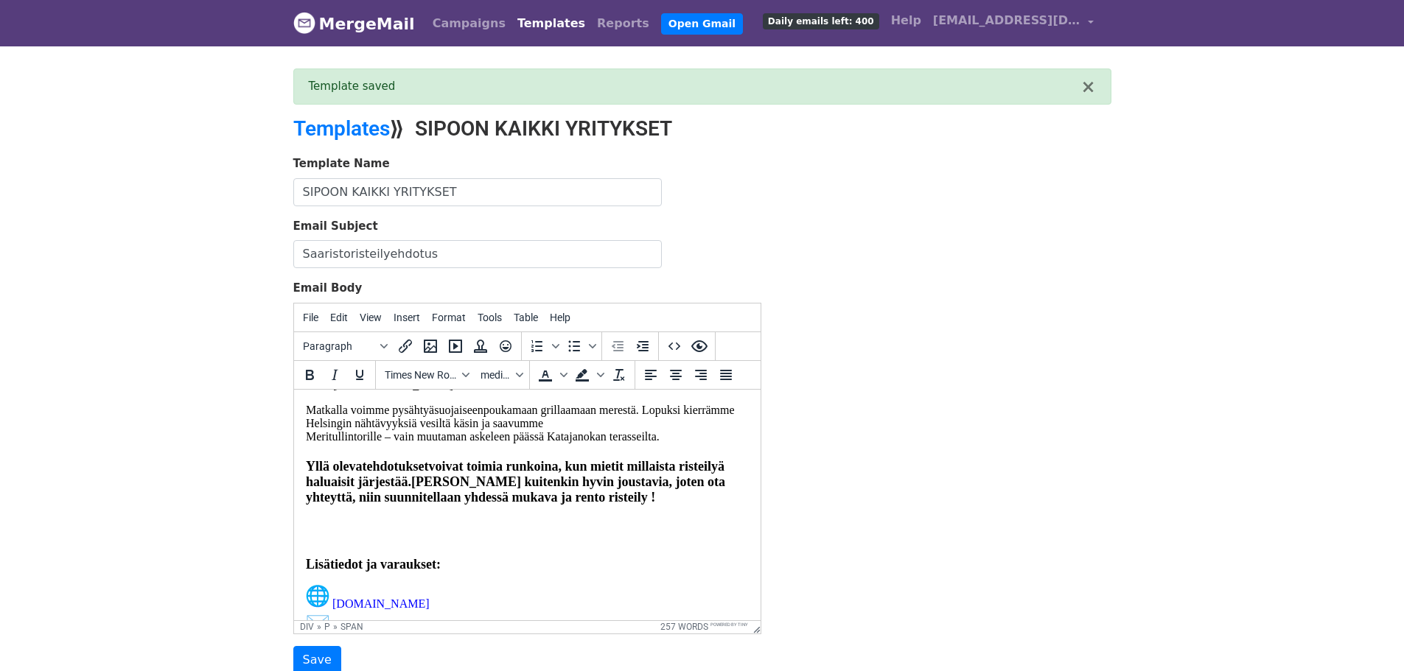
drag, startPoint x: 600, startPoint y: 454, endPoint x: 679, endPoint y: 439, distance: 80.2
click at [610, 442] on span "Matkalla voimme pysähtyä suojaiseen poukamaan grillaamaan merestä. Lopuksi kier…" at bounding box center [519, 422] width 429 height 39
click at [544, 442] on span "Matkalla voimme pysähtyä suojaiseen poukamaan grillaamaan merestä. Lopuksi kier…" at bounding box center [519, 422] width 429 height 39
click at [390, 442] on span "Matkalla voimme pysähtyä suojaiseen poukamaan syömään grillaamaan merestä. Lopu…" at bounding box center [516, 422] width 422 height 39
click at [656, 442] on span "Matkalla voimme halutessanne pysähtyä suojaiseen poukamaan syömään grillaamaan …" at bounding box center [506, 422] width 402 height 39
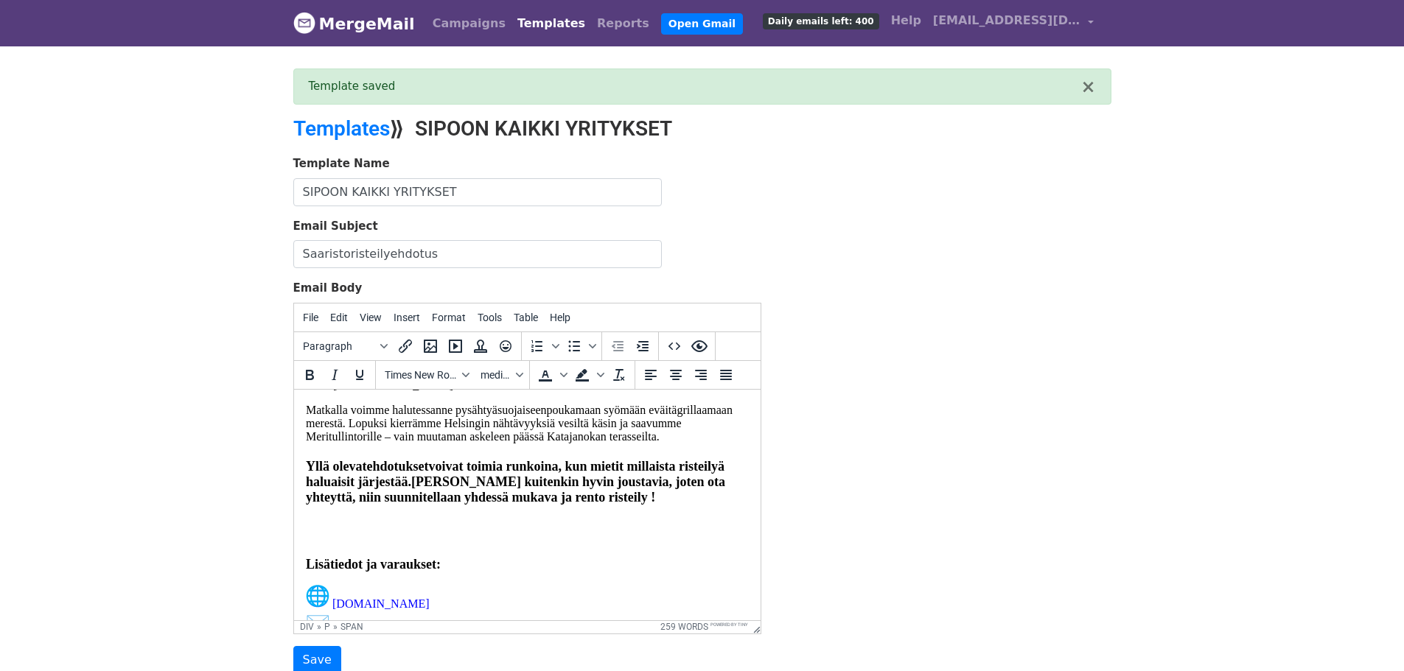
click at [347, 442] on span "Matkalla voimme halutessanne pysähtyä suojaiseen poukamaan syömään eväitägrilla…" at bounding box center [518, 422] width 427 height 39
click at [336, 442] on span "Matkalla voimme halutessanne pysähtyä suojaiseen poukamaan syömään eväitägrilla…" at bounding box center [518, 422] width 427 height 39
click at [336, 442] on span "Matkalla voimme halutessanne pysähtyä suojaiseen poukamaan syömään eväitä ja gr…" at bounding box center [525, 422] width 441 height 39
click at [306, 442] on span "Matkalla voimme halutessanne pysähtyä suojaiseen poukamaan syömään eväitä ja gr…" at bounding box center [522, 422] width 435 height 39
click at [355, 442] on span "Matkalla voimme halutessanne pysähtyä suojaiseen poukamaan syömään eväitä ja va…" at bounding box center [519, 422] width 429 height 39
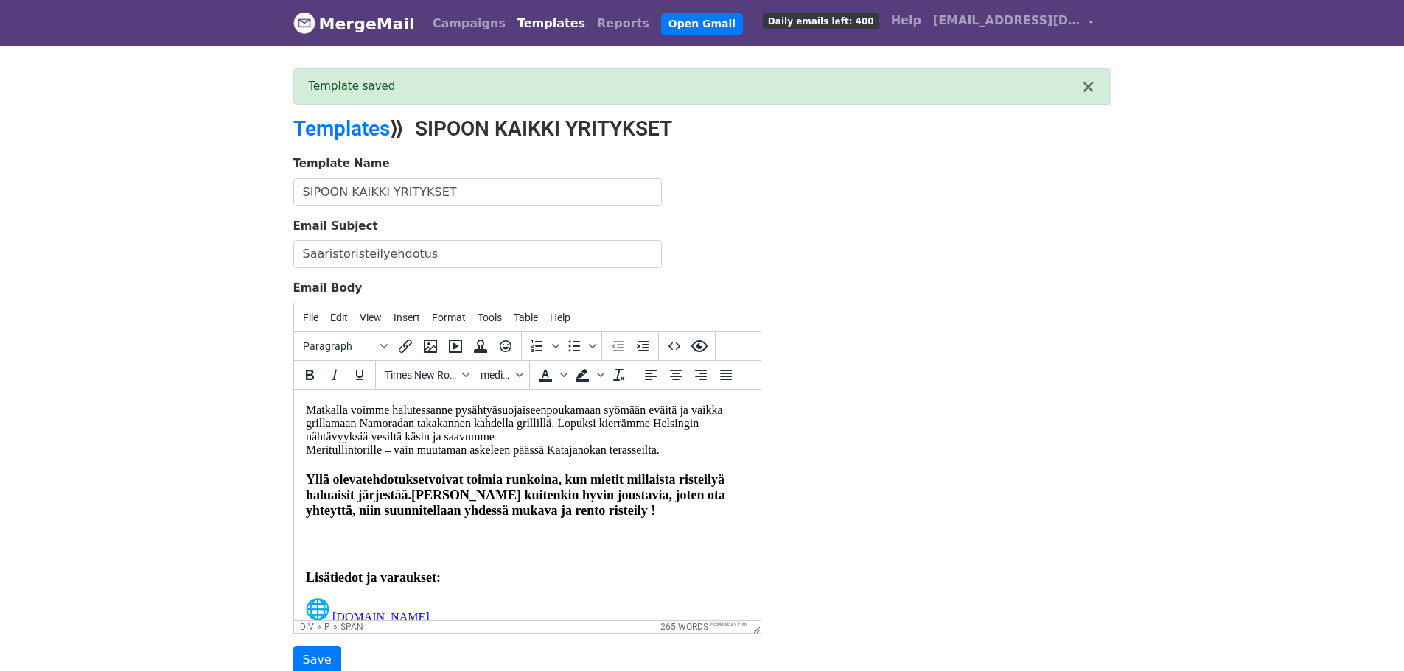
click at [556, 455] on span "Matkalla voimme halutessanne pysähtyä suojaiseen poukamaan syömään eväitä ja va…" at bounding box center [513, 429] width 417 height 52
click at [497, 485] on p "Matkalla voimme halutessanne pysähtyä suojaiseen poukamaan syömään eväitä ja va…" at bounding box center [526, 480] width 443 height 155
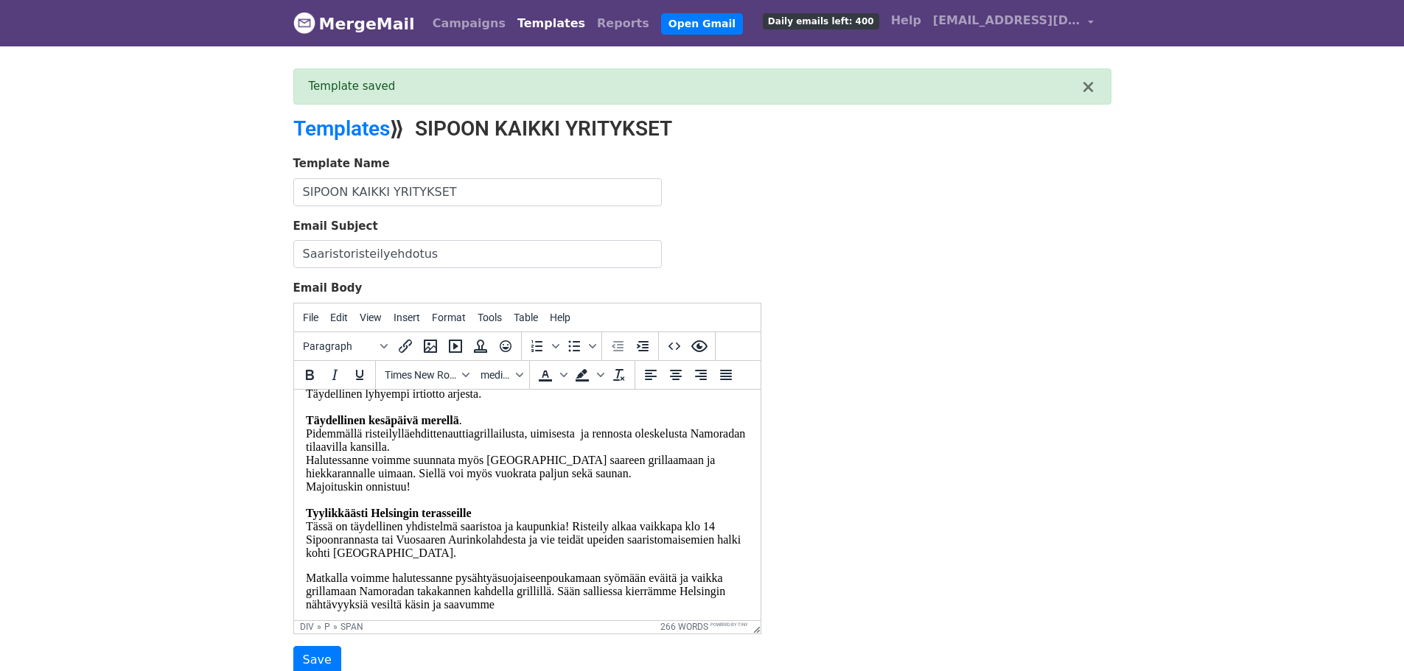
scroll to position [449, 0]
drag, startPoint x: 635, startPoint y: 486, endPoint x: 739, endPoint y: 482, distance: 104.0
click at [739, 482] on html "Yllätä asiakkaasi tai työporukkasi rennolla saaristoristeilyllä ! Mikä olisikaa…" at bounding box center [526, 418] width 466 height 956
click at [668, 500] on p "Rauhallinen ja raikas Sipoon saaristoristeily 2 tunnin risteily 12 henkilölle a…" at bounding box center [526, 450] width 443 height 212
click at [340, 500] on span "Täydellinen kesäpäivä merellä . Pidemmällä risteilyllä ehditte nauttia grillail…" at bounding box center [524, 482] width 439 height 145
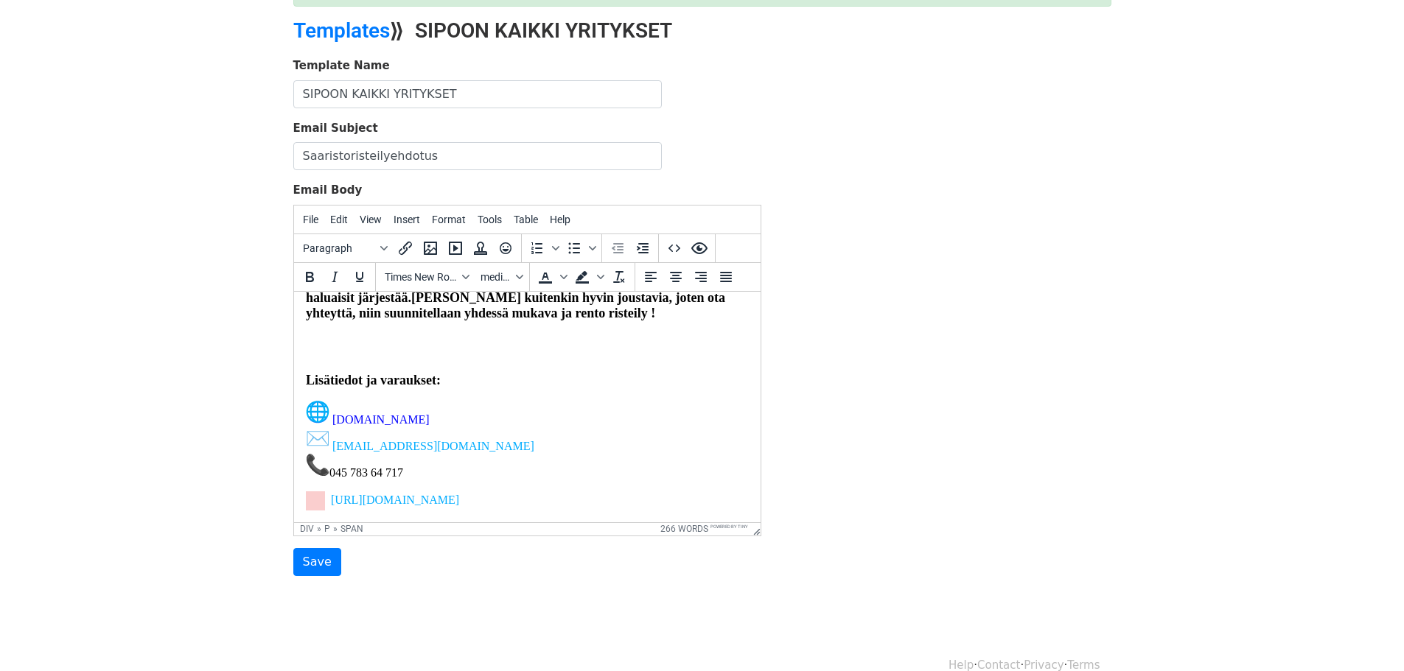
scroll to position [783, 0]
drag, startPoint x: 756, startPoint y: 446, endPoint x: 1057, endPoint y: 800, distance: 464.6
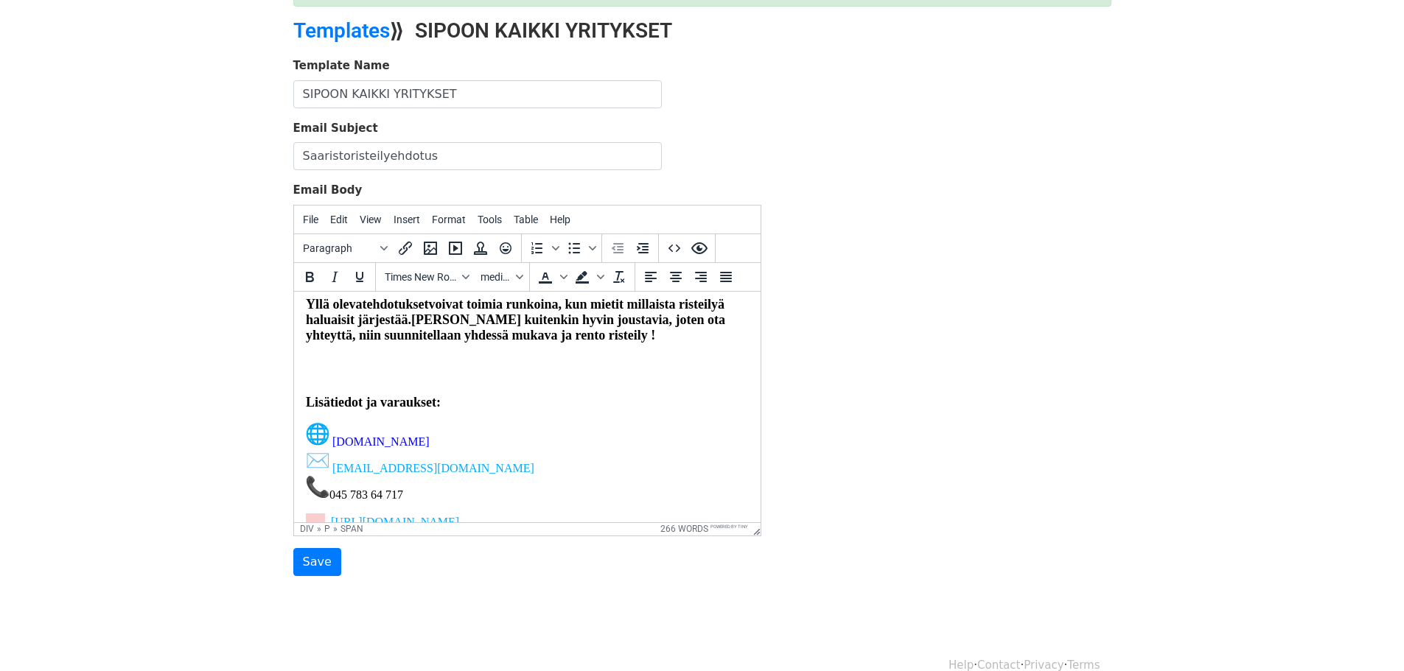
scroll to position [685, 0]
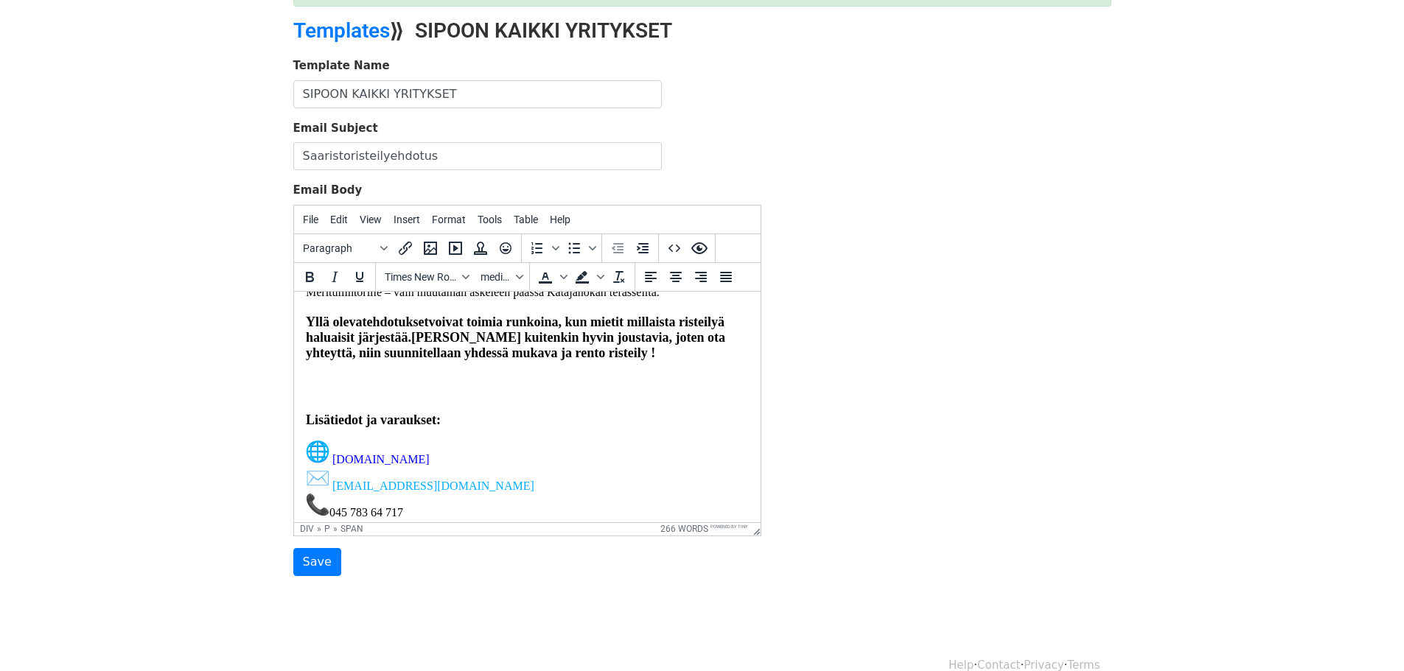
click at [307, 399] on span "Message Body" at bounding box center [306, 393] width 3 height 13
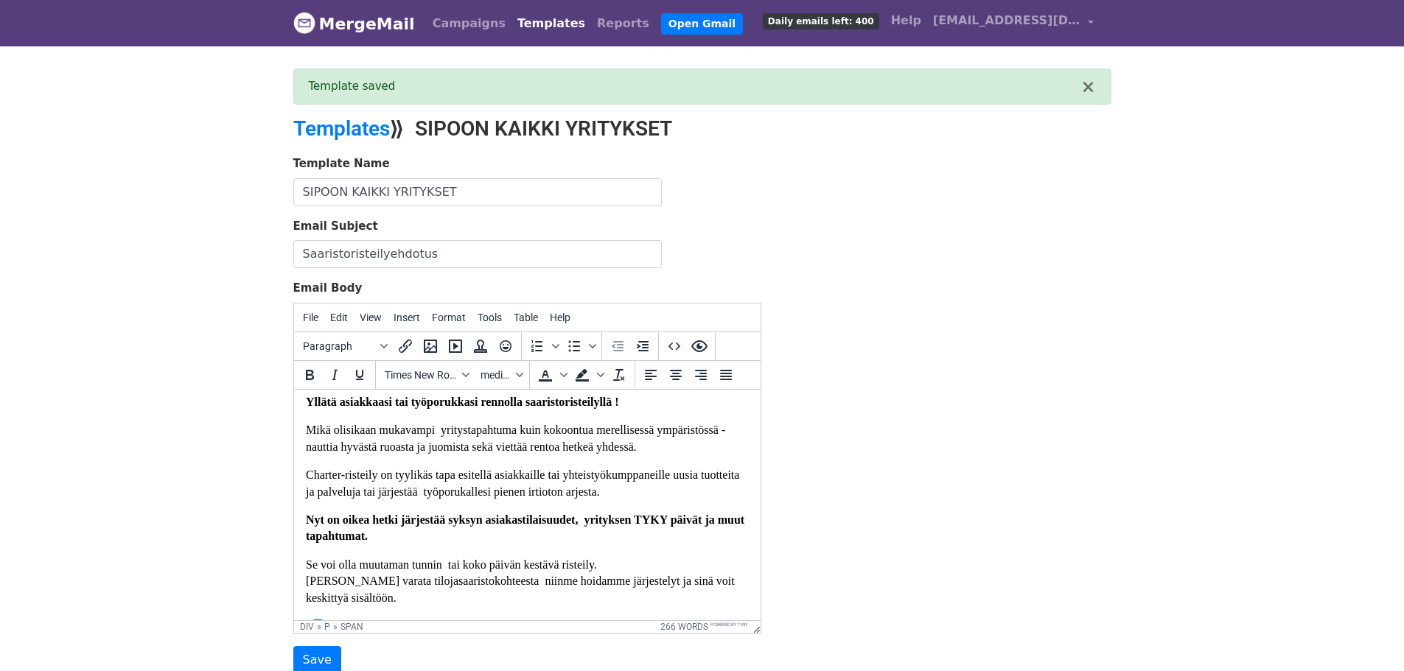
scroll to position [0, 0]
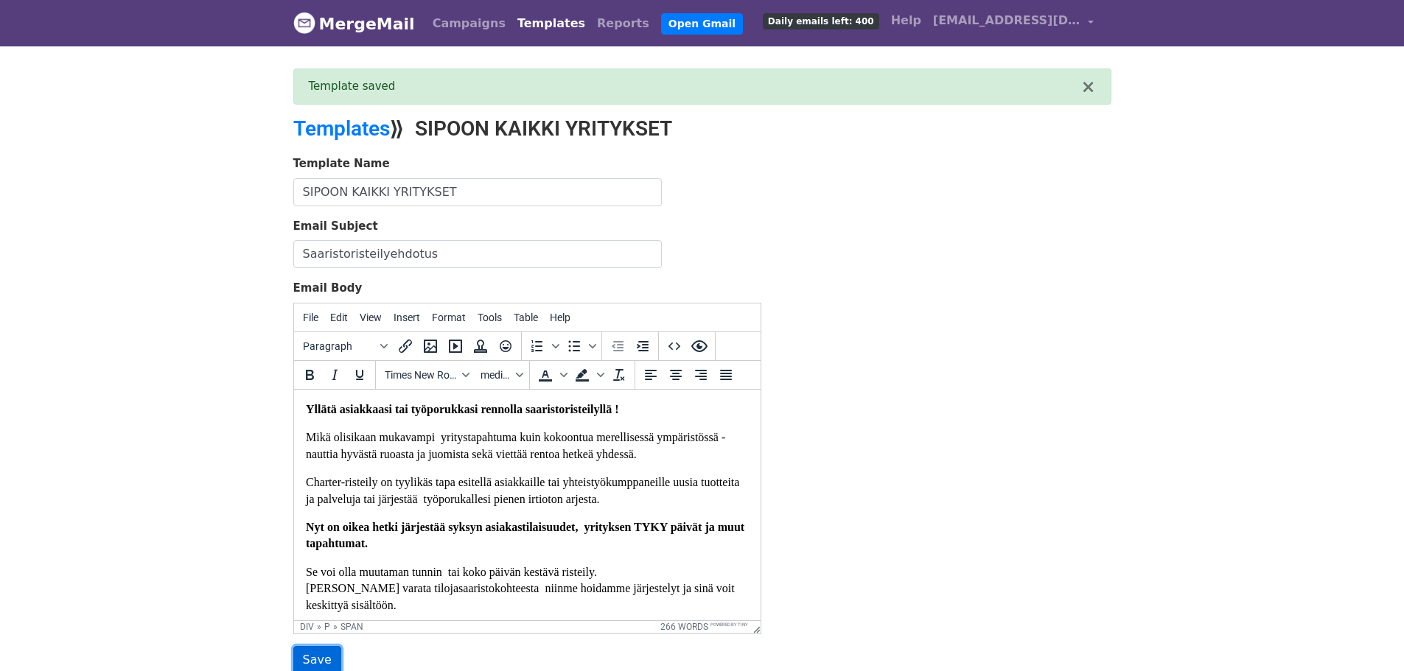
click at [320, 657] on input "Save" at bounding box center [317, 660] width 48 height 28
drag, startPoint x: 752, startPoint y: 434, endPoint x: 1054, endPoint y: 816, distance: 486.7
click at [531, 504] on font "Charter-risteily on tyylikäs tapa esitellä asiakkaille tai yhteistyökumppaneill…" at bounding box center [521, 489] width 433 height 29
click at [464, 504] on font "Charter-risteily on tyylikäs tapa esitellä asiakkaille tai yhteistyökumppaneill…" at bounding box center [521, 489] width 433 height 29
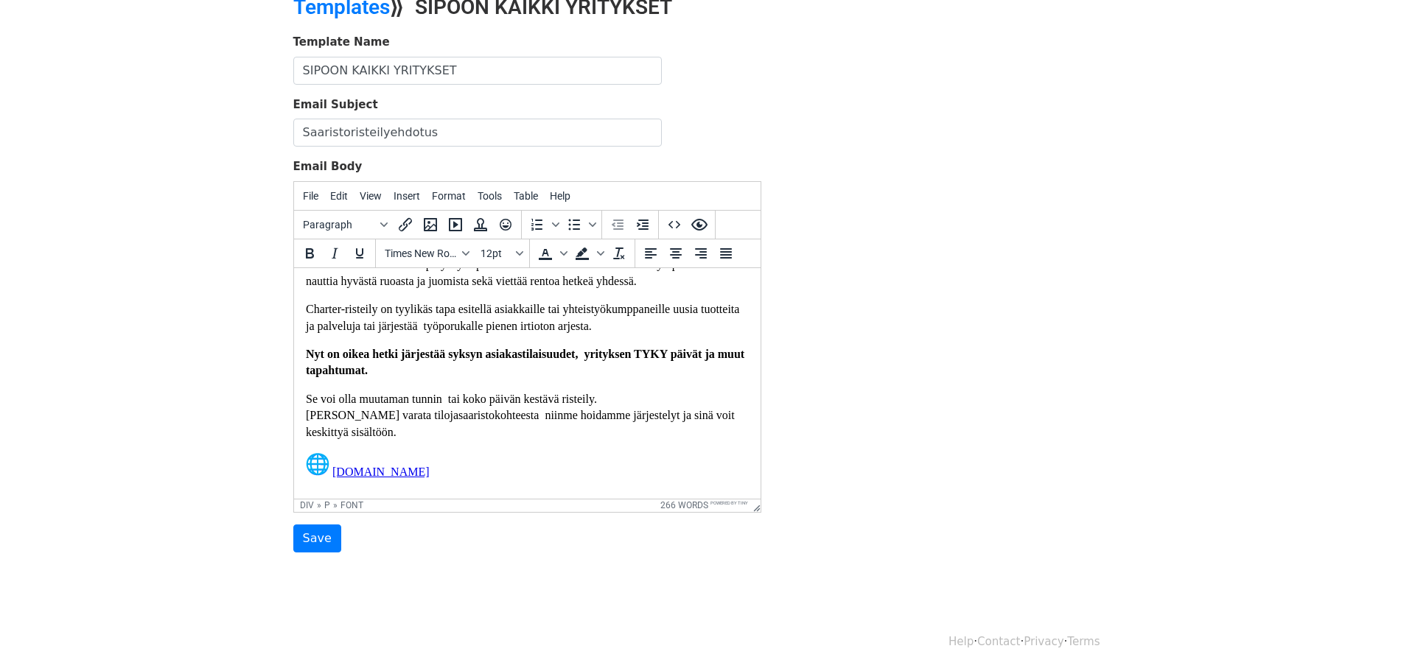
scroll to position [52, 0]
drag, startPoint x: 642, startPoint y: 473, endPoint x: 654, endPoint y: 460, distance: 17.7
click at [654, 460] on div "Yllätä asiakkaasi tai työporukkasi rennolla saaristoristeilyllä ! Mikä olisikaa…" at bounding box center [526, 680] width 443 height 907
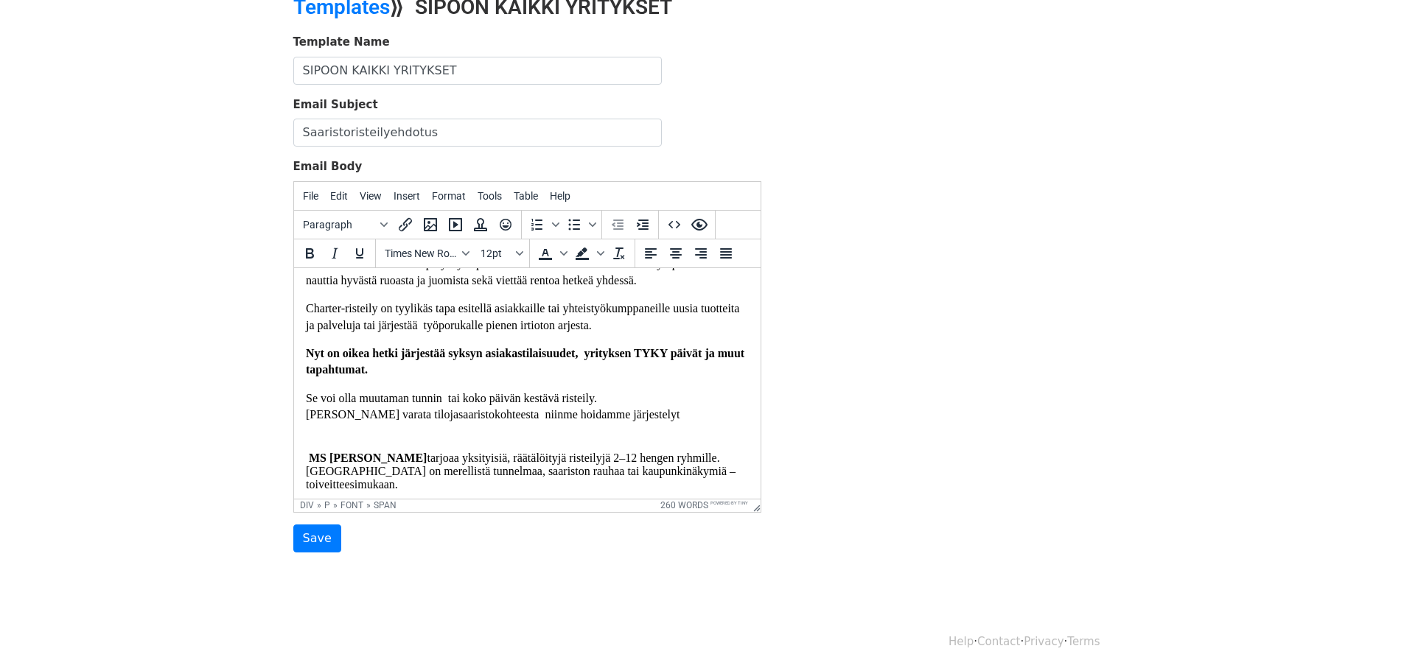
click at [497, 427] on p "Se voi olla muutaman tunnin tai koko päivän kestävä risteily. Jos haluat varata…" at bounding box center [526, 414] width 443 height 49
click at [640, 420] on font "Se voi olla muutaman tunnin tai koko päivän kestävä risteily. Jos haluat varata…" at bounding box center [492, 405] width 374 height 29
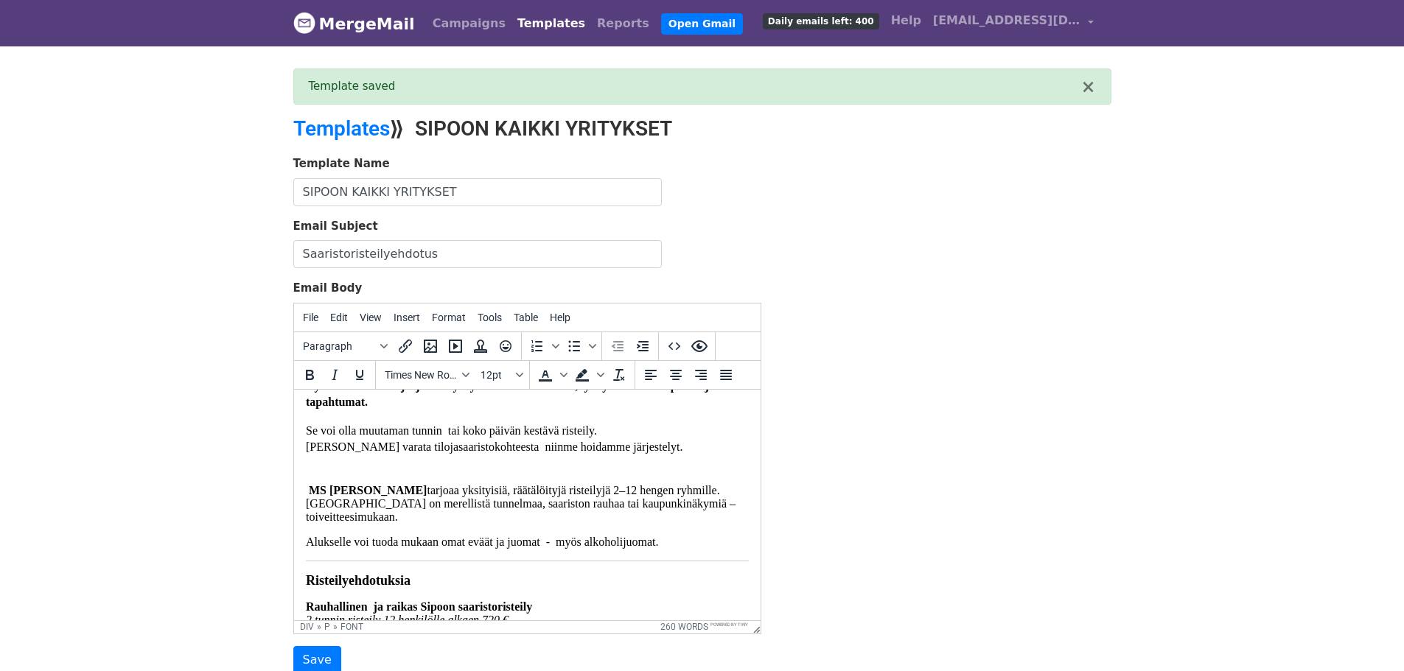
scroll to position [145, 0]
drag, startPoint x: 656, startPoint y: 537, endPoint x: 438, endPoint y: 542, distance: 217.4
click at [452, 531] on p "Alukselle voi tuoda mukaan omat eväät ja juomat - myös alkoholijuomat." at bounding box center [526, 537] width 443 height 13
click at [352, 536] on span "Alukselle voi tuoda mukaan omat eväät ja juomat - myös alkoholijuomat." at bounding box center [481, 537] width 353 height 13
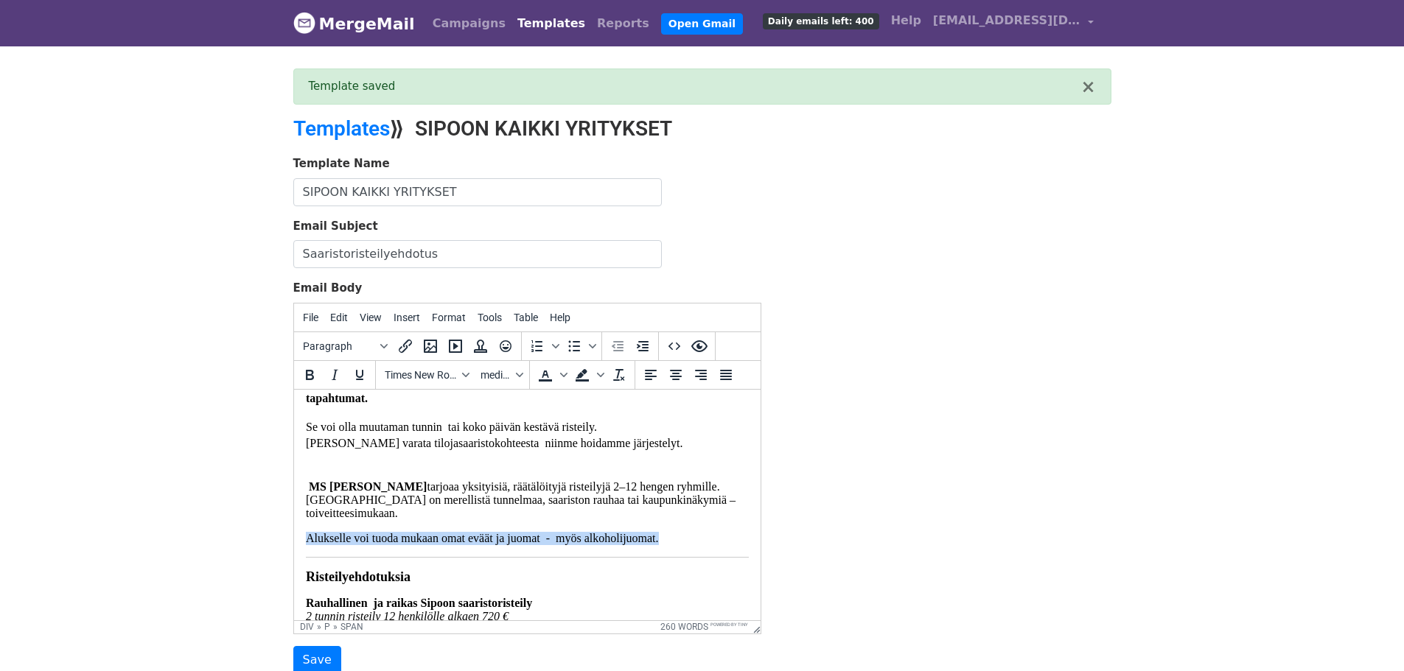
drag, startPoint x: 307, startPoint y: 536, endPoint x: 603, endPoint y: 553, distance: 296.7
click at [680, 544] on p "Alukselle voi tuoda mukaan omat eväät ja juomat - myös alkoholijuomat." at bounding box center [526, 537] width 443 height 13
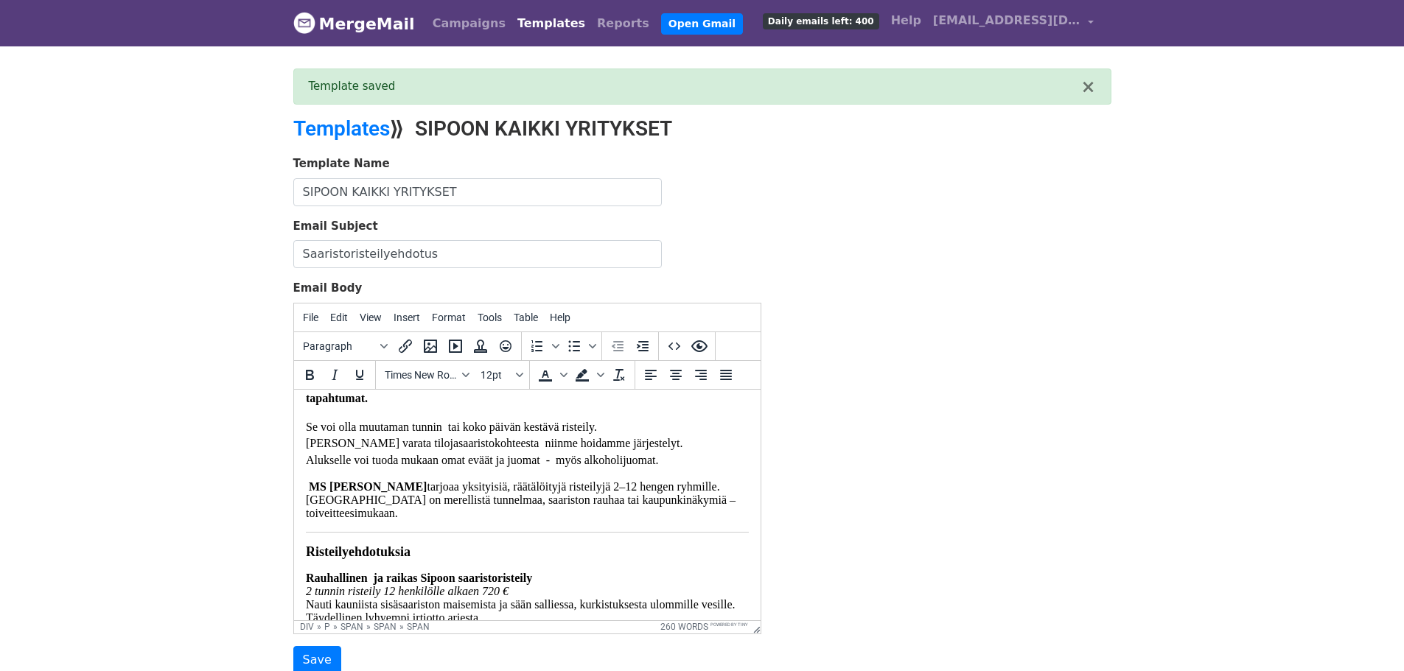
click at [674, 460] on p "Se voi olla muutaman tunnin tai koko päivän kestävä risteily. Jos haluat varata…" at bounding box center [526, 442] width 443 height 49
click at [652, 444] on p "Se voi olla muutaman tunnin tai koko päivän kestävä risteily. Jos haluat varata…" at bounding box center [526, 442] width 443 height 49
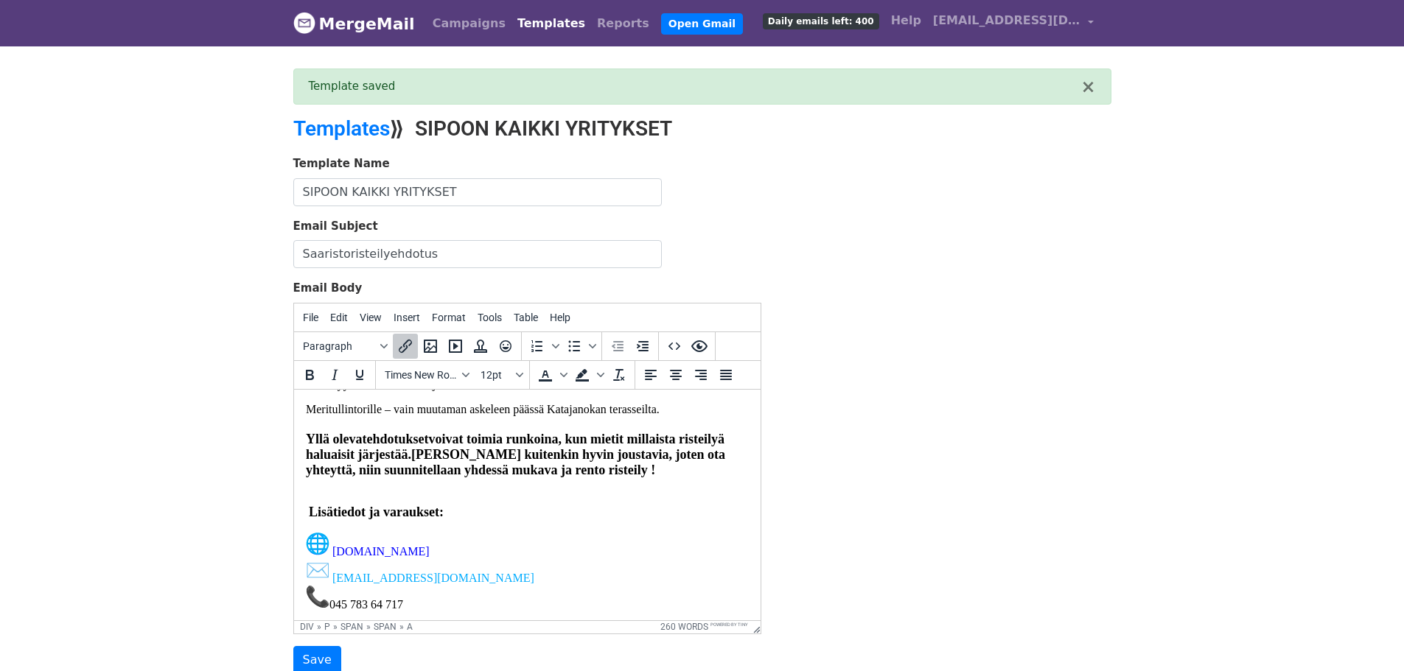
scroll to position [636, 0]
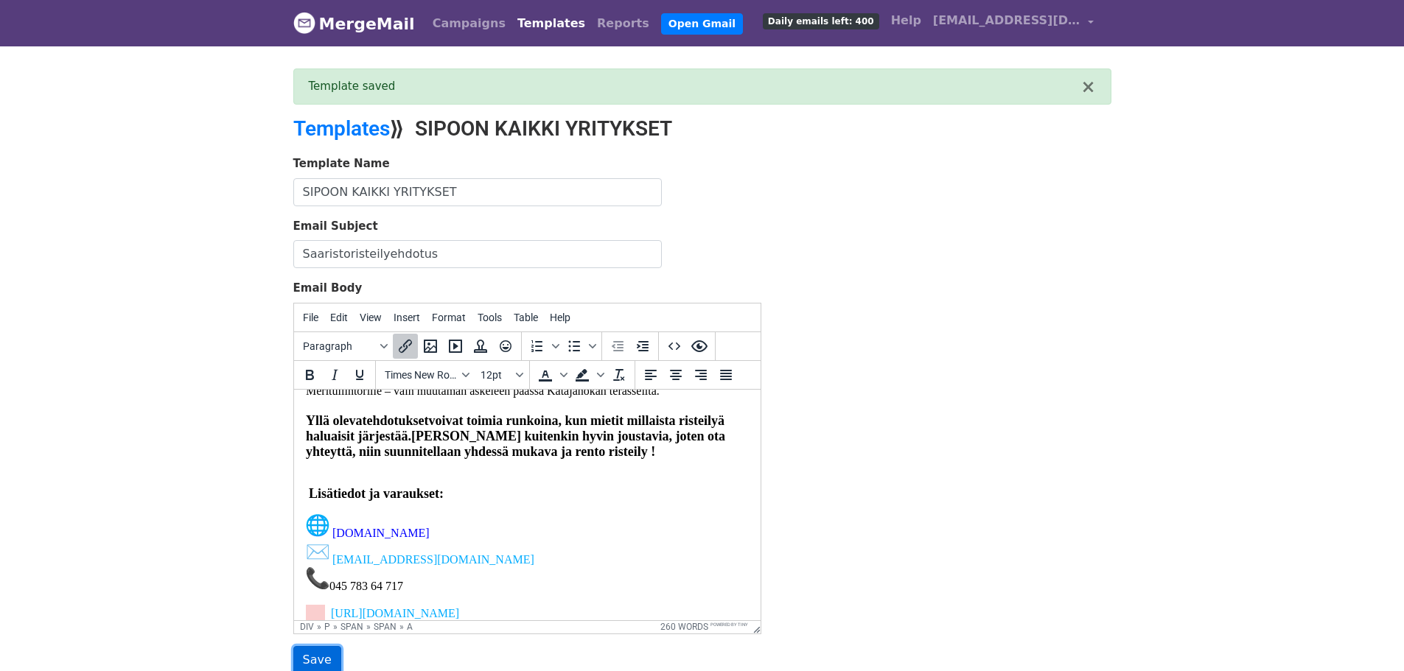
click at [312, 652] on input "Save" at bounding box center [317, 660] width 48 height 28
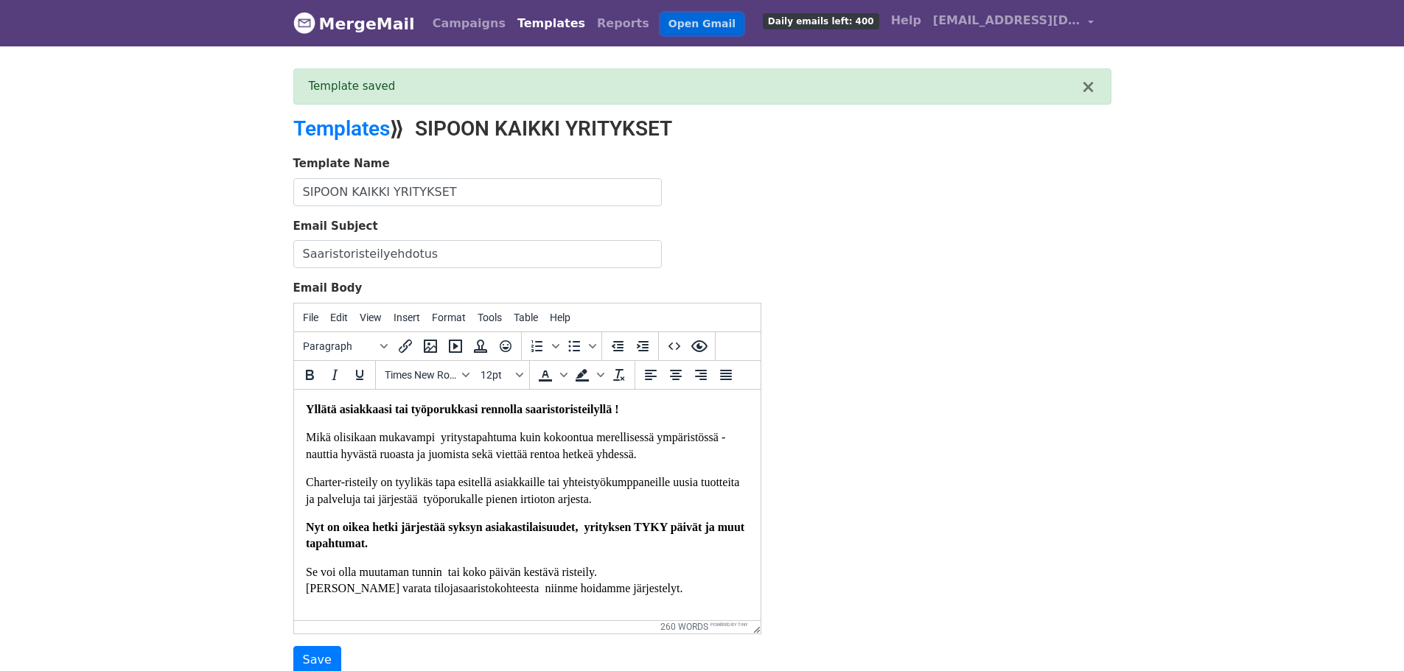
click at [661, 22] on link "Open Gmail" at bounding box center [702, 23] width 82 height 21
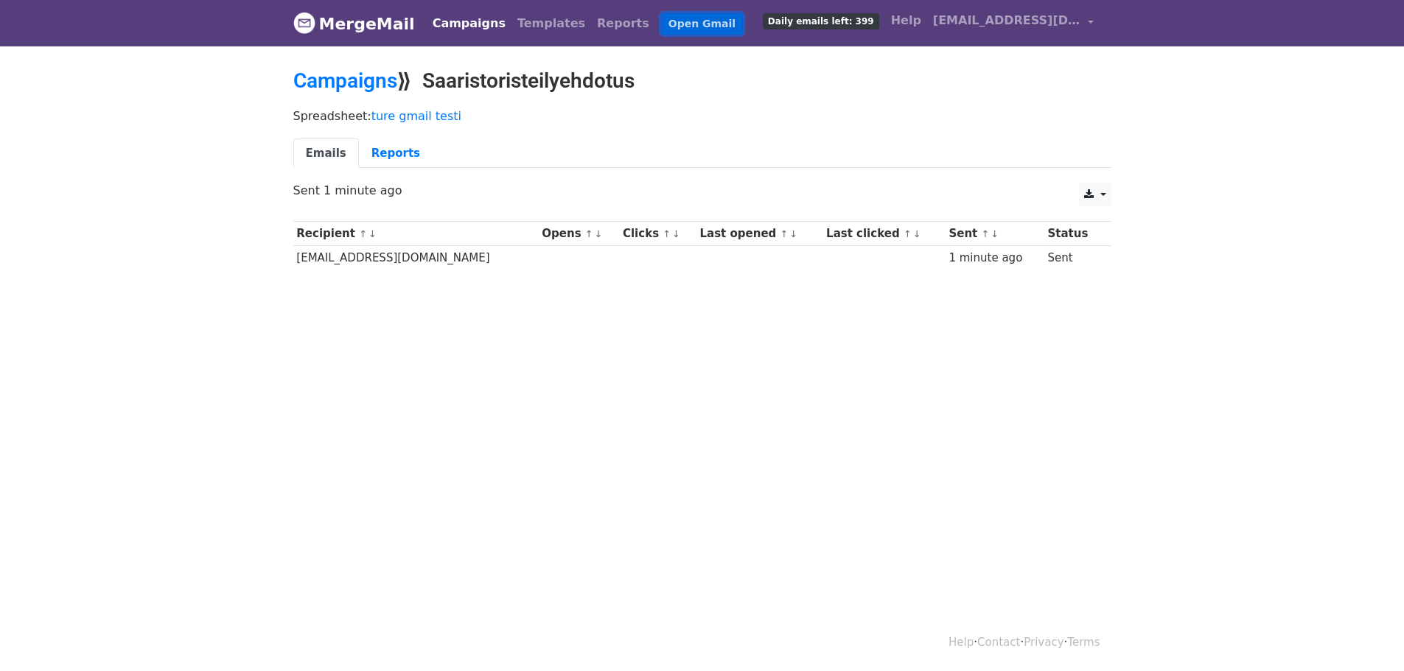
click at [661, 24] on link "Open Gmail" at bounding box center [702, 23] width 82 height 21
click at [385, 80] on link "Campaigns" at bounding box center [345, 81] width 104 height 24
click at [407, 114] on link "ture gmail testi" at bounding box center [416, 116] width 90 height 14
